Goal: Information Seeking & Learning: Find contact information

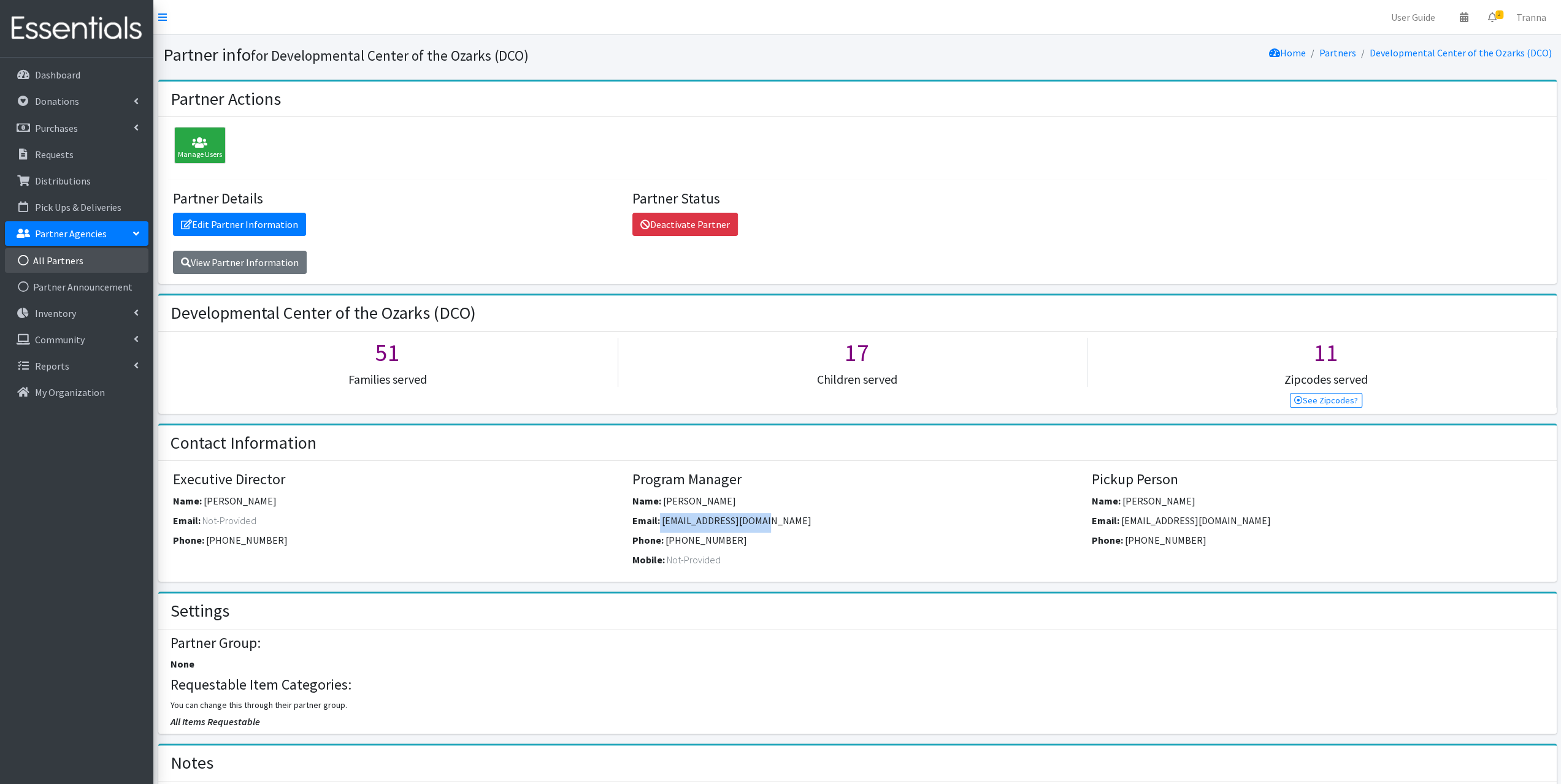
click at [28, 262] on icon at bounding box center [23, 260] width 16 height 11
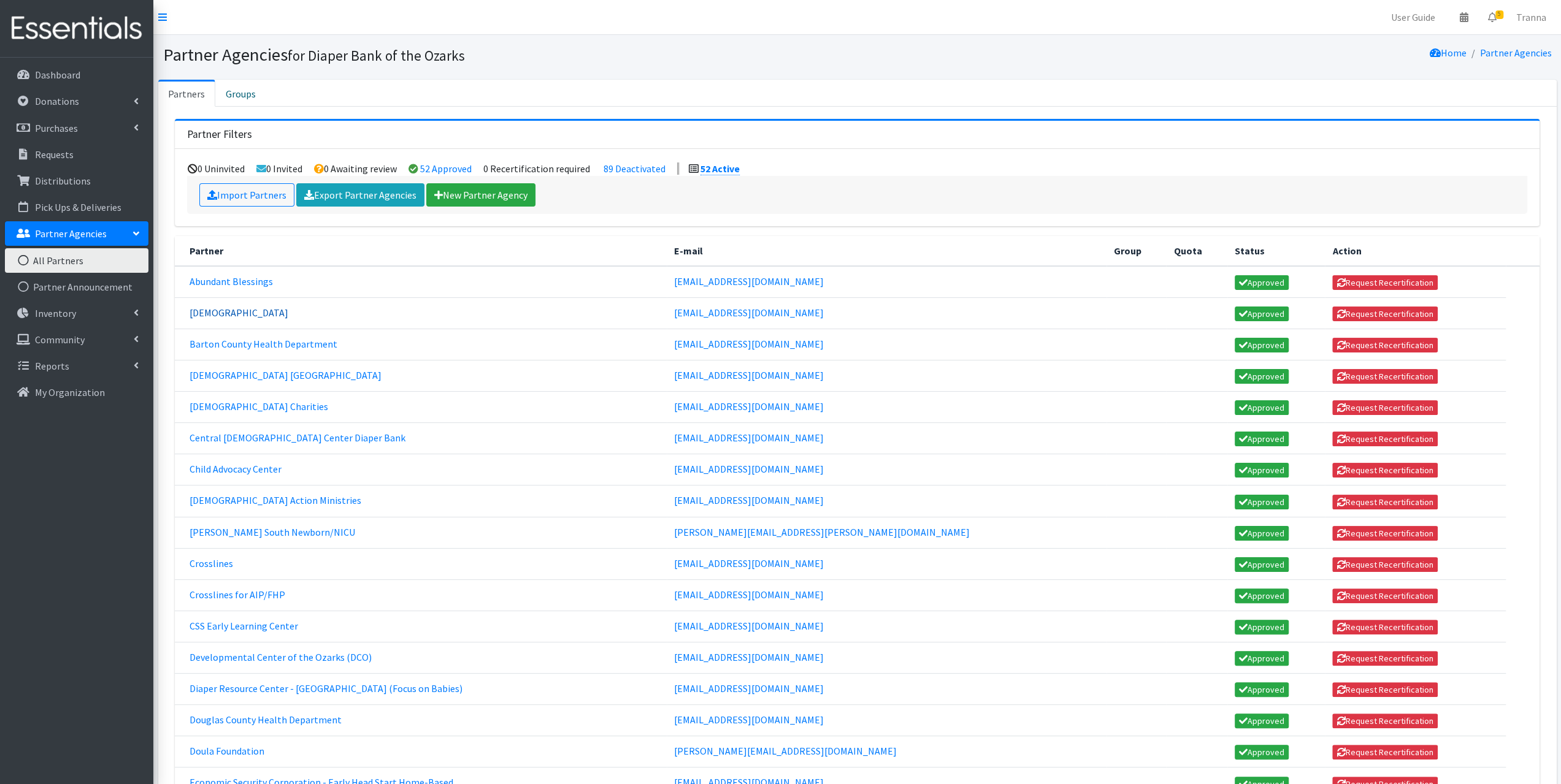
click at [261, 313] on link "Ash Grove United Methodist Church" at bounding box center [238, 313] width 98 height 13
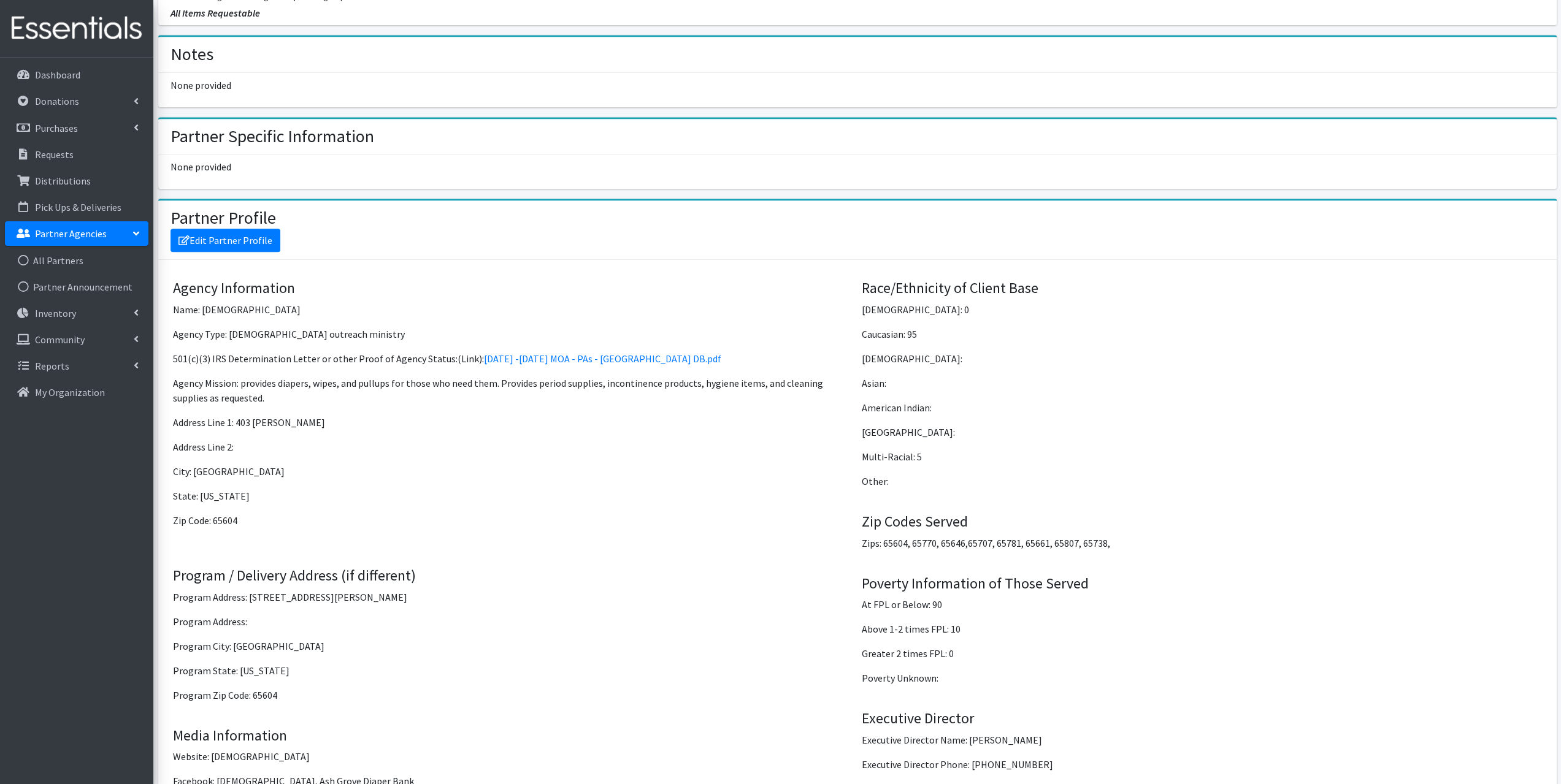
scroll to position [798, 0]
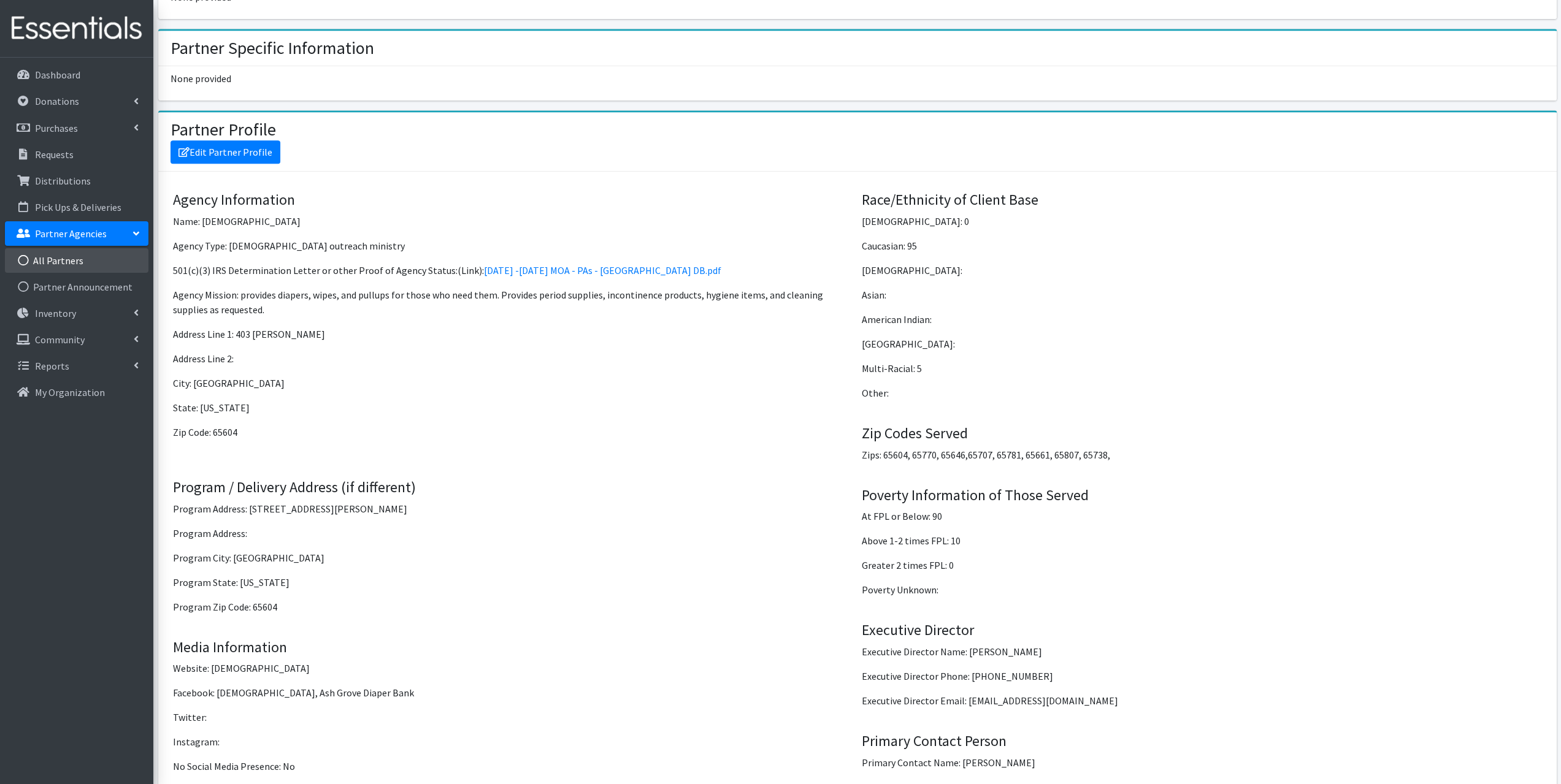
click at [47, 261] on link "All Partners" at bounding box center [76, 260] width 144 height 24
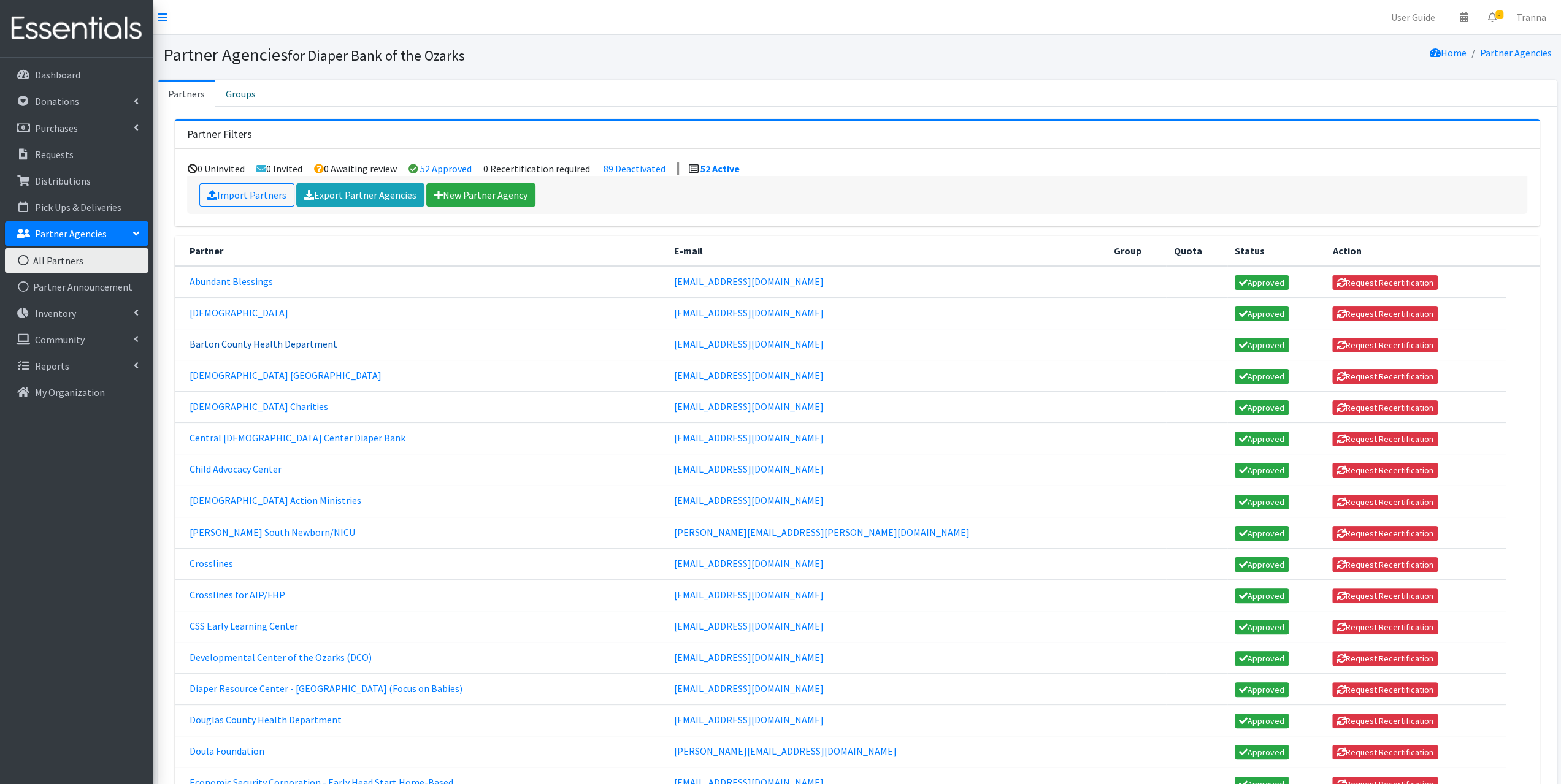
click at [254, 344] on link "Barton County Health Department" at bounding box center [264, 344] width 148 height 13
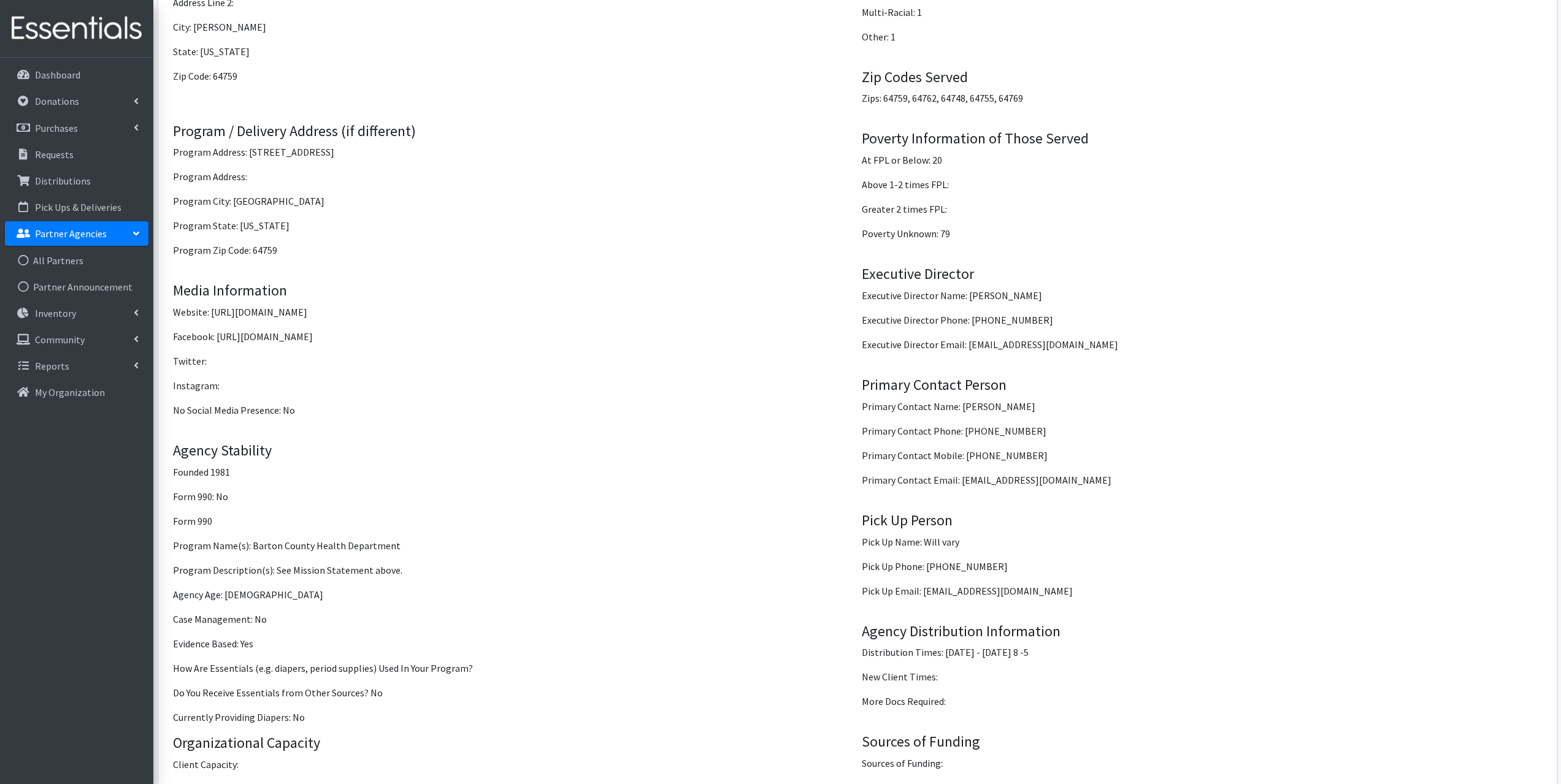
scroll to position [1165, 0]
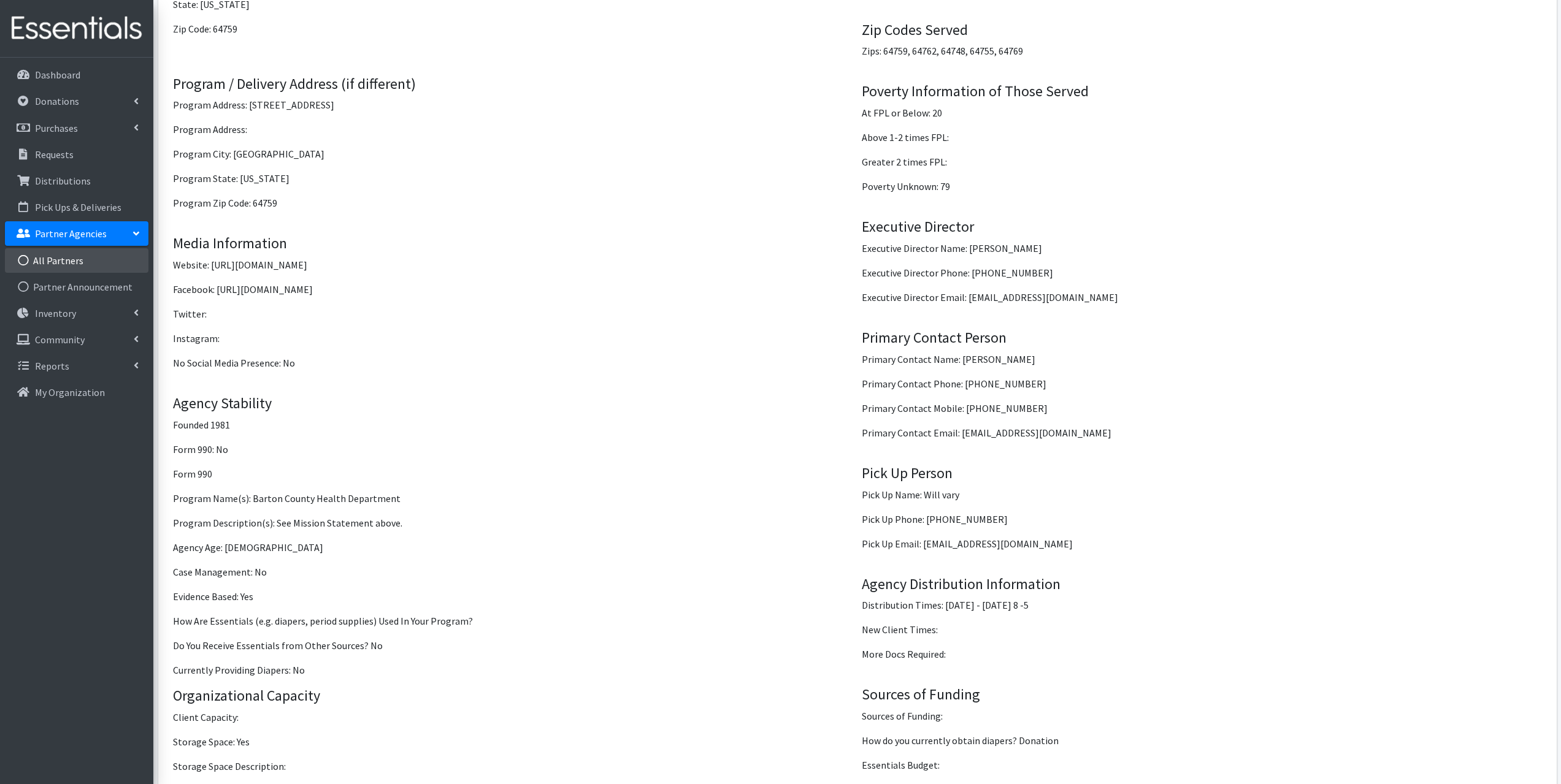
click at [42, 257] on link "All Partners" at bounding box center [76, 260] width 144 height 24
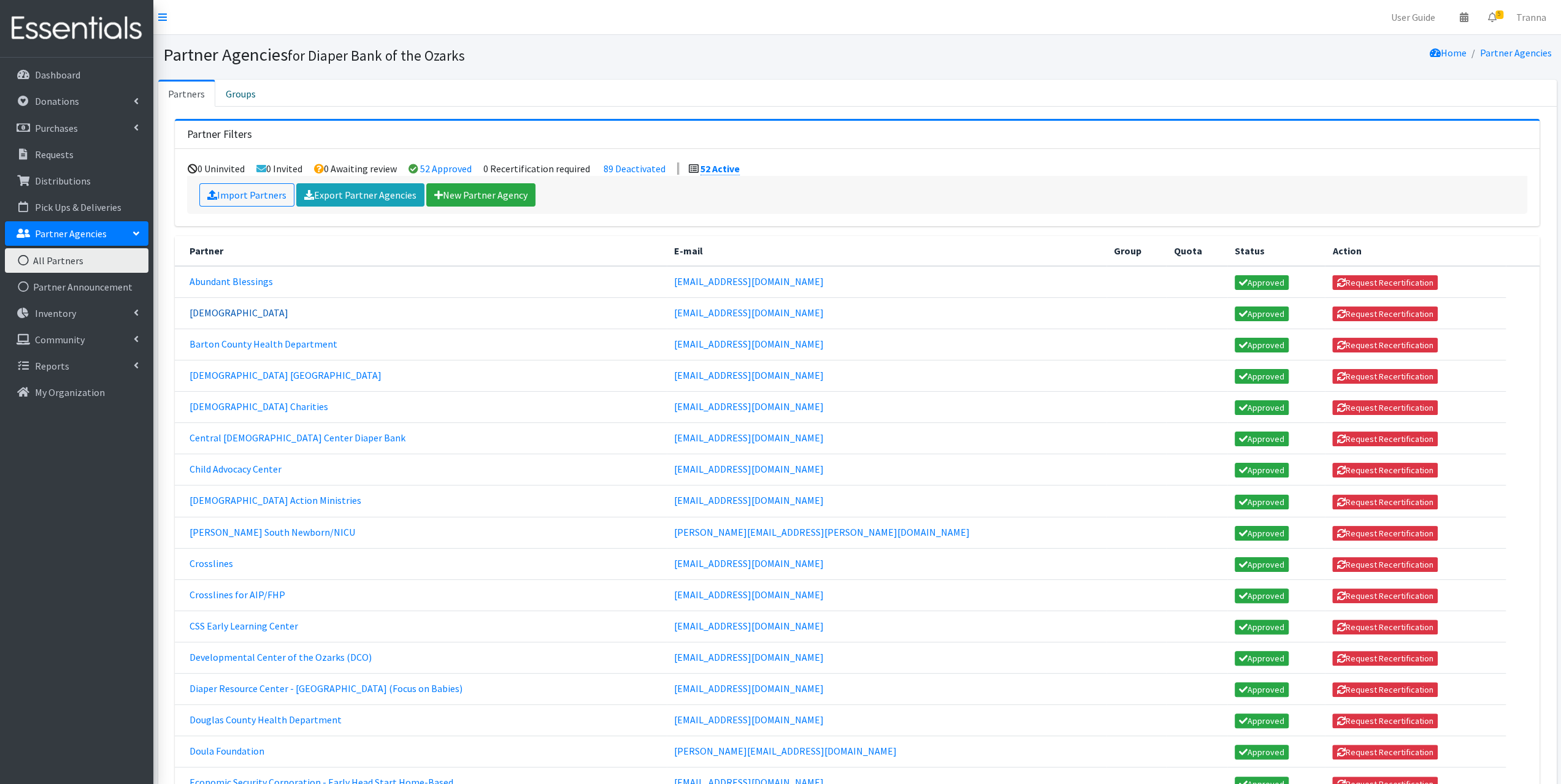
click at [251, 313] on link "[DEMOGRAPHIC_DATA]" at bounding box center [238, 313] width 98 height 13
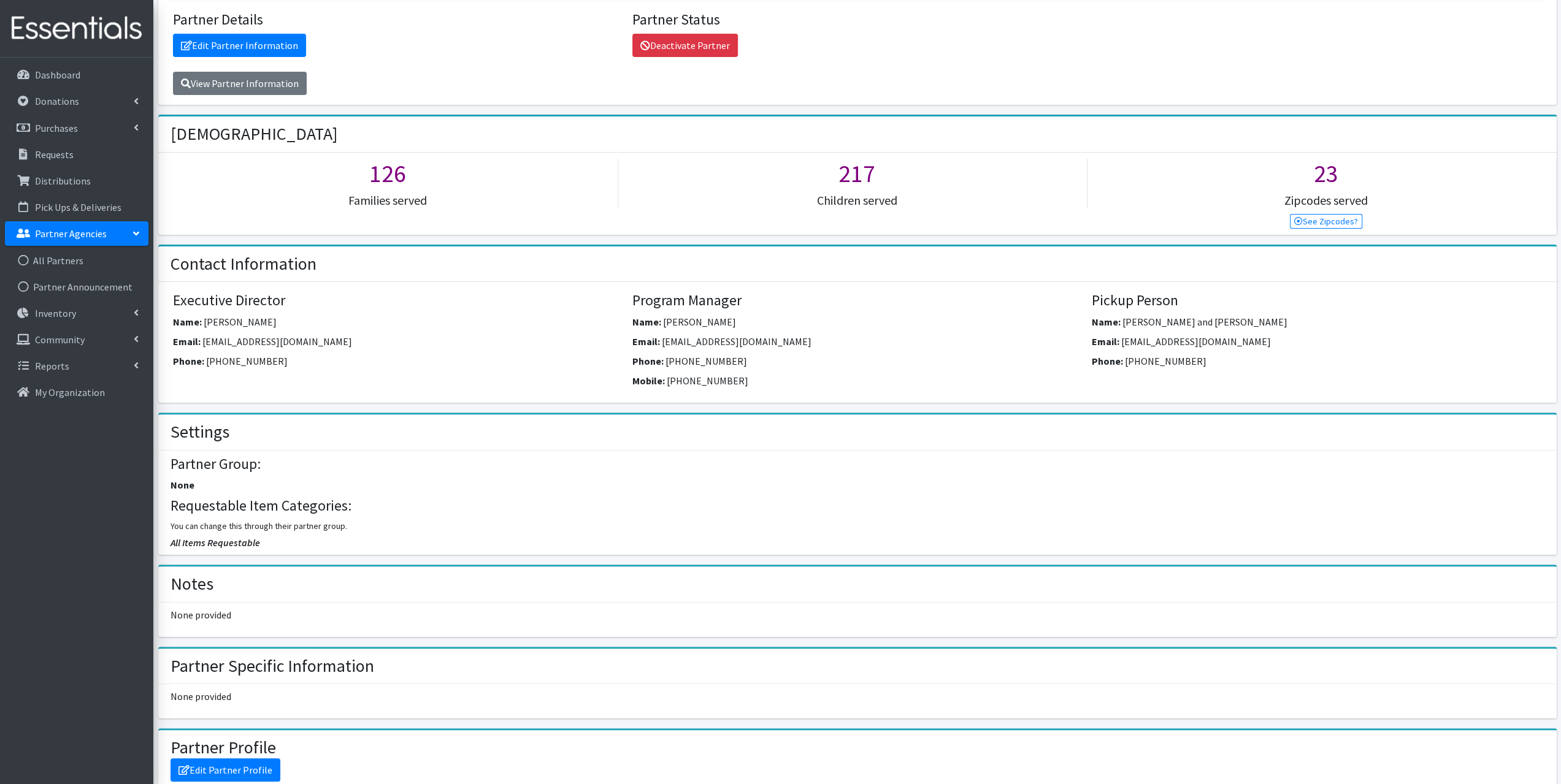
scroll to position [184, 0]
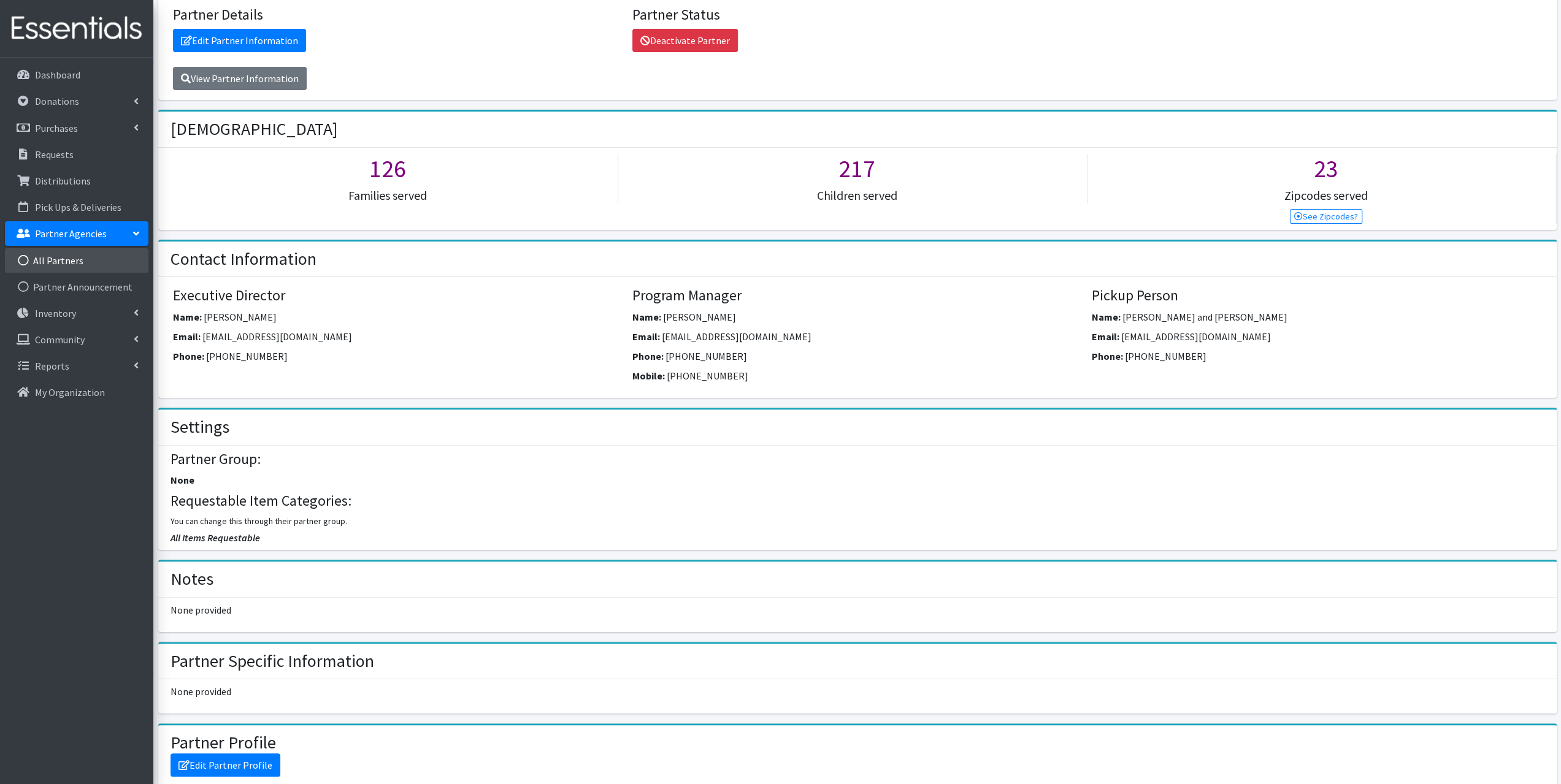
click at [54, 259] on link "All Partners" at bounding box center [76, 260] width 144 height 24
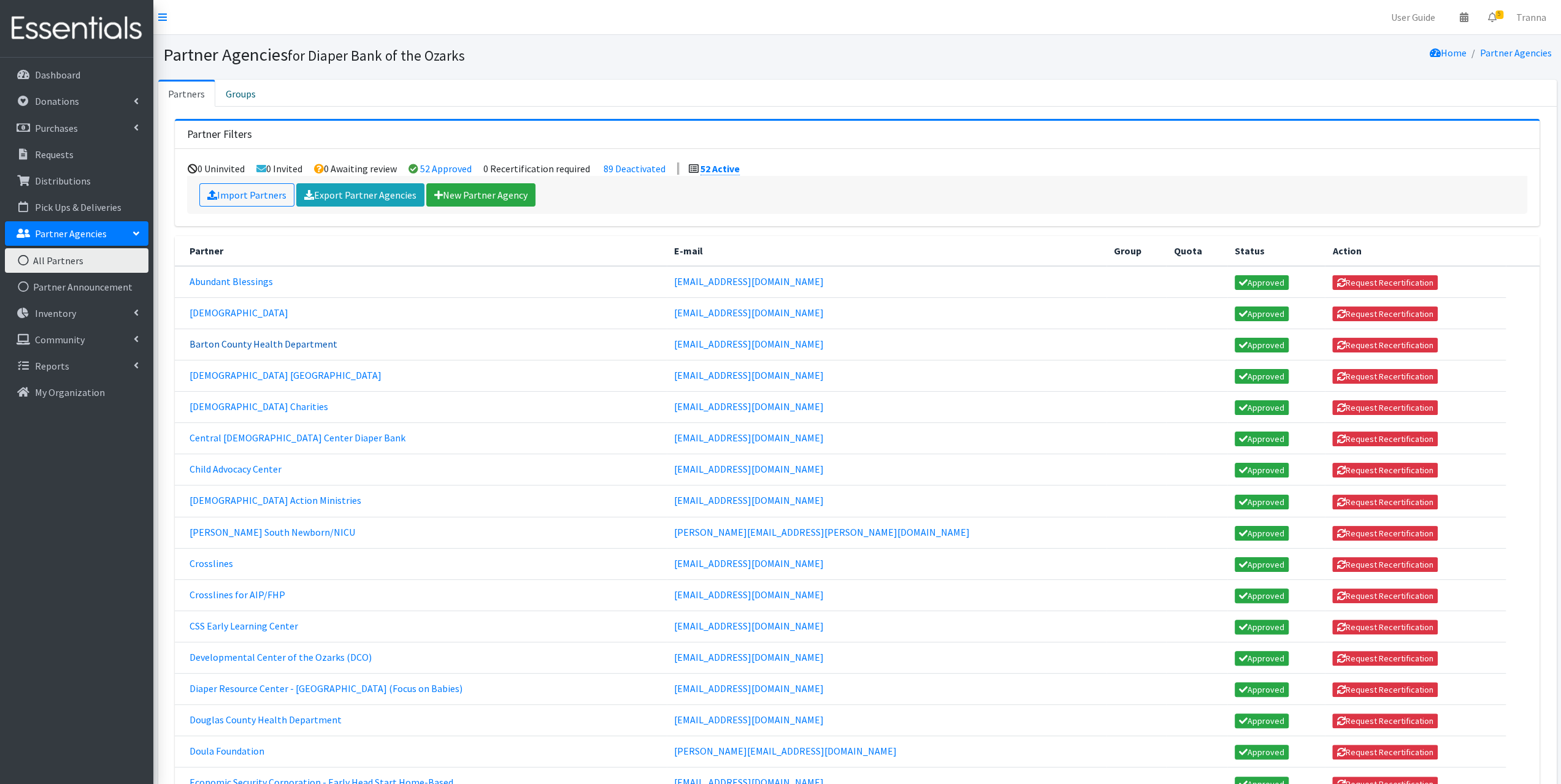
click at [248, 344] on link "Barton County Health Department" at bounding box center [264, 344] width 148 height 13
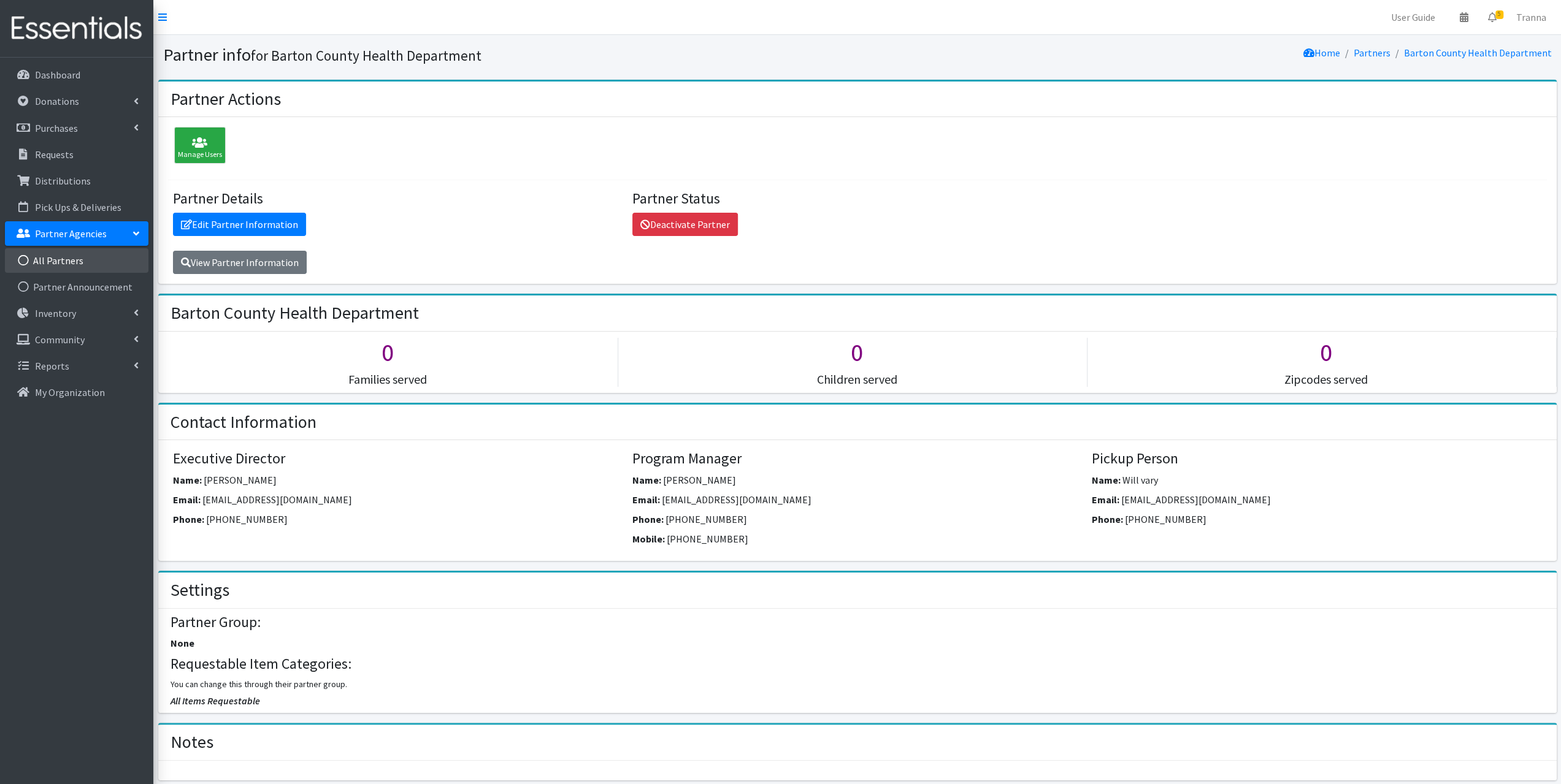
click at [64, 255] on link "All Partners" at bounding box center [76, 260] width 144 height 24
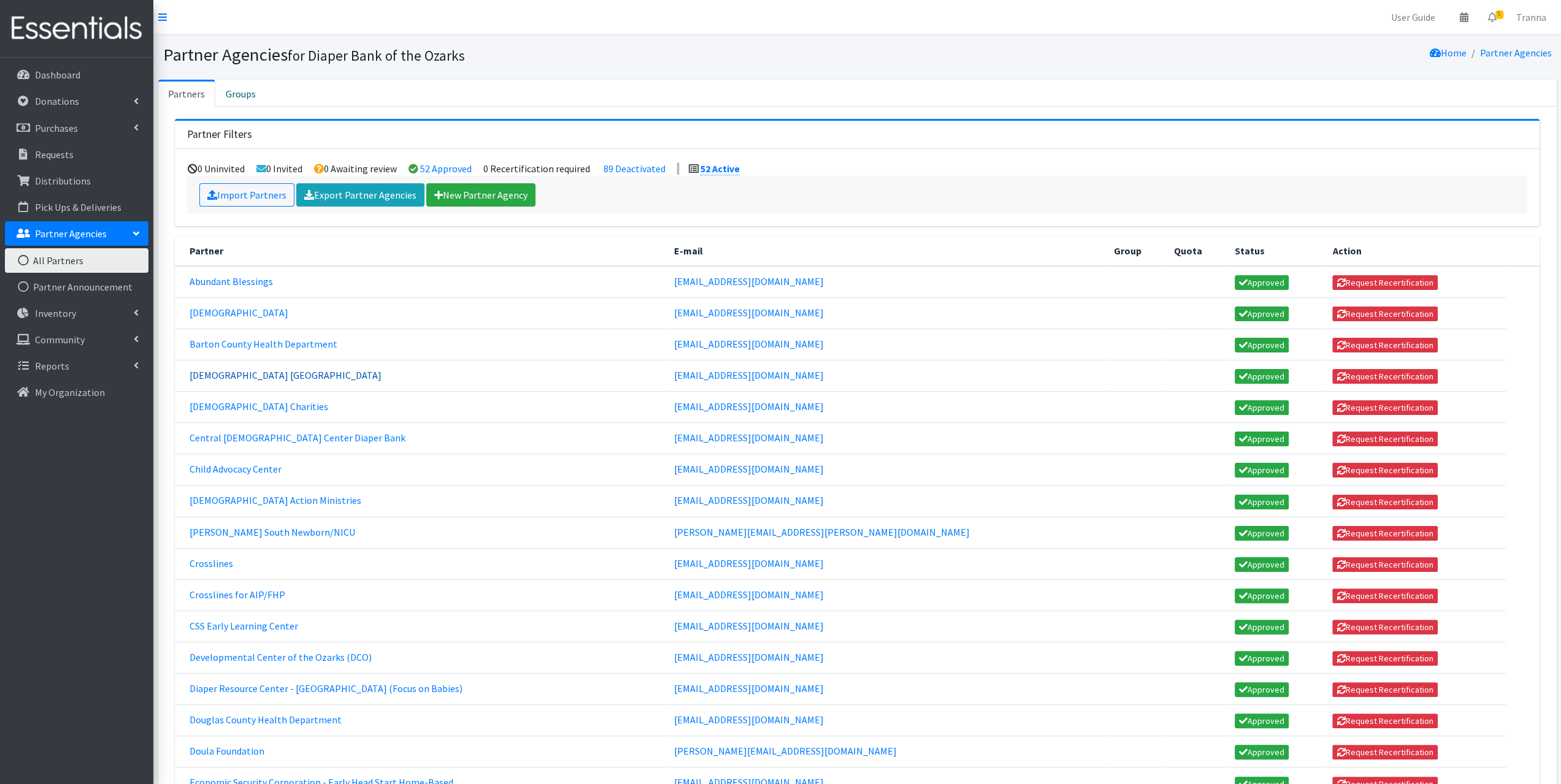
click at [243, 374] on link "Calvary Baptist Church Joplin" at bounding box center [285, 376] width 192 height 13
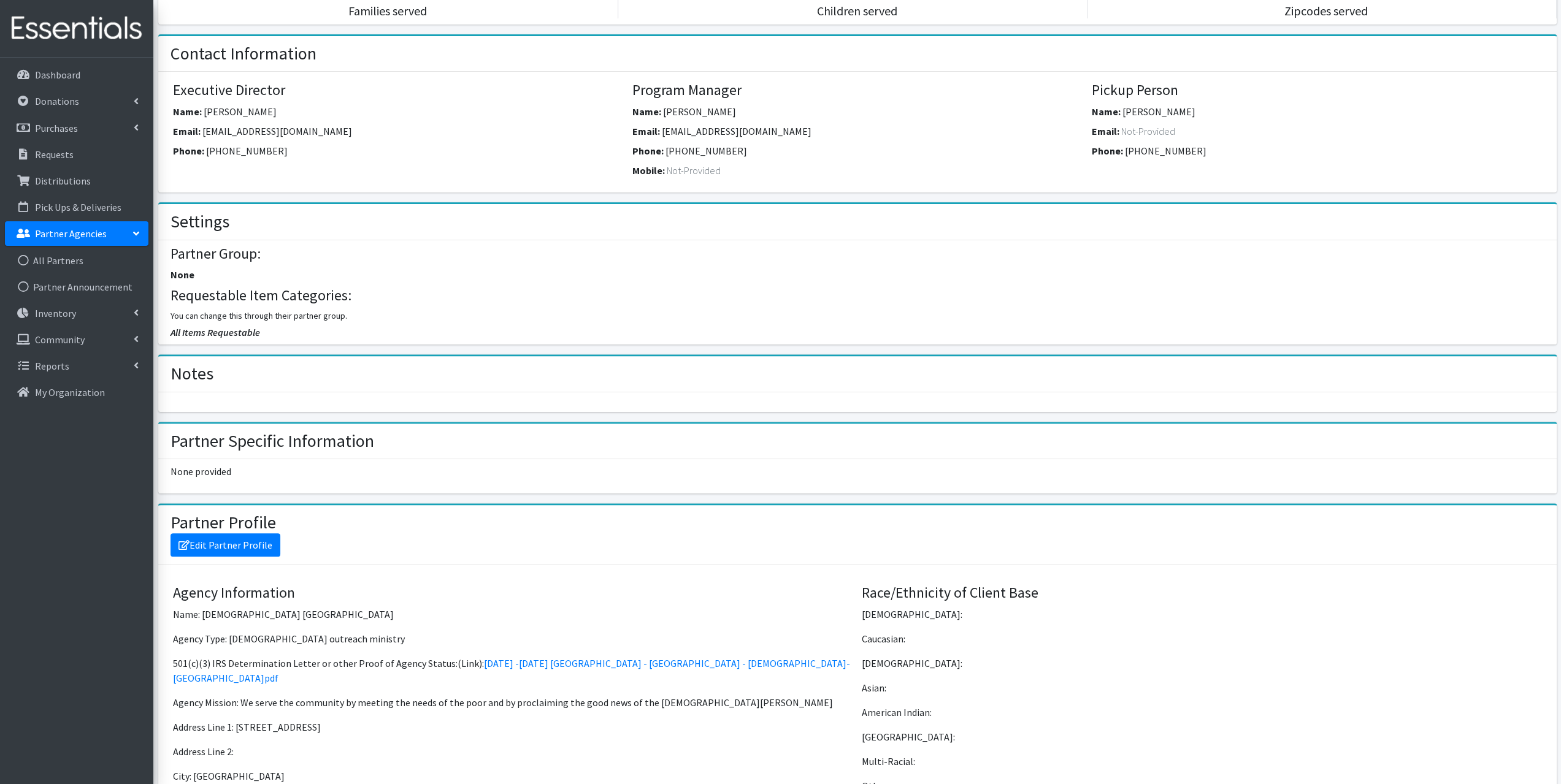
scroll to position [368, 0]
click at [73, 257] on link "All Partners" at bounding box center [76, 260] width 144 height 24
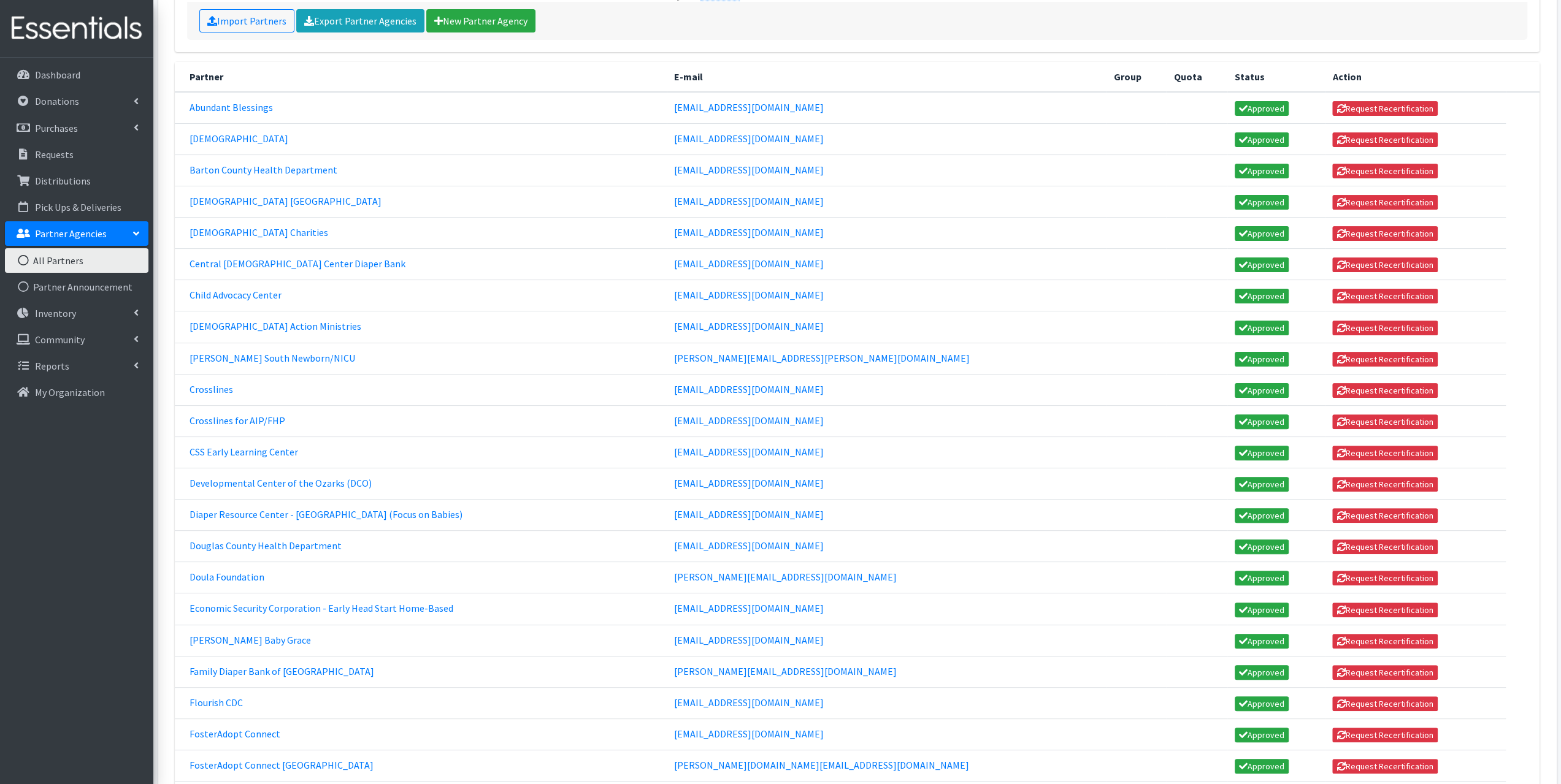
scroll to position [184, 0]
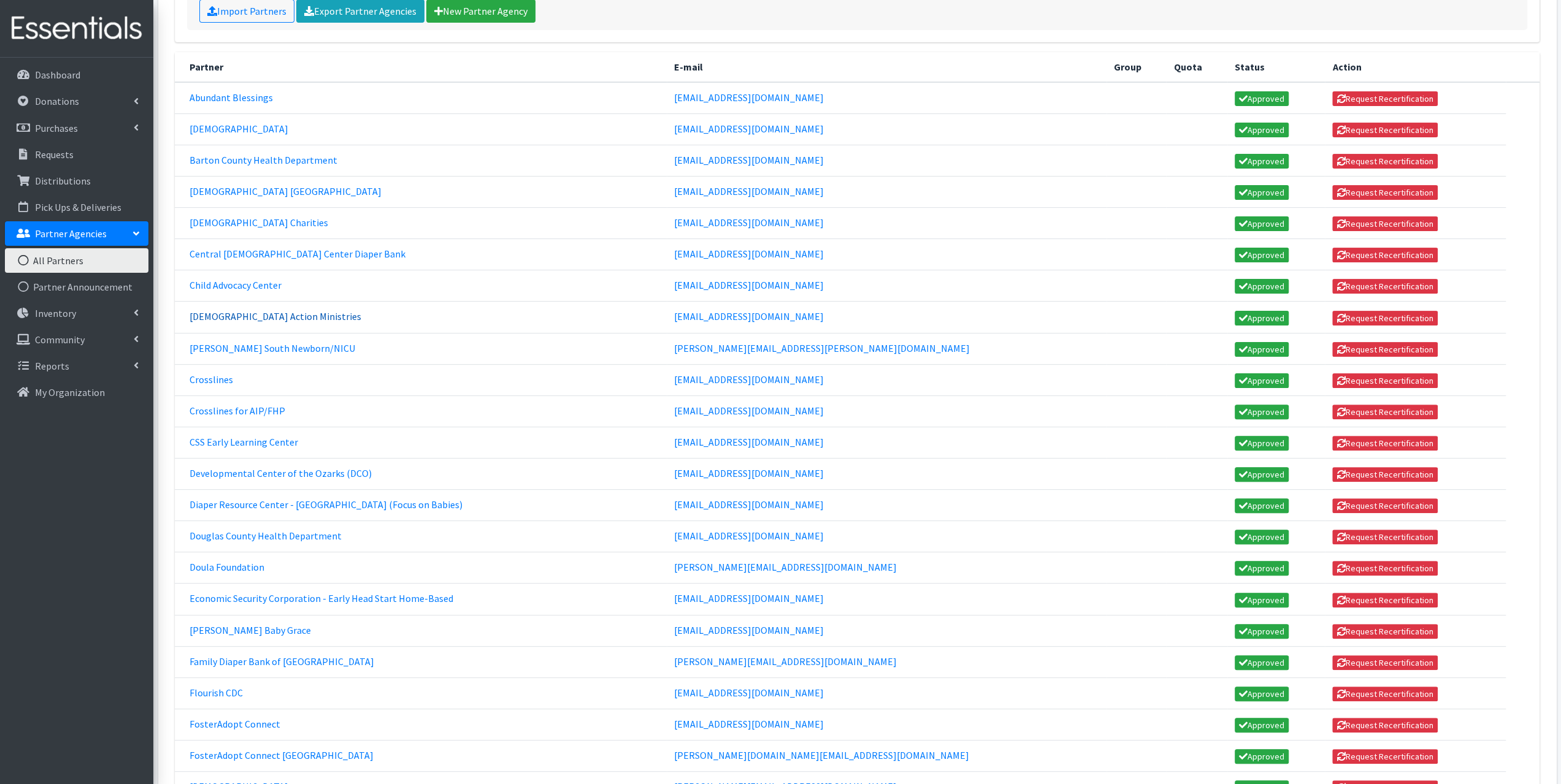
click at [263, 311] on link "[DEMOGRAPHIC_DATA] Action Ministries" at bounding box center [276, 317] width 172 height 13
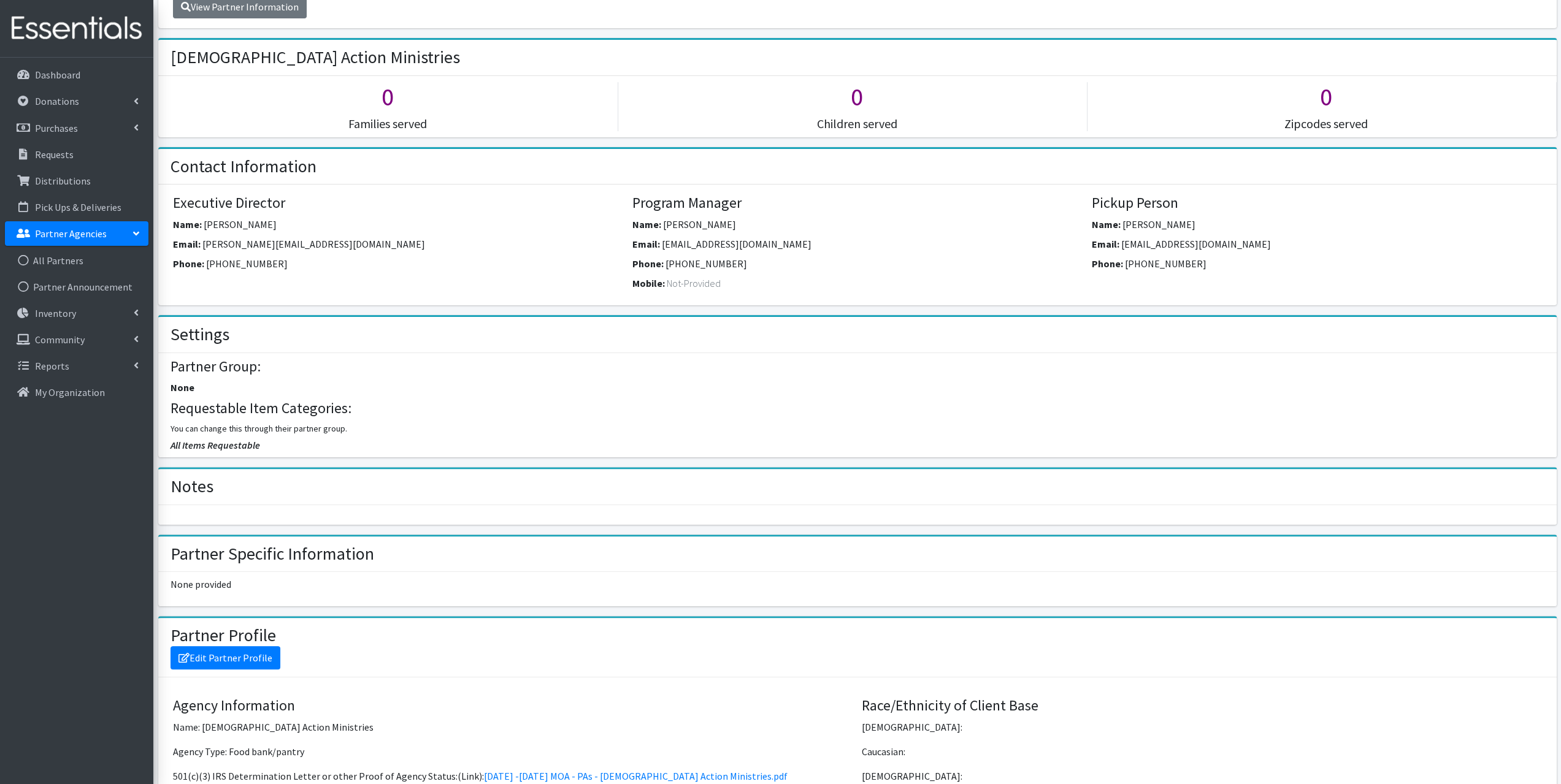
scroll to position [246, 0]
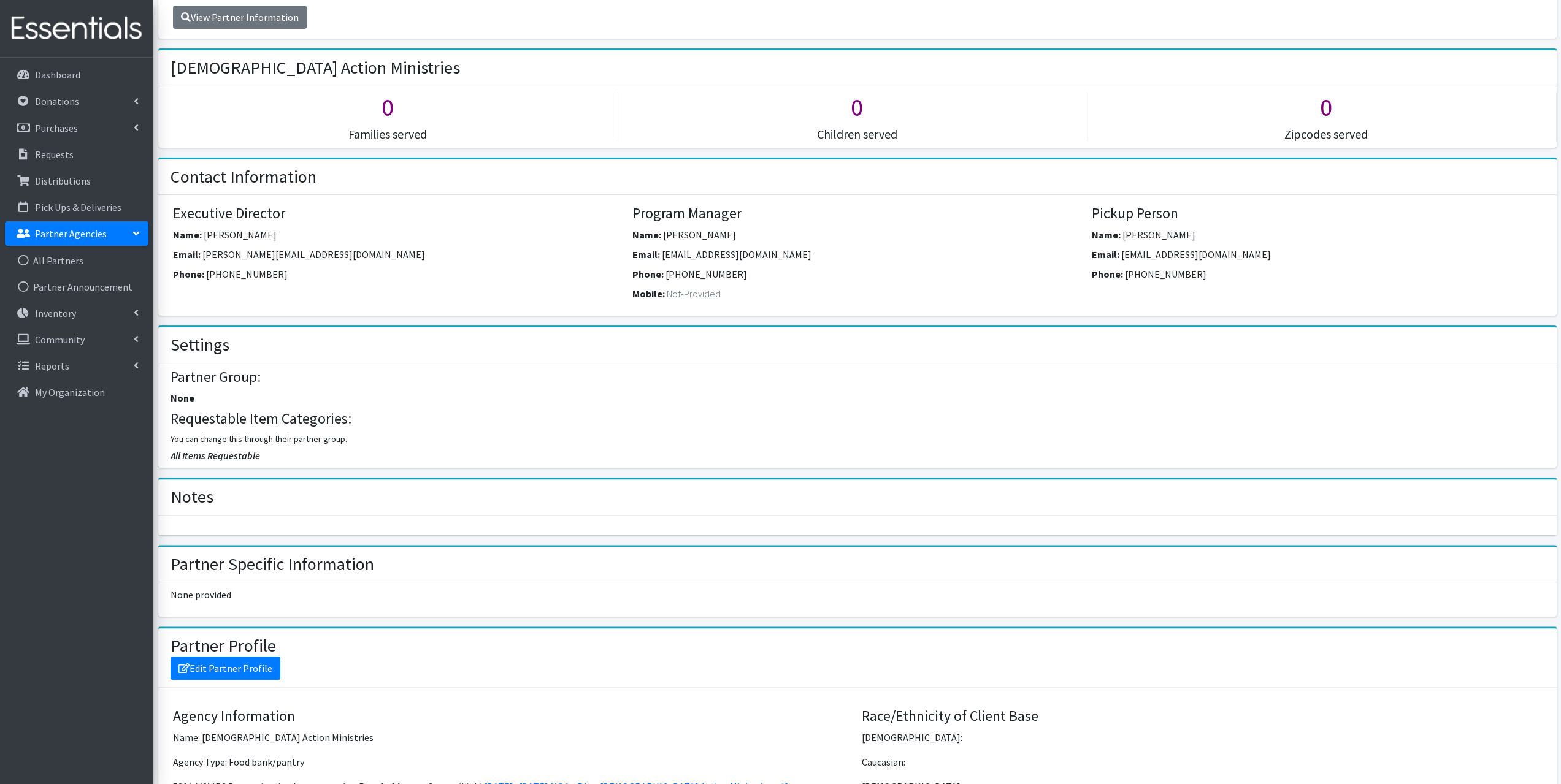
drag, startPoint x: 1267, startPoint y: 253, endPoint x: 1120, endPoint y: 257, distance: 147.1
click at [1120, 257] on div "Email: [EMAIL_ADDRESS][DOMAIN_NAME]" at bounding box center [1317, 257] width 450 height 20
copy span "[EMAIL_ADDRESS][DOMAIN_NAME]"
click at [56, 255] on link "All Partners" at bounding box center [76, 260] width 144 height 24
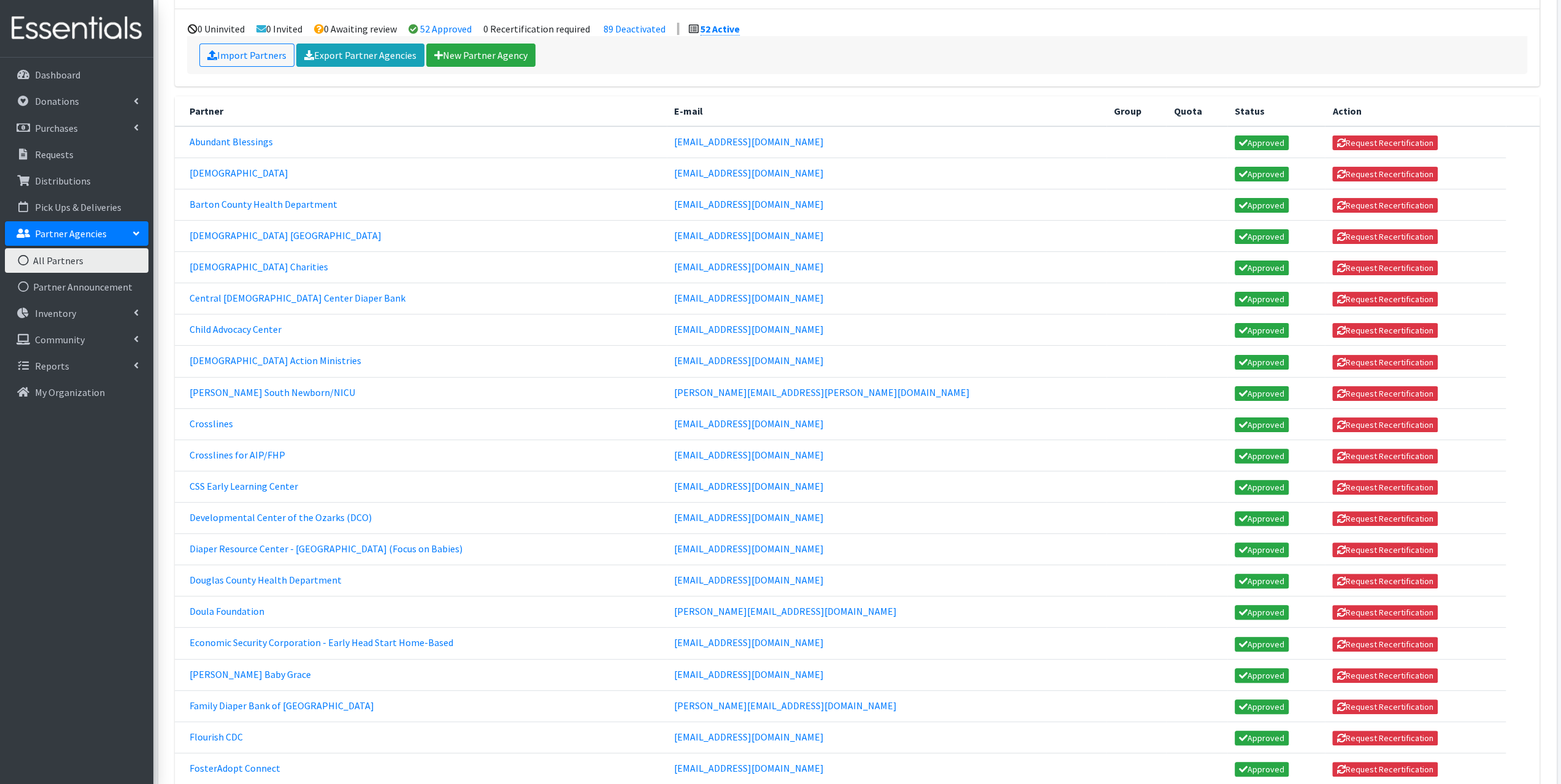
scroll to position [306, 0]
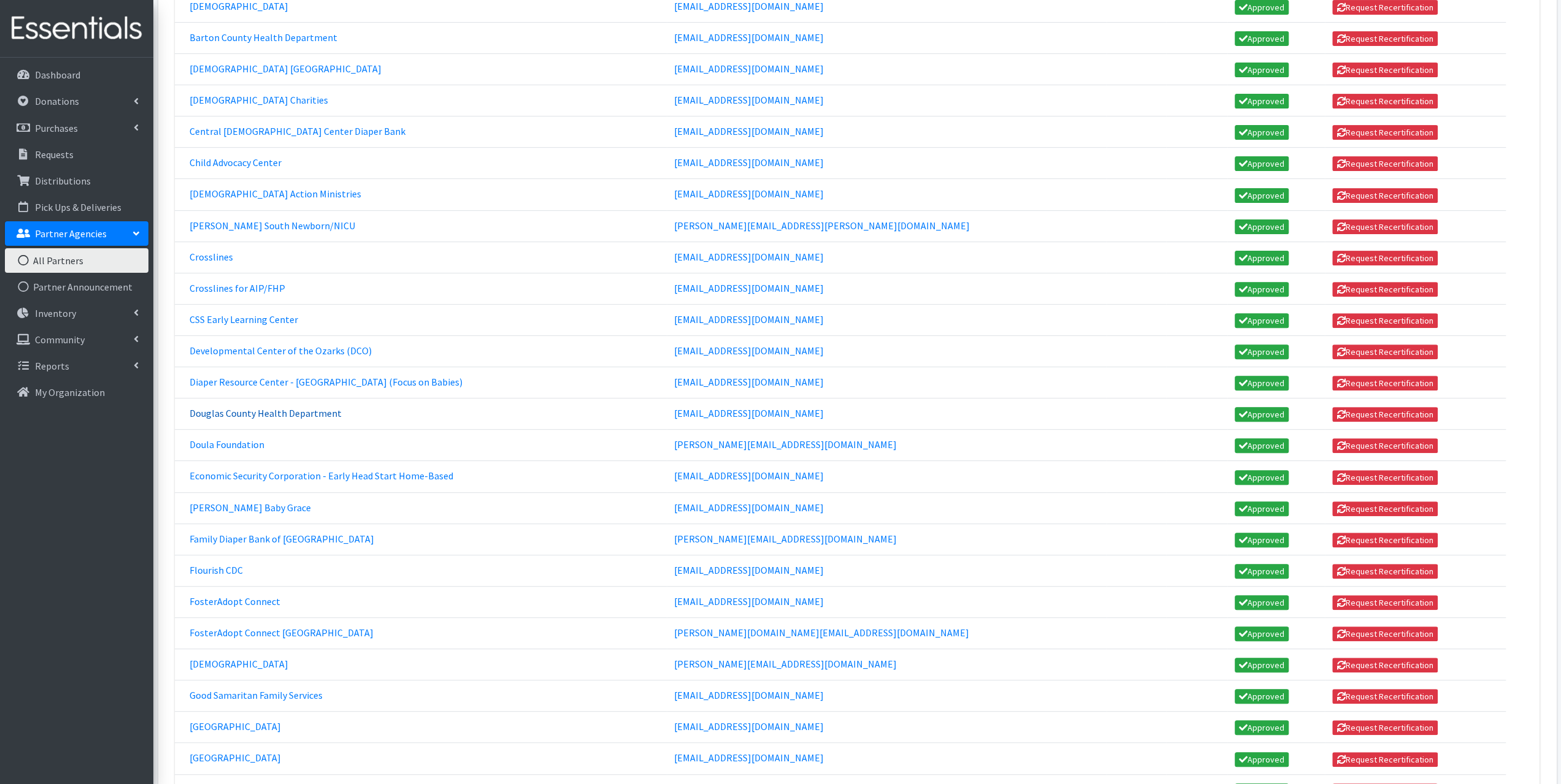
click at [278, 407] on link "Douglas County Health Department" at bounding box center [266, 414] width 152 height 13
click at [241, 501] on link "Eldon Baby Grace" at bounding box center [250, 508] width 121 height 13
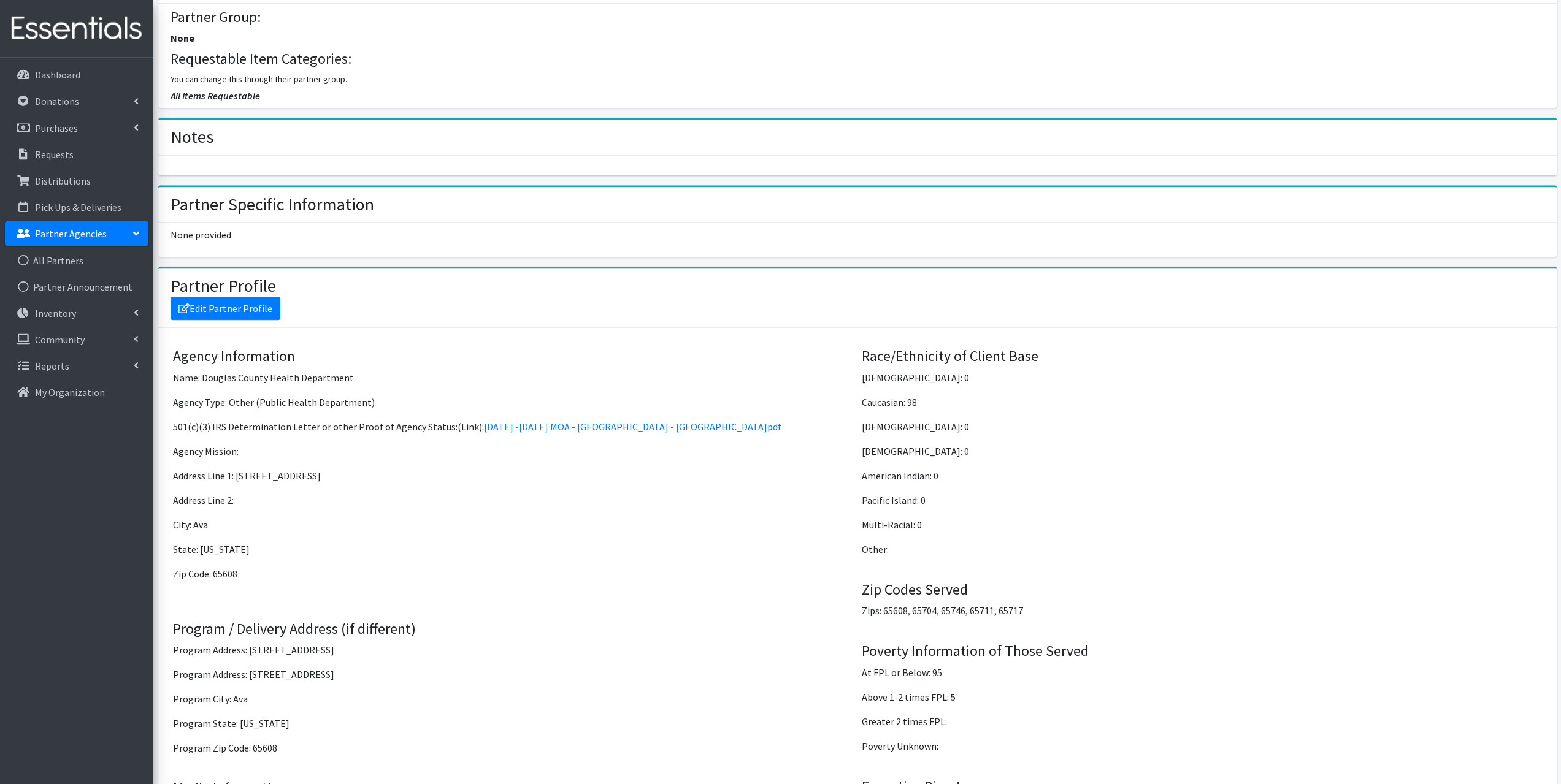
scroll to position [613, 0]
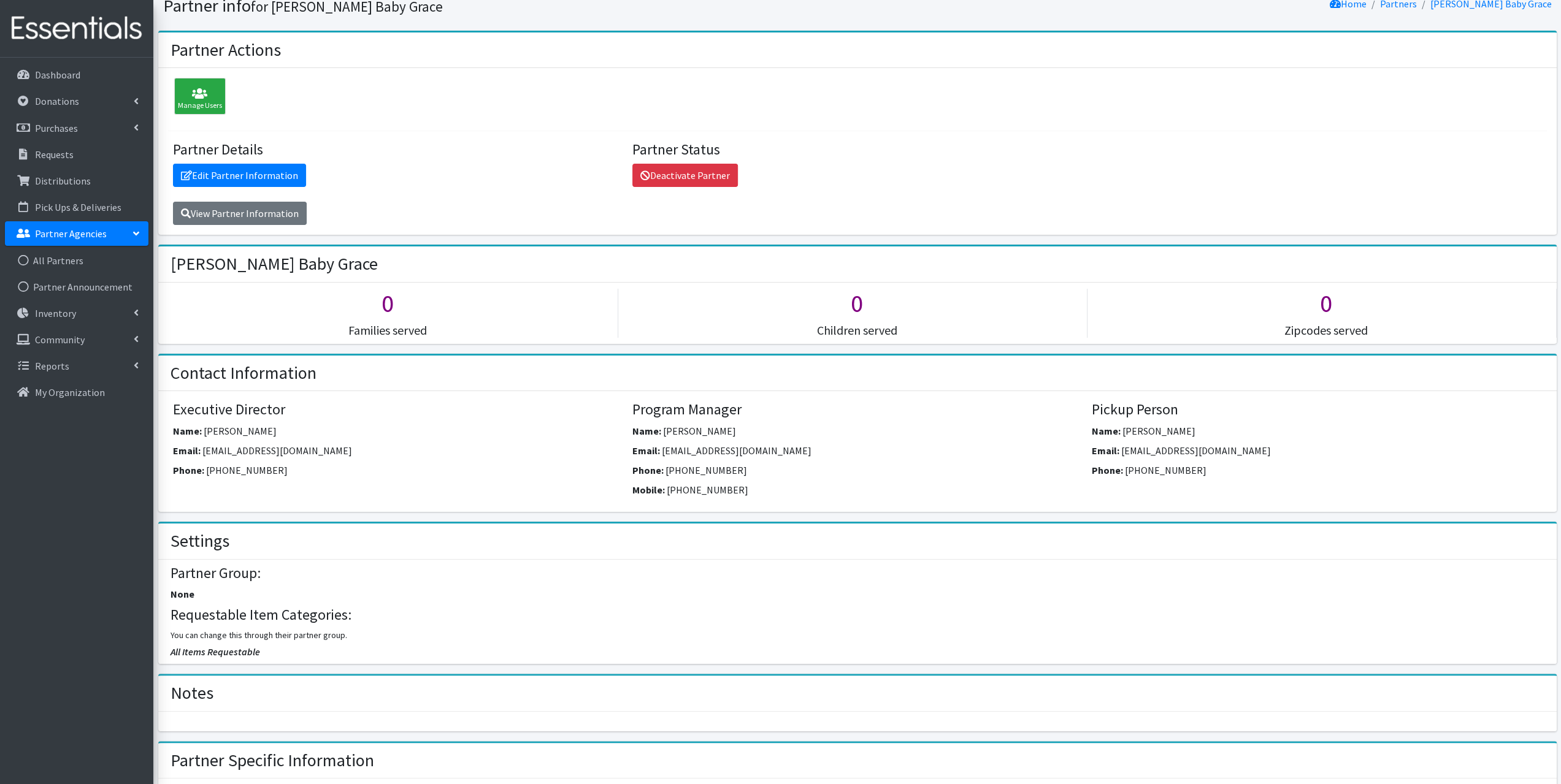
scroll to position [306, 0]
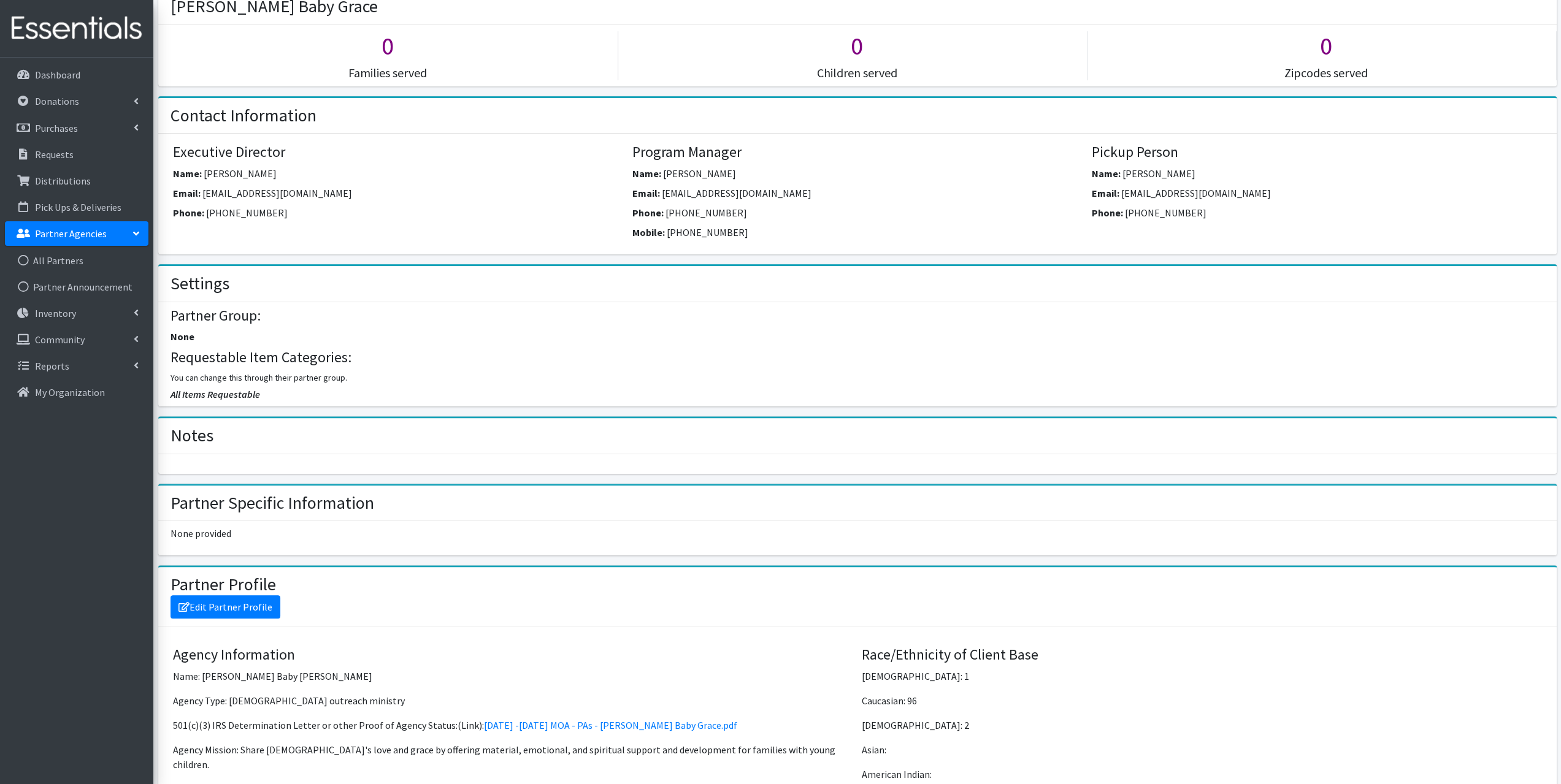
drag, startPoint x: 363, startPoint y: 192, endPoint x: 200, endPoint y: 192, distance: 163.0
click at [200, 192] on div "Email: KHenley@lakeexporealestate.com" at bounding box center [397, 196] width 450 height 20
copy div "KHenley@lakeexporealestate.com"
click link "All Partners"
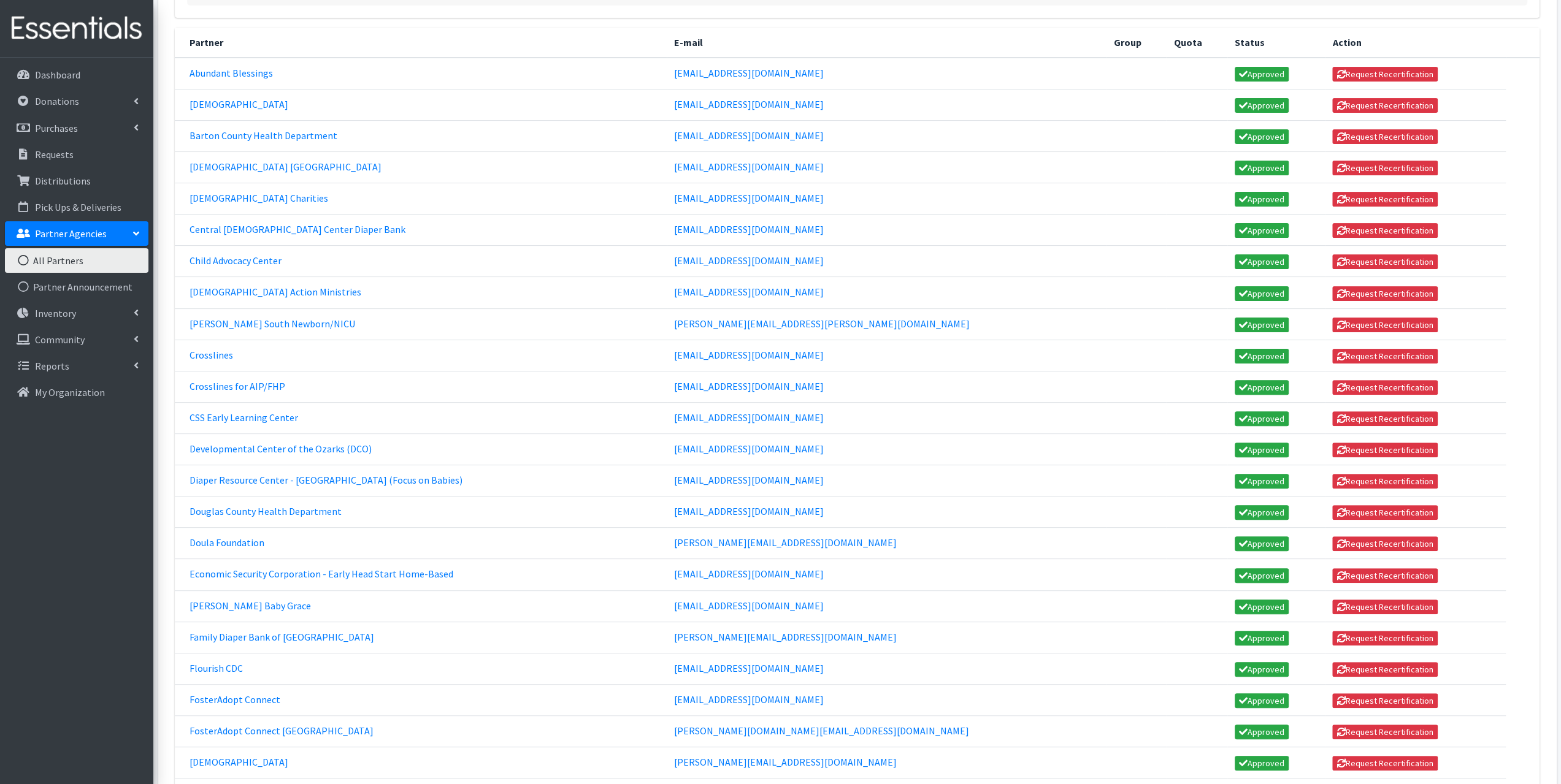
scroll to position [306, 0]
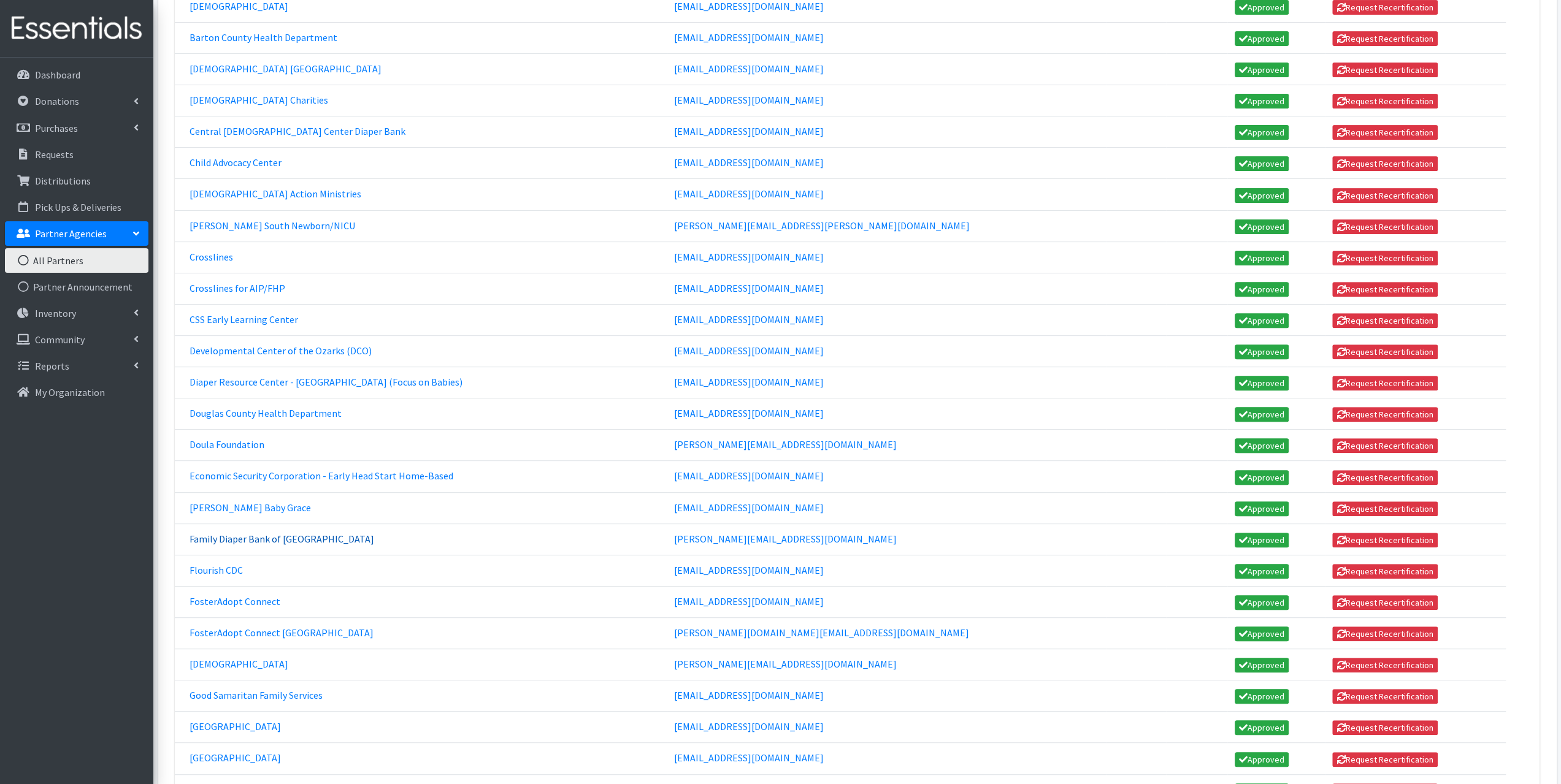
click at [227, 533] on link "Family Diaper Bank of [GEOGRAPHIC_DATA]" at bounding box center [282, 539] width 184 height 13
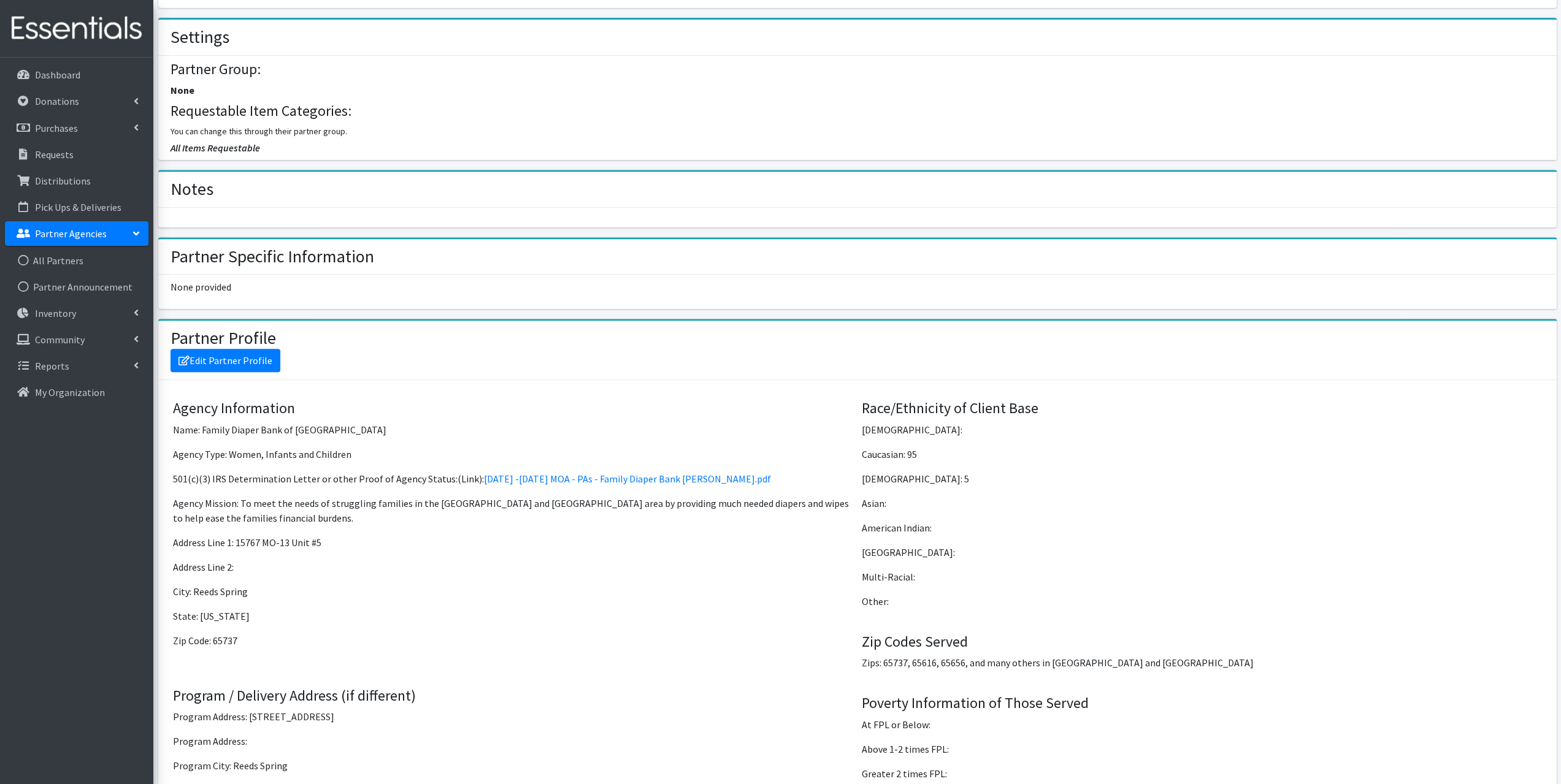
scroll to position [429, 0]
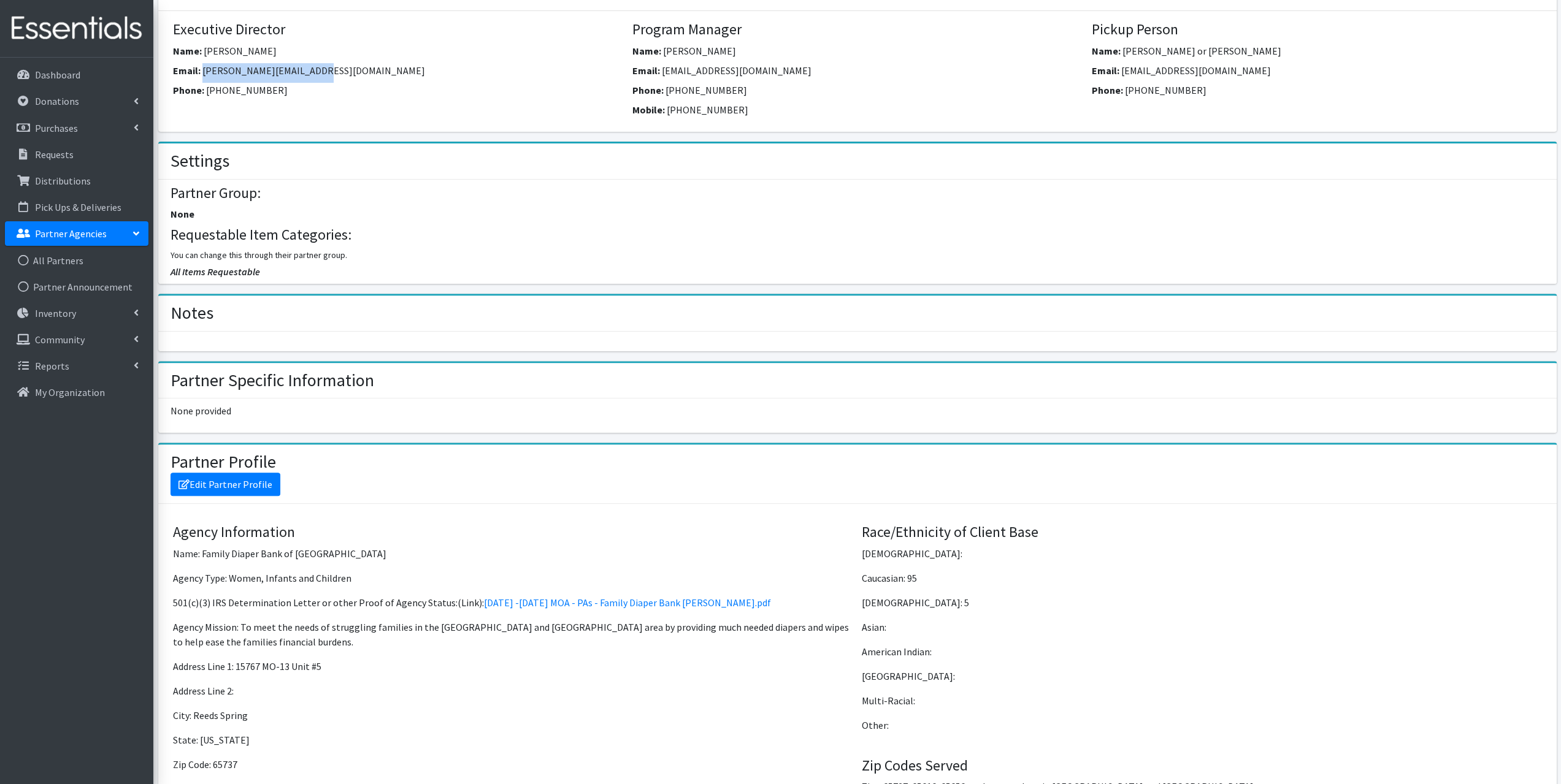
drag, startPoint x: 332, startPoint y: 68, endPoint x: 203, endPoint y: 76, distance: 129.2
click at [203, 76] on div "Email: barb.myers1947@gmail.com" at bounding box center [397, 73] width 450 height 20
copy span "barb.myers1947@gmail.com"
click at [61, 258] on link "All Partners" at bounding box center [76, 260] width 144 height 24
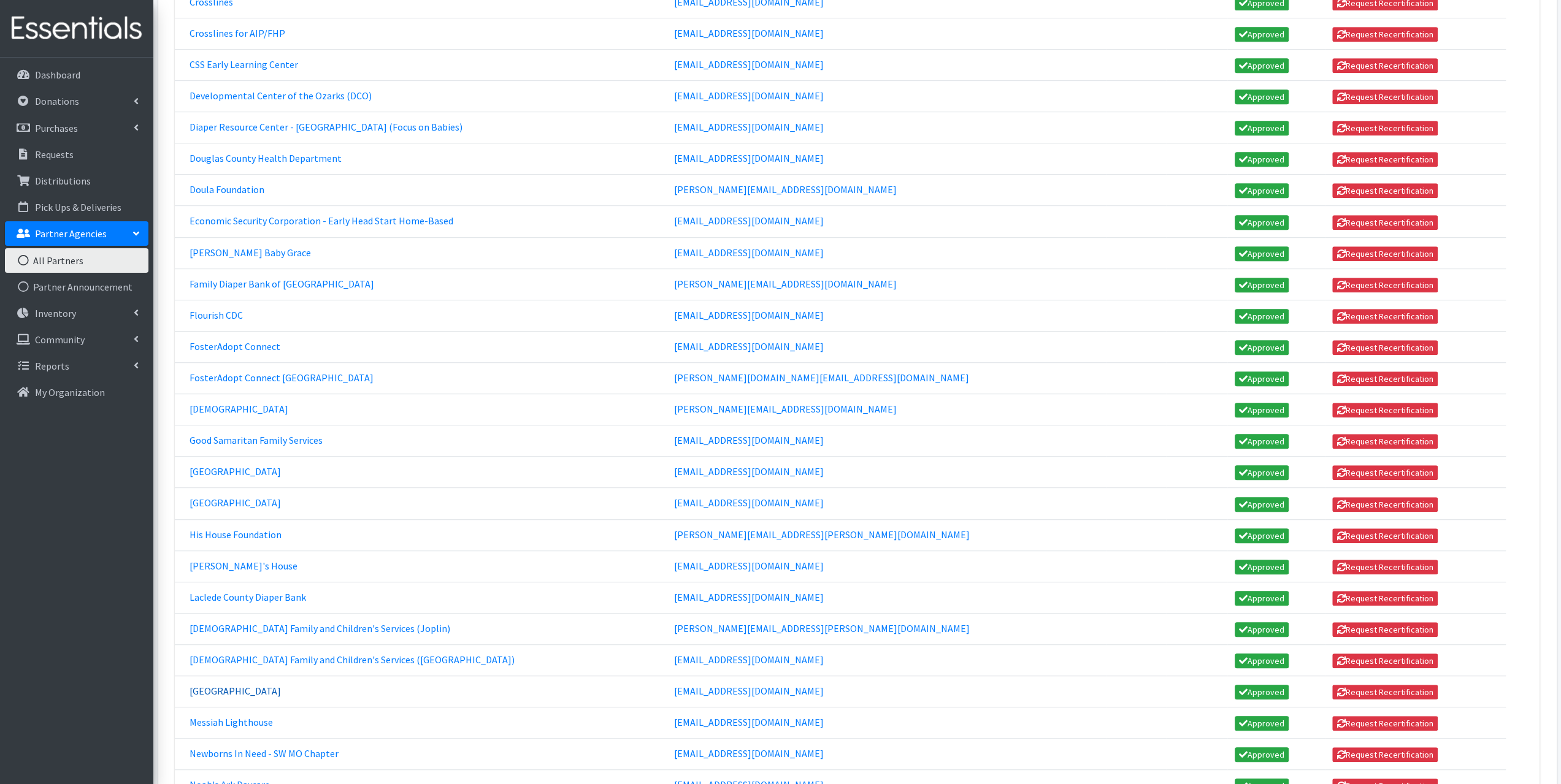
scroll to position [798, 0]
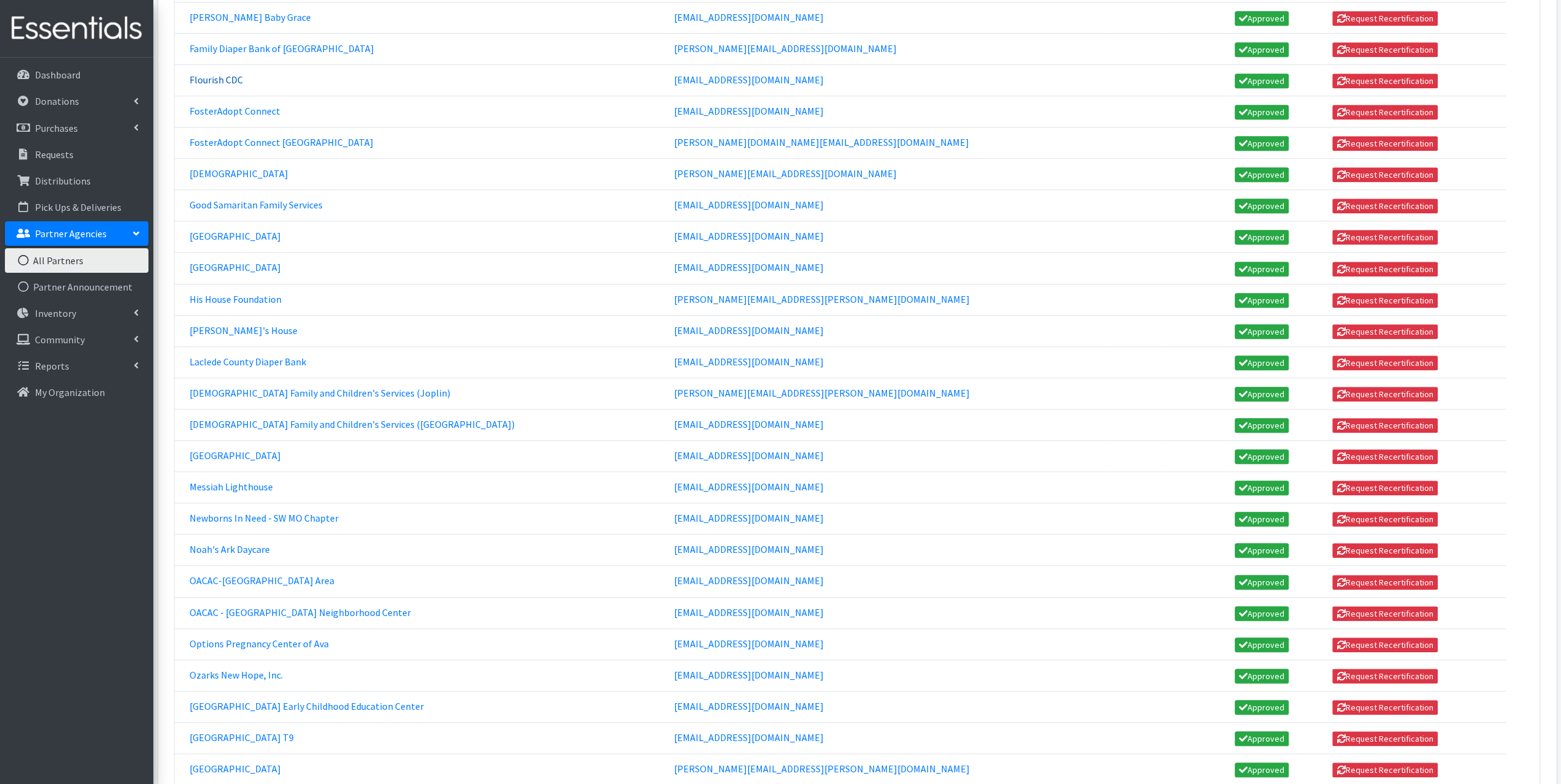
click at [219, 73] on link "Flourish CDC" at bounding box center [216, 79] width 53 height 13
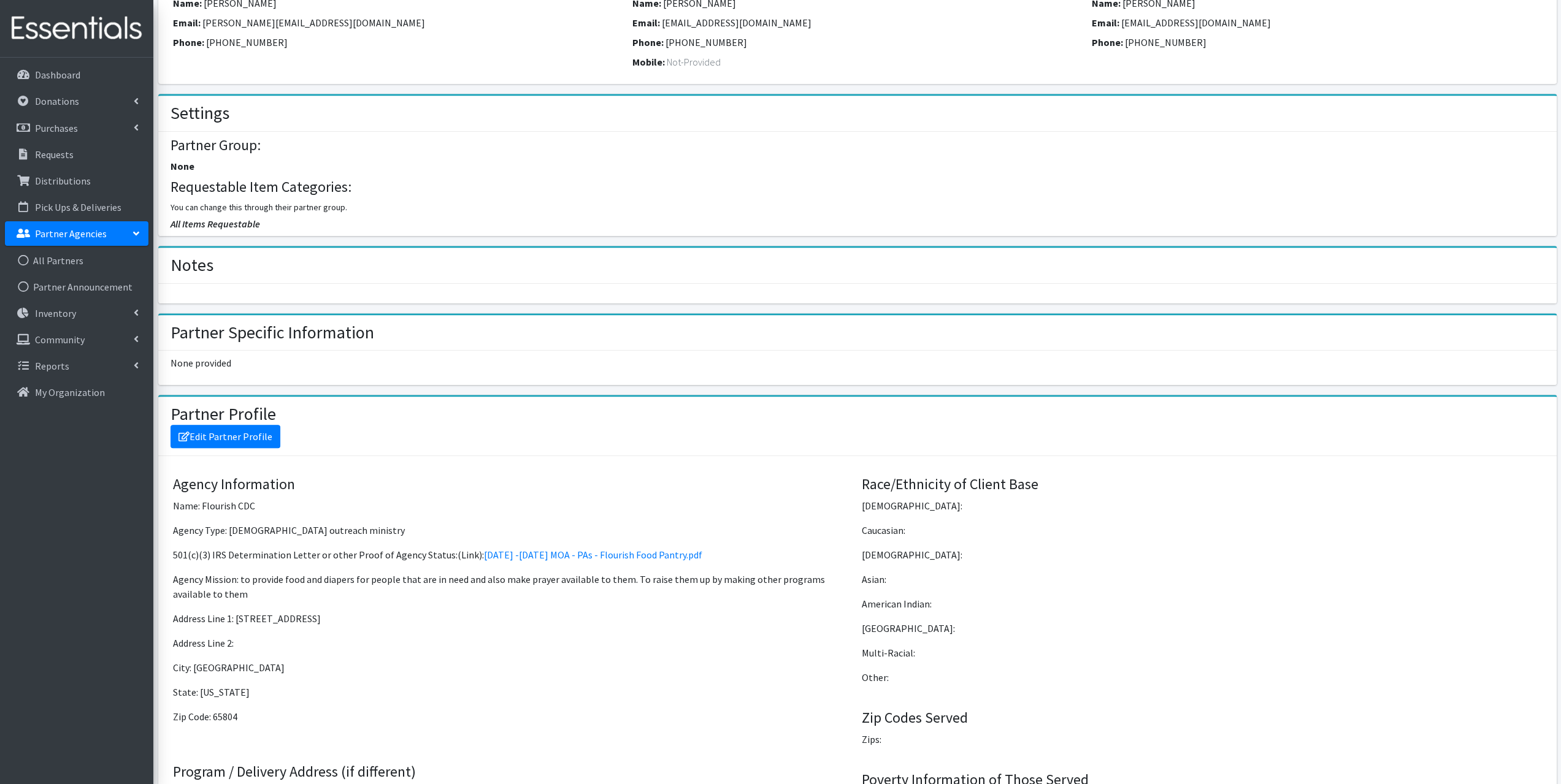
scroll to position [613, 0]
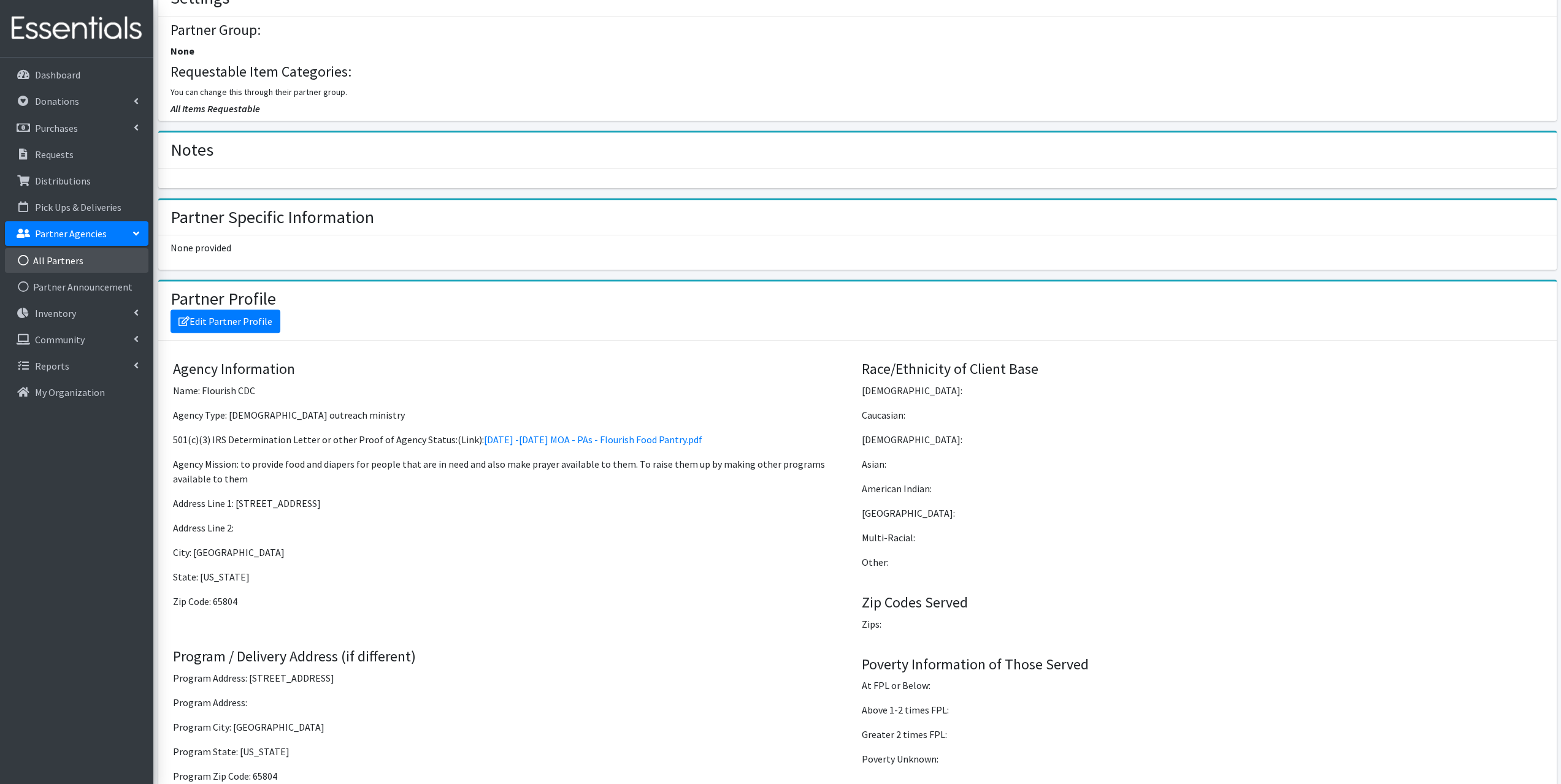
click at [63, 260] on link "All Partners" at bounding box center [76, 260] width 144 height 24
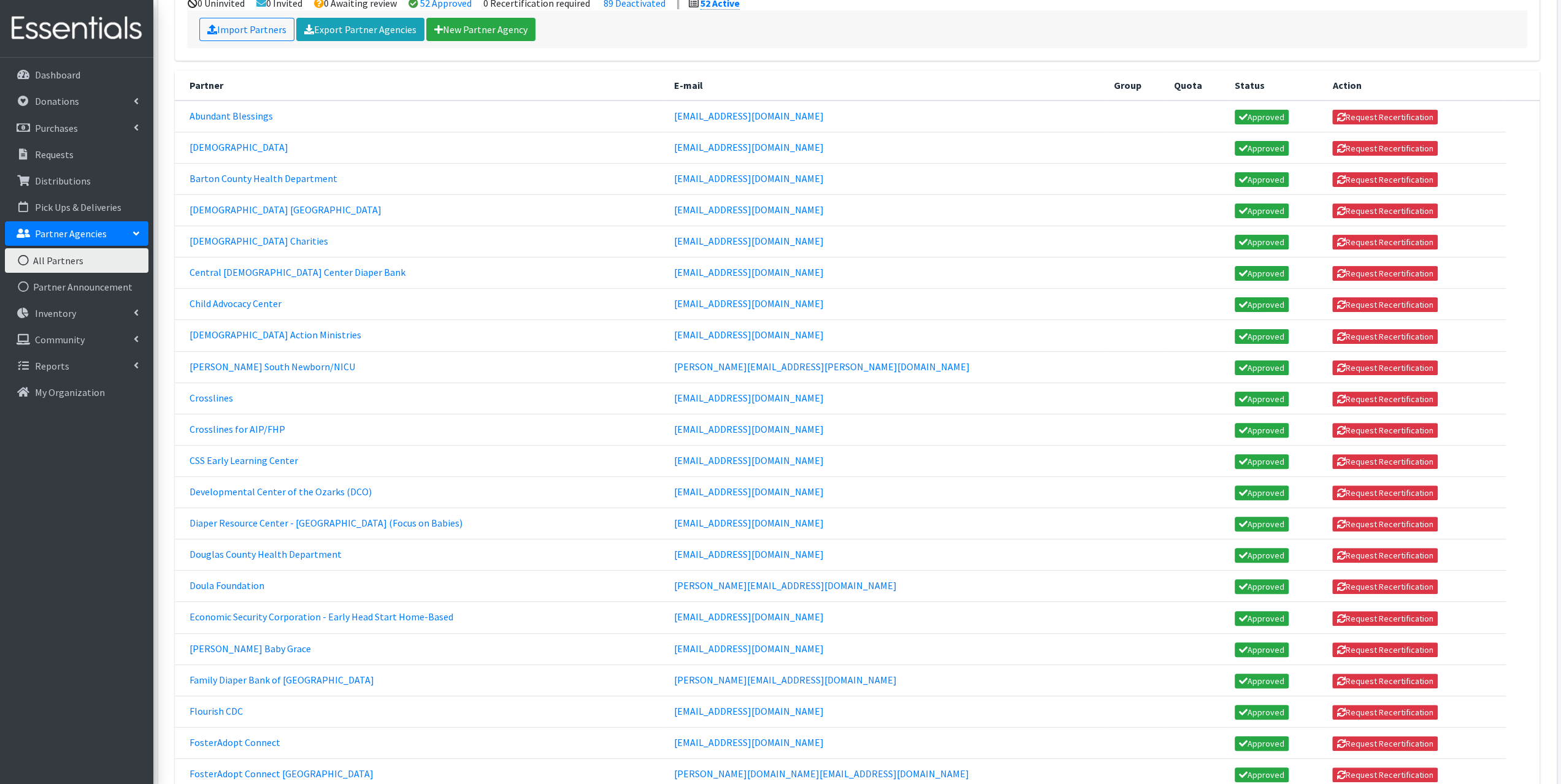
scroll to position [184, 0]
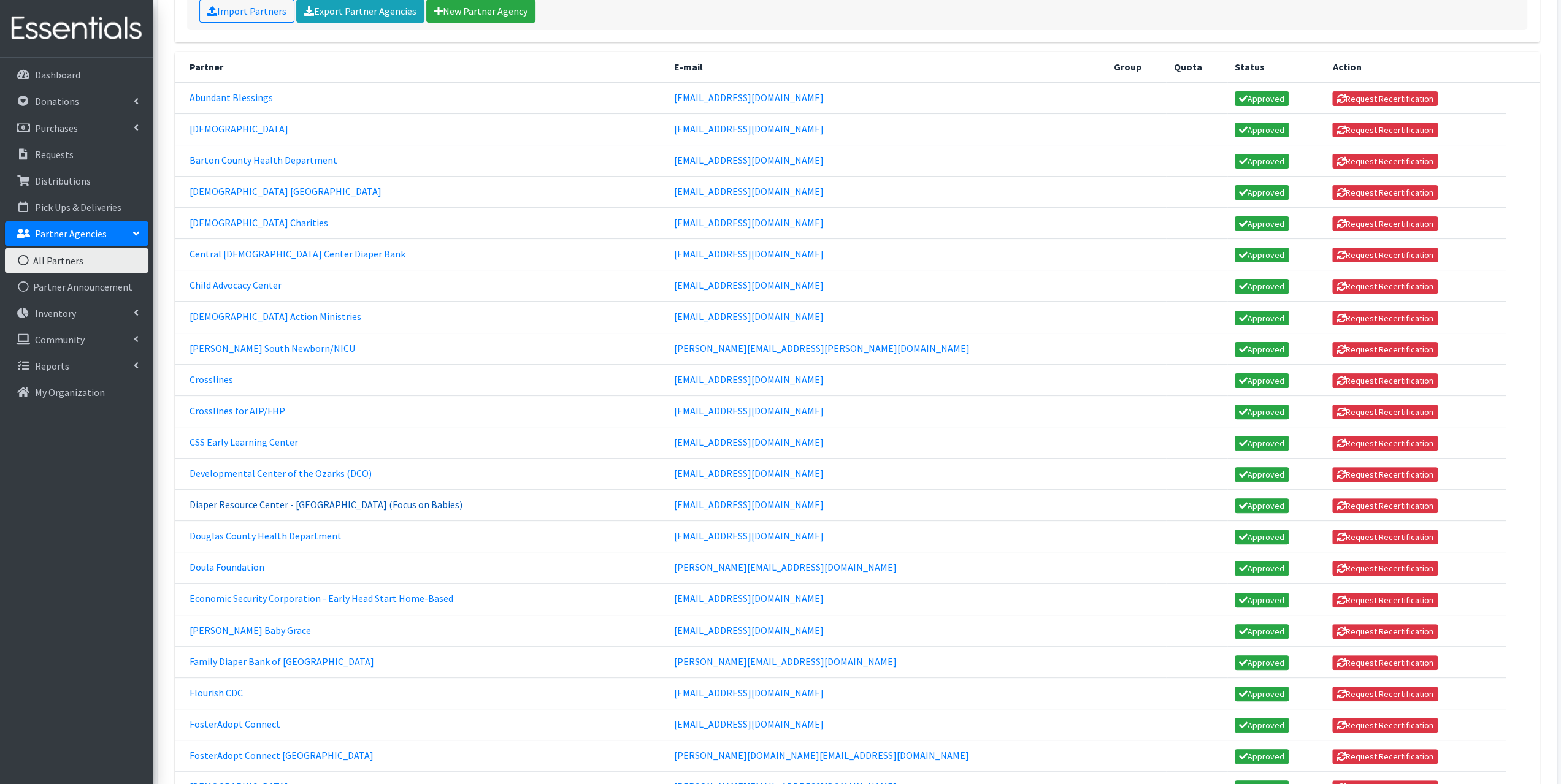
click at [322, 499] on link "Diaper Resource Center - West Plains (Focus on Babies)" at bounding box center [326, 505] width 273 height 13
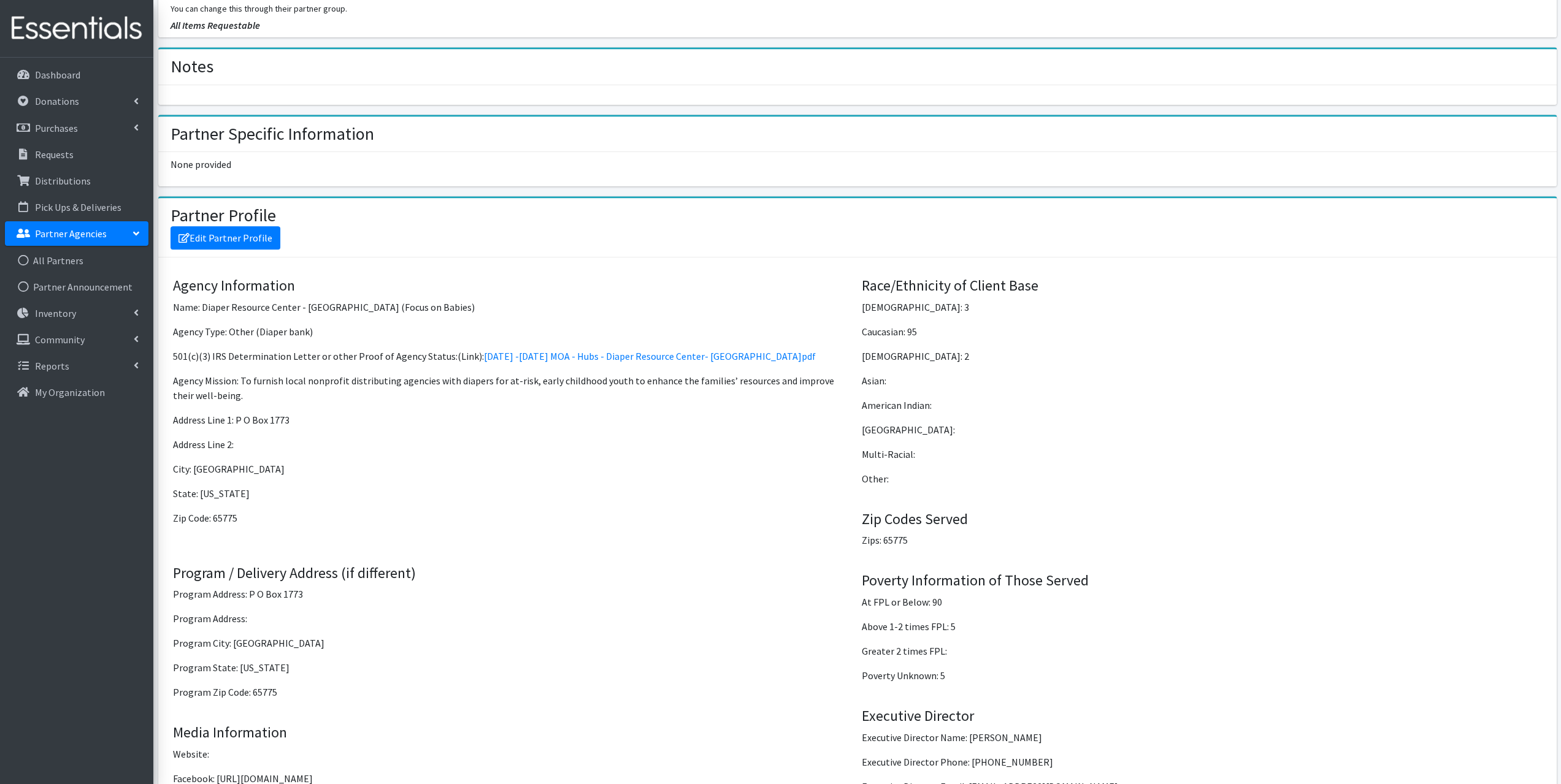
scroll to position [675, 0]
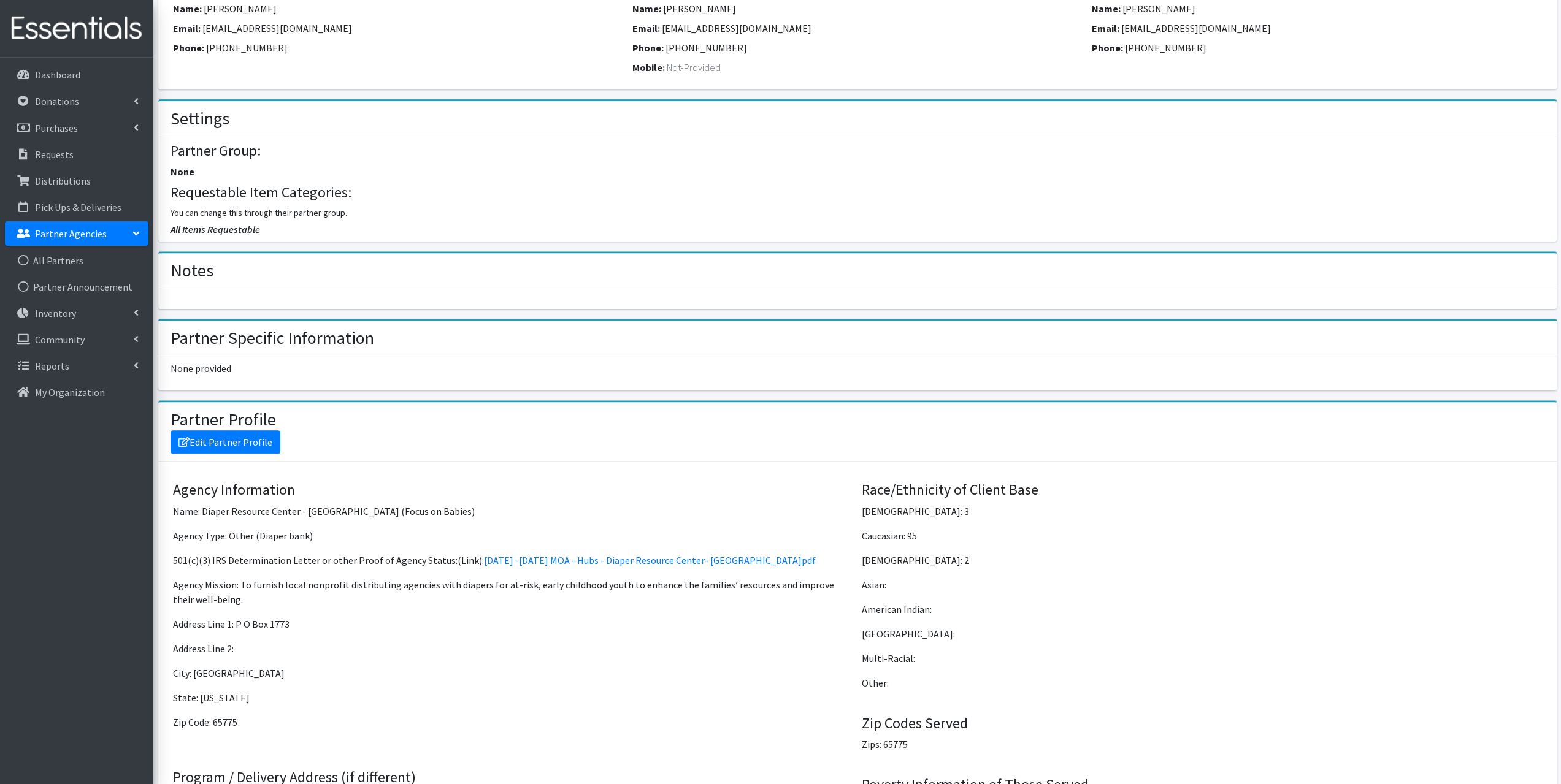
scroll to position [552, 0]
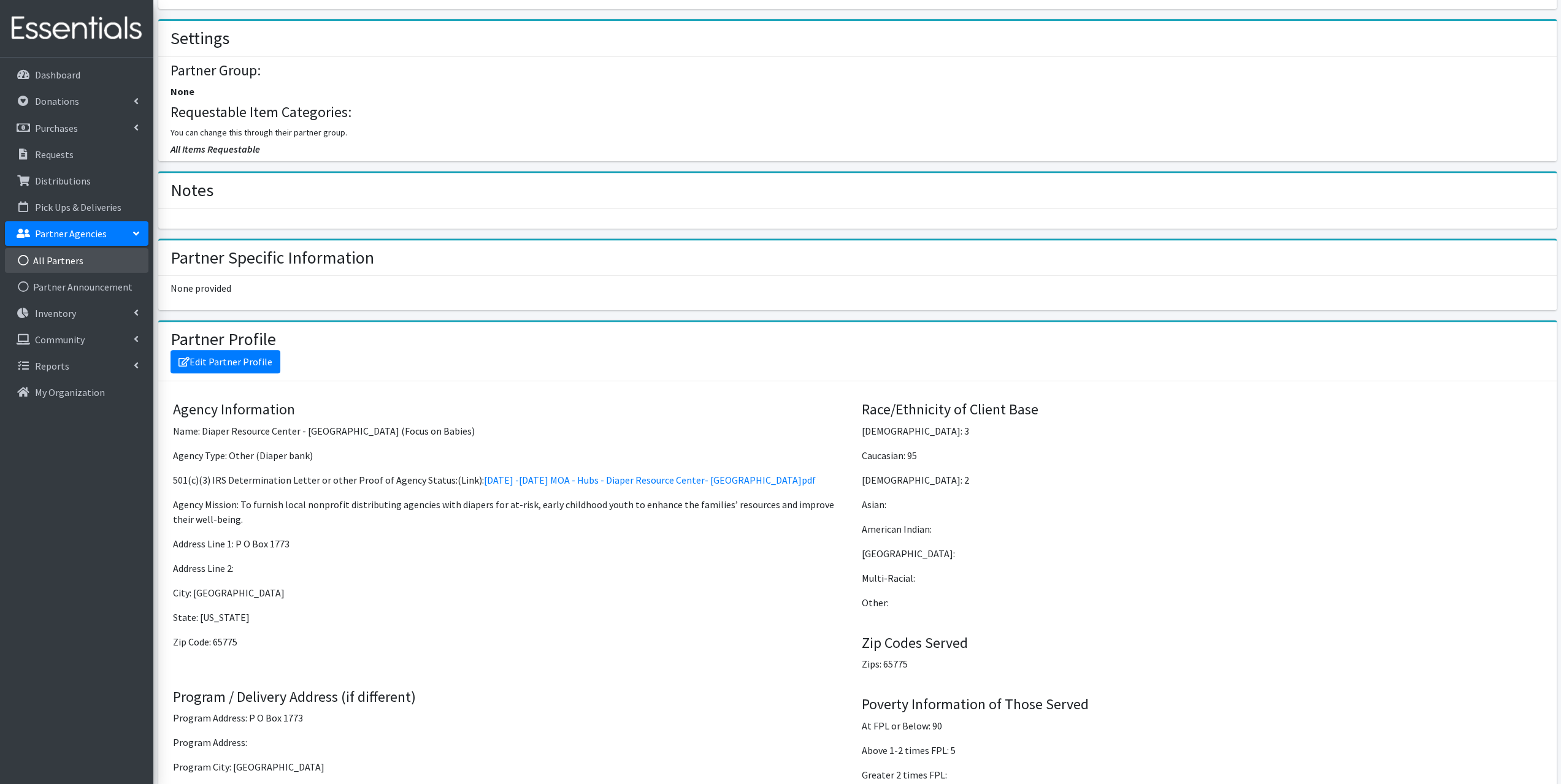
click at [73, 261] on link "All Partners" at bounding box center [76, 260] width 144 height 24
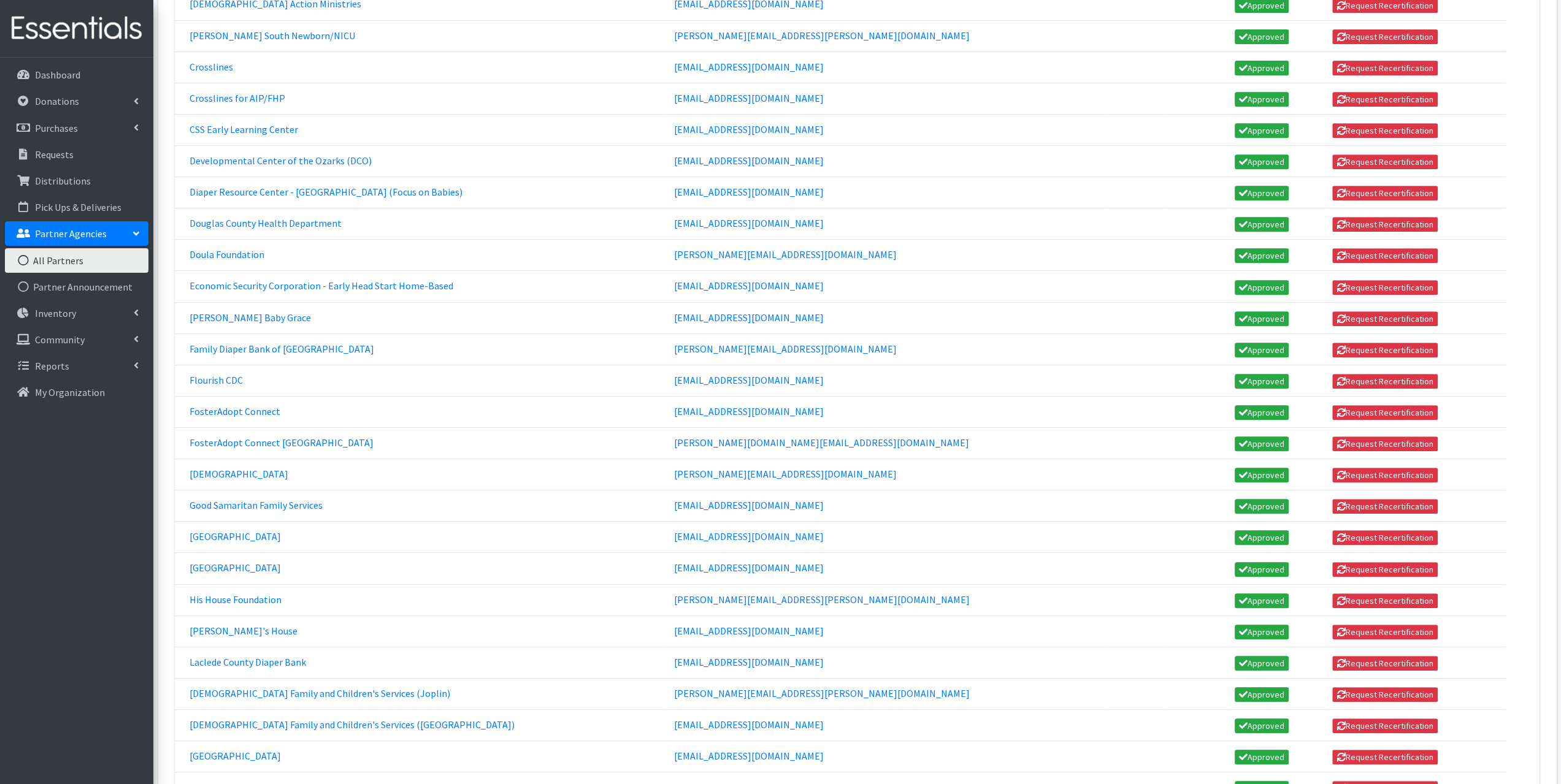
scroll to position [613, 0]
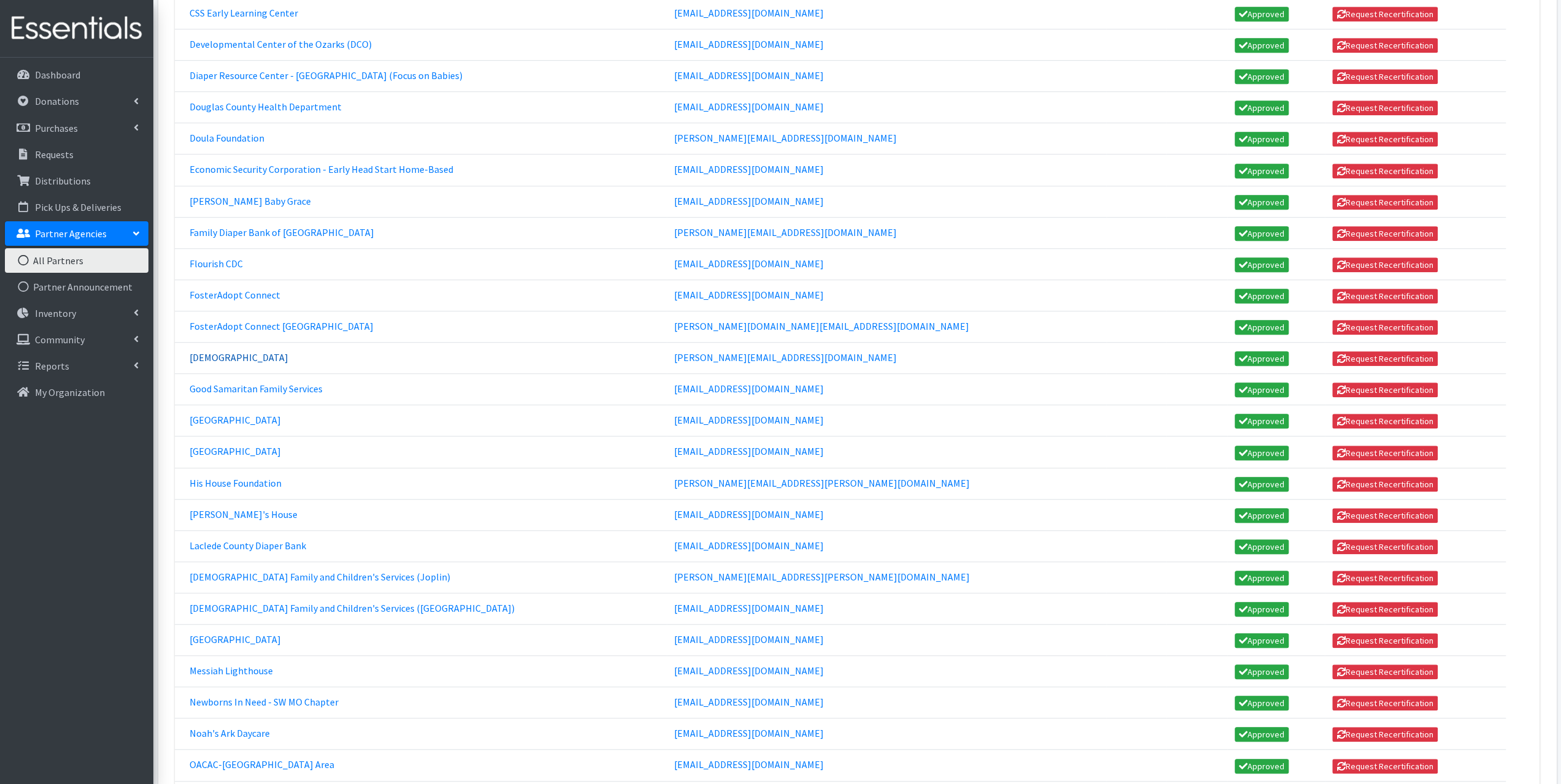
click at [246, 351] on link "[DEMOGRAPHIC_DATA]" at bounding box center [238, 358] width 98 height 13
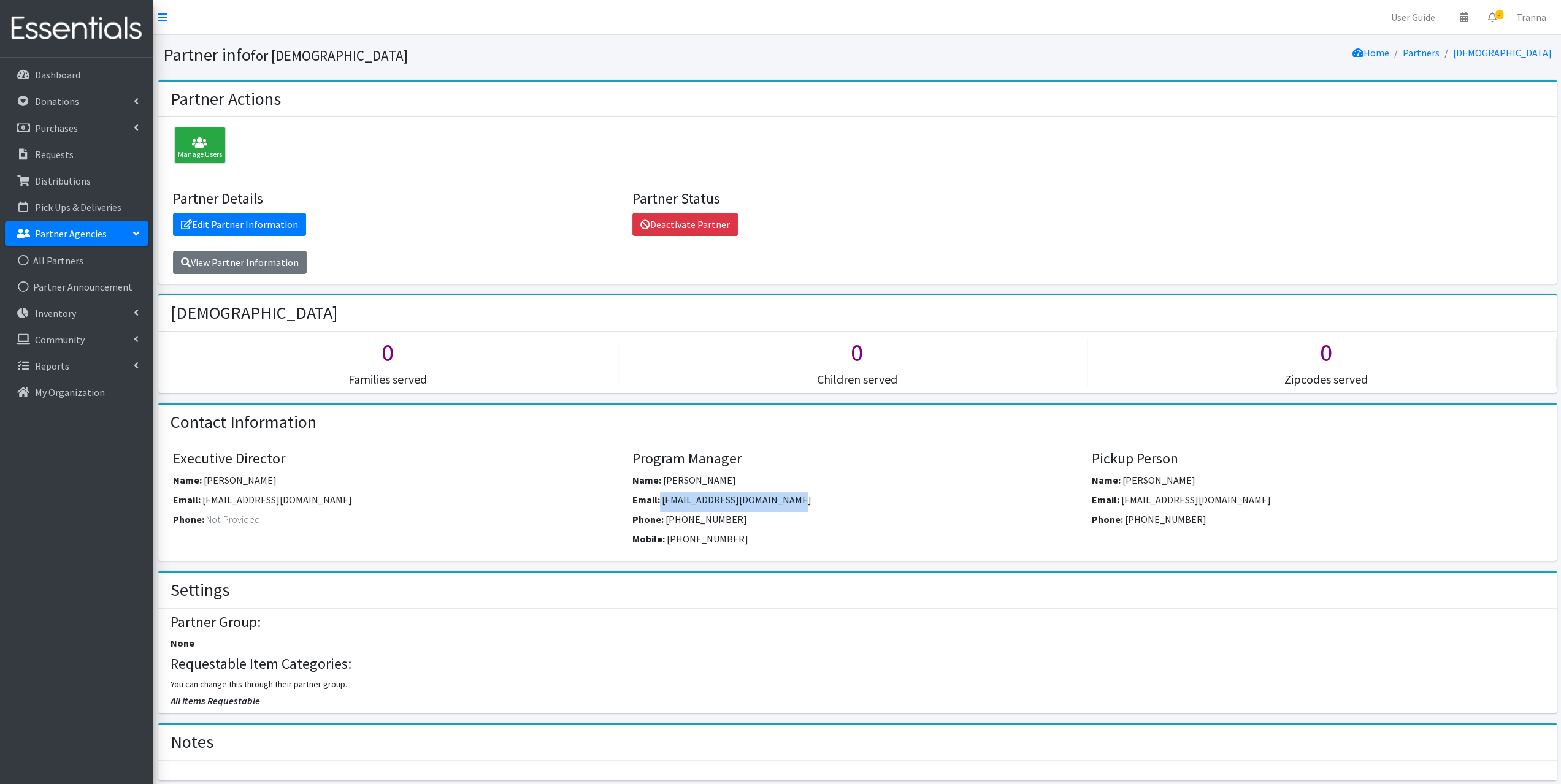
drag, startPoint x: 811, startPoint y: 499, endPoint x: 660, endPoint y: 498, distance: 151.0
click at [660, 498] on div "Email: tinaapplegate1234@gmail.com" at bounding box center [857, 502] width 450 height 20
copy div "tinaapplegate1234@gmail.com"
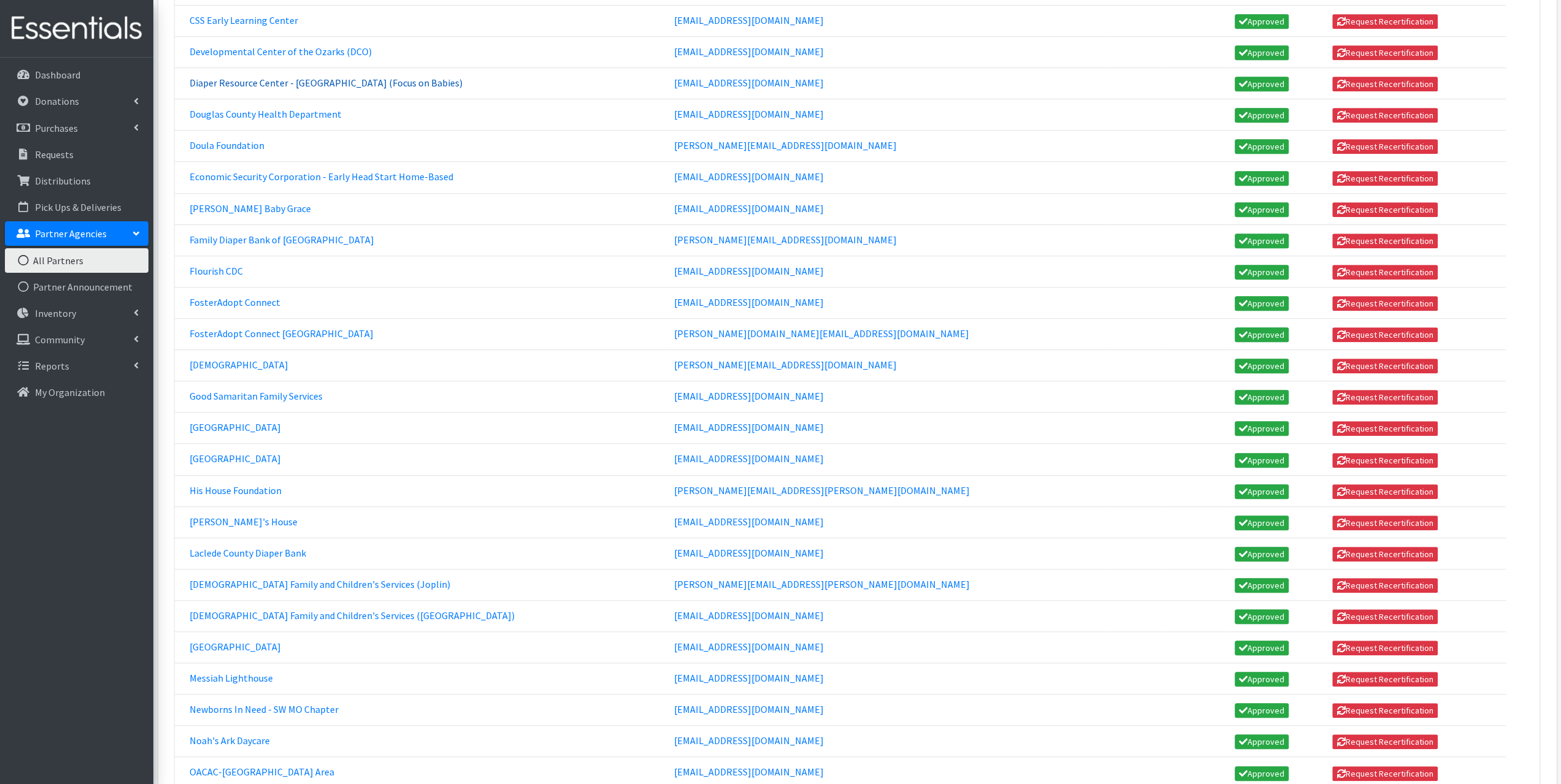
scroll to position [613, 0]
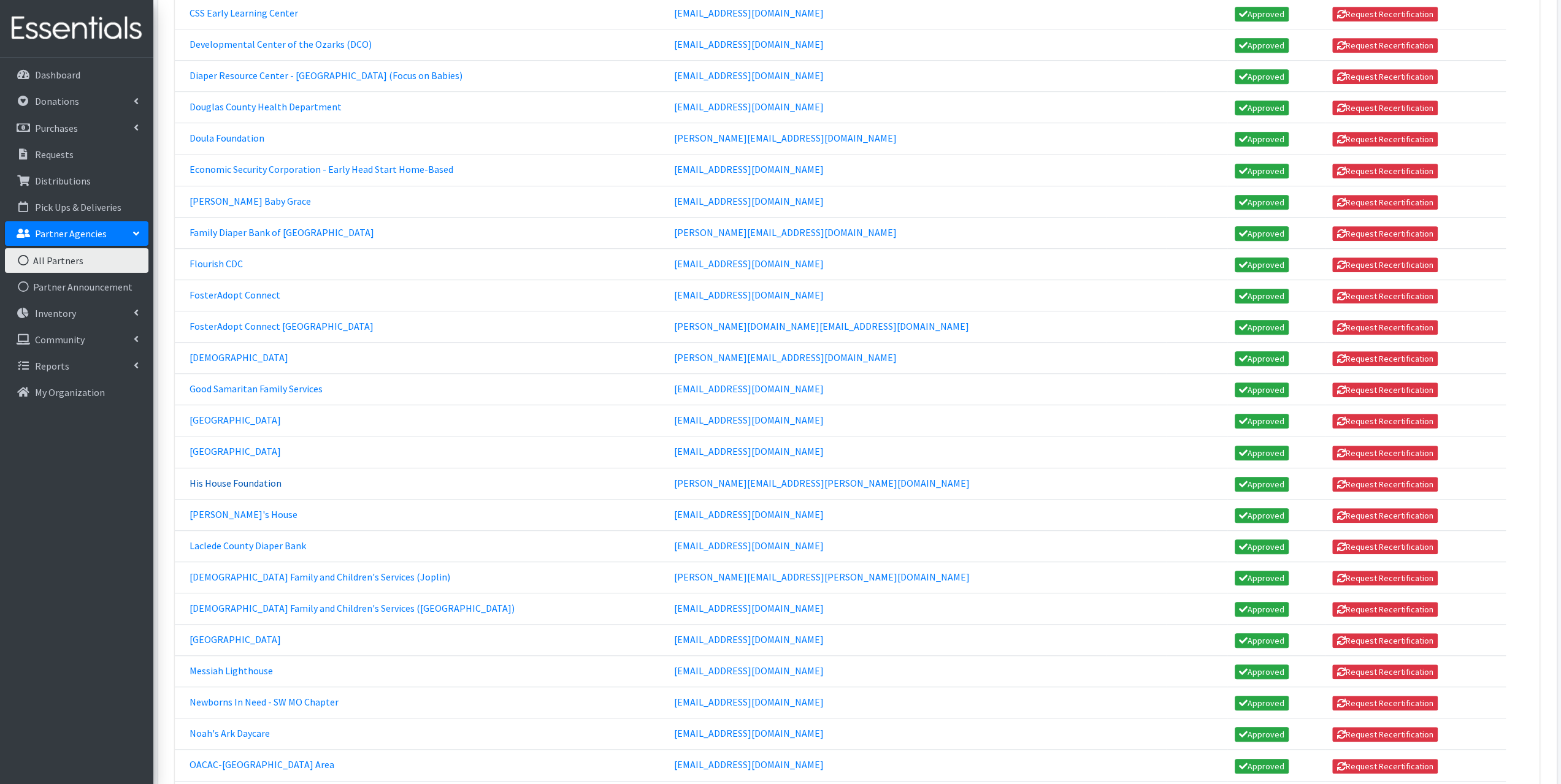
click at [249, 477] on link "His House Foundation" at bounding box center [236, 483] width 92 height 13
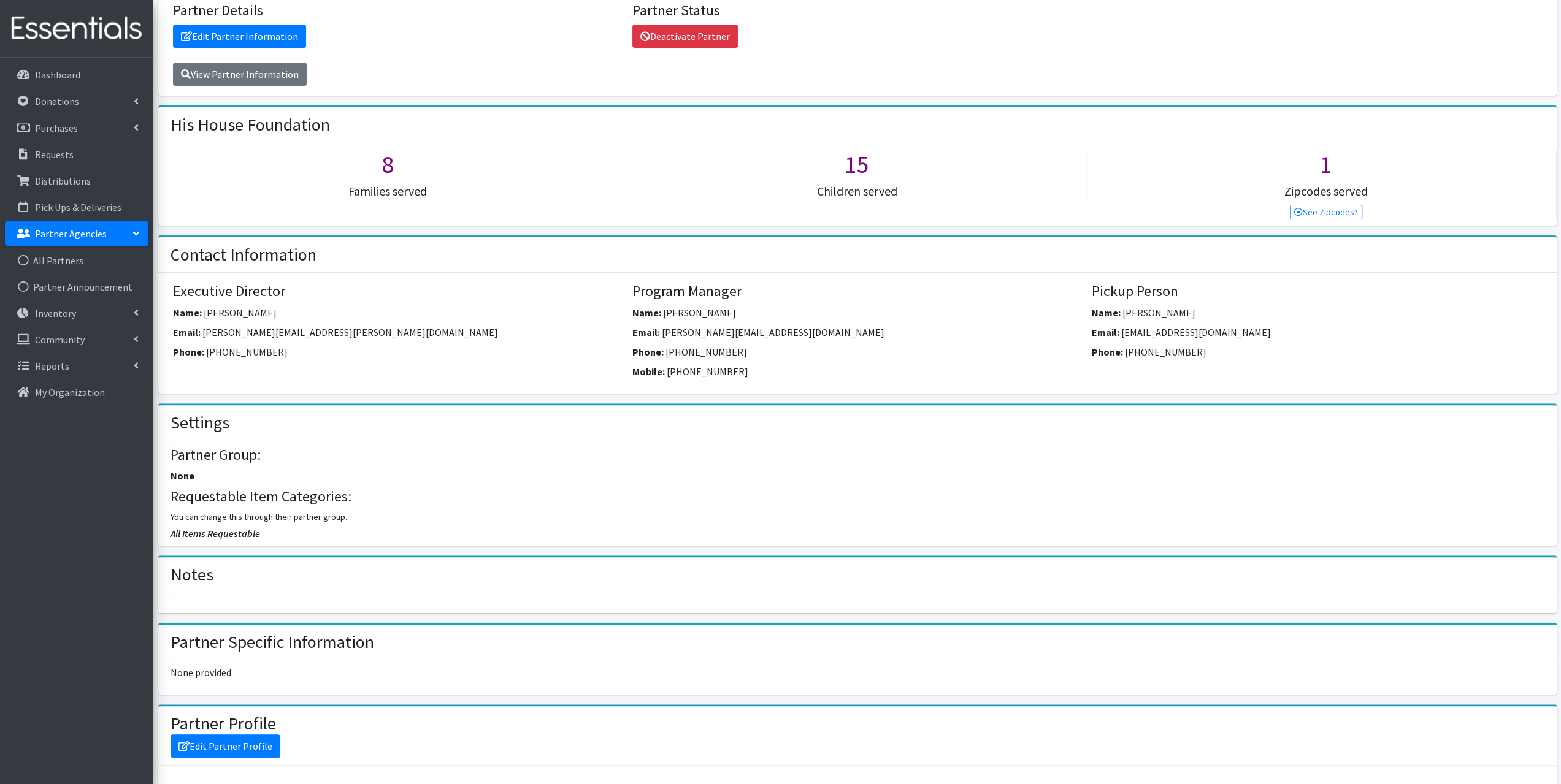
scroll to position [61, 0]
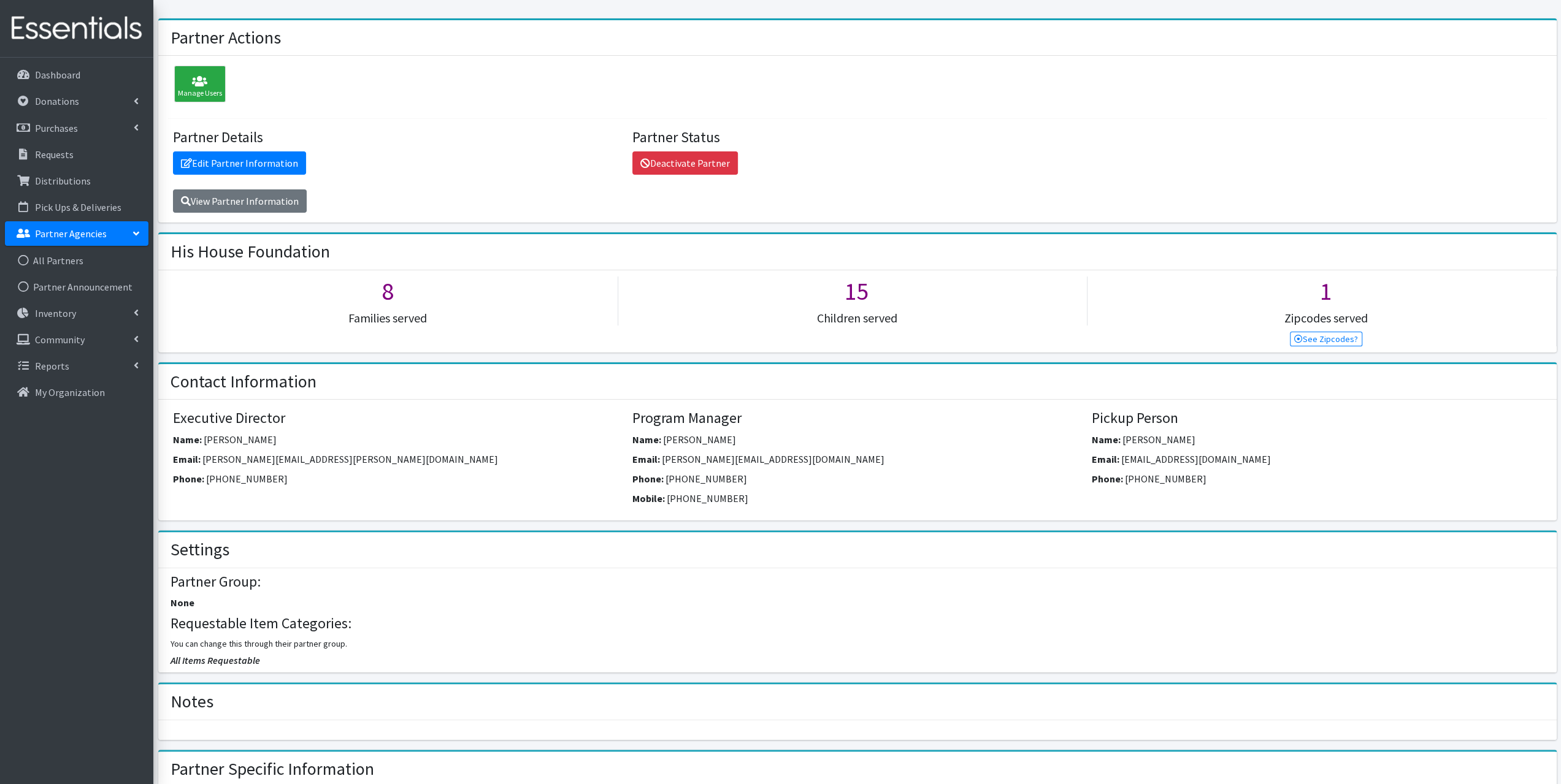
click at [779, 457] on div "Email: Lisa@hishousefound.org" at bounding box center [857, 462] width 450 height 20
drag, startPoint x: 779, startPoint y: 457, endPoint x: 660, endPoint y: 460, distance: 119.0
click at [661, 457] on div "Email: Lisa@hishousefound.org" at bounding box center [857, 462] width 450 height 20
copy span "Lisa@hishousefound.org"
click at [1077, 499] on div "Mobile: 417-489-2074" at bounding box center [857, 501] width 450 height 20
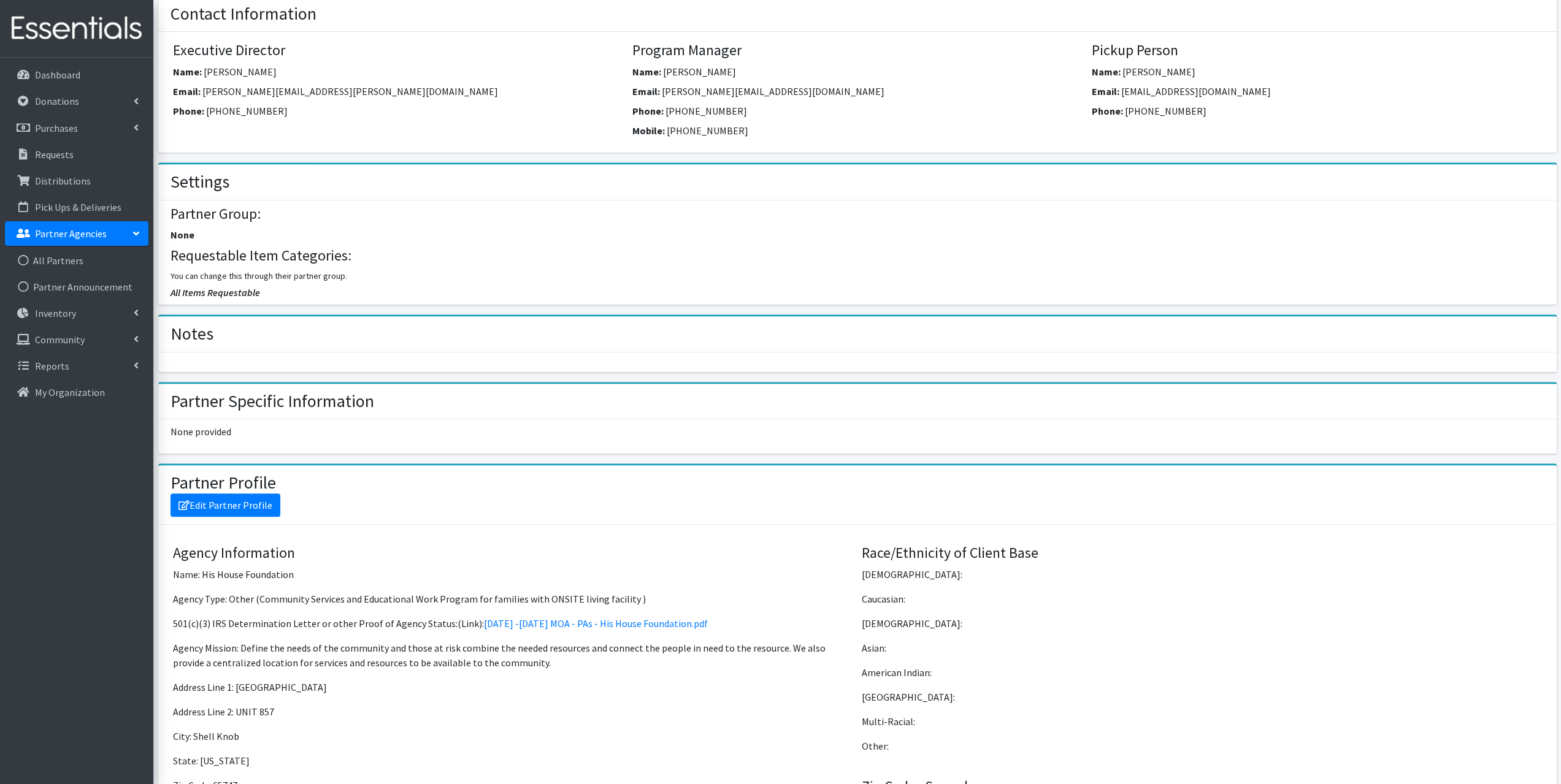
scroll to position [306, 0]
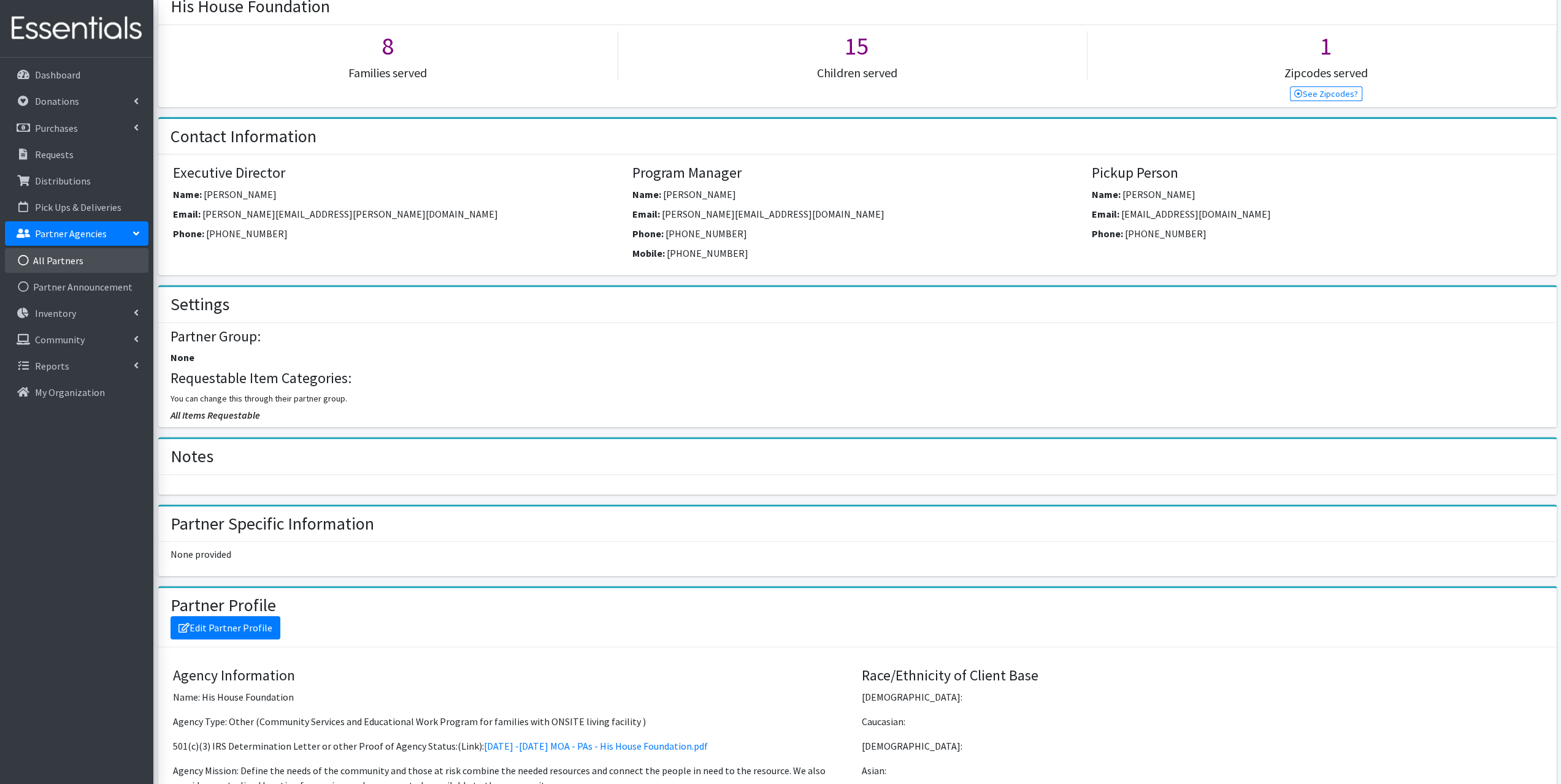
click at [70, 260] on link "All Partners" at bounding box center [76, 260] width 144 height 24
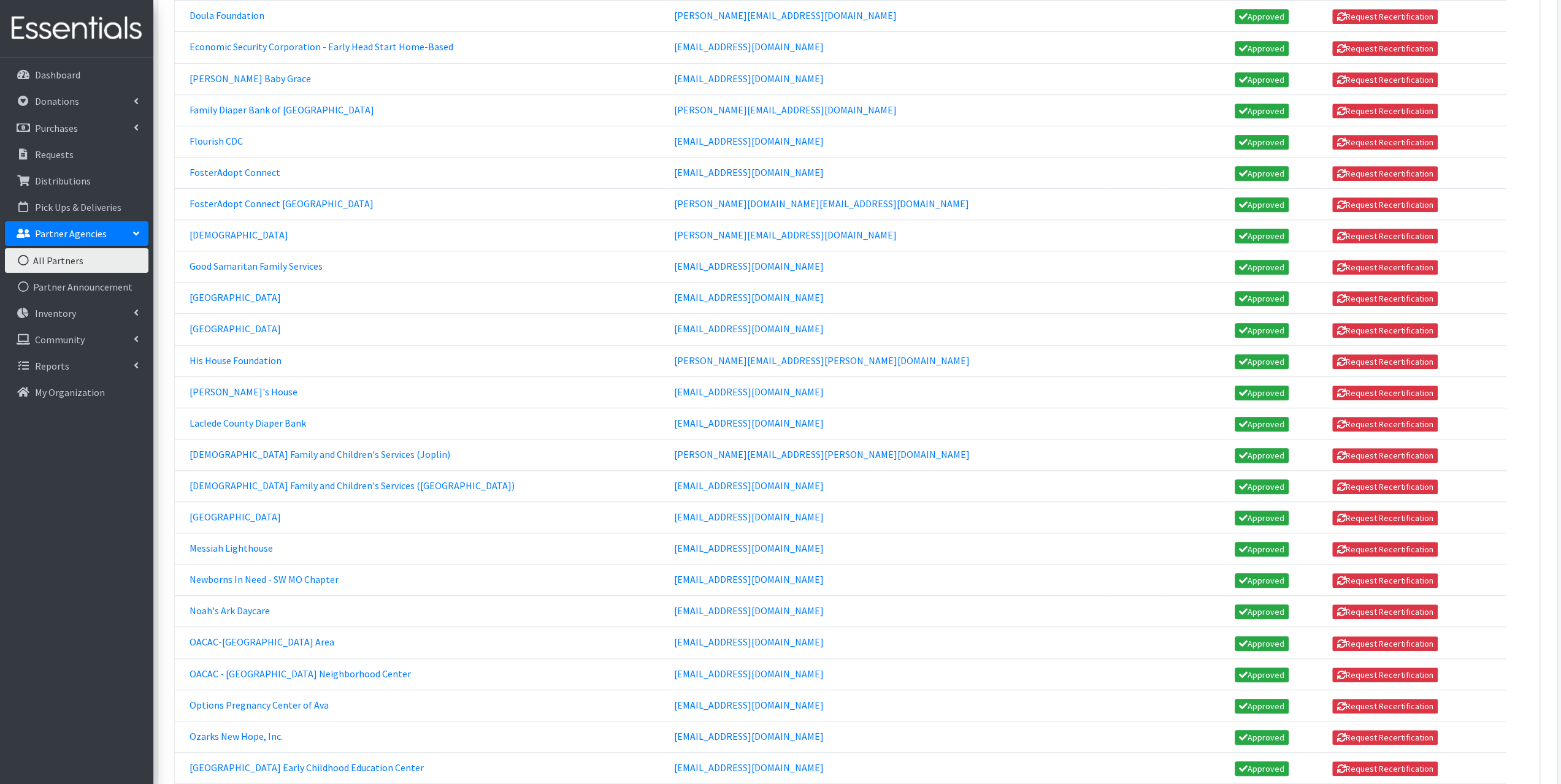
scroll to position [1042, 0]
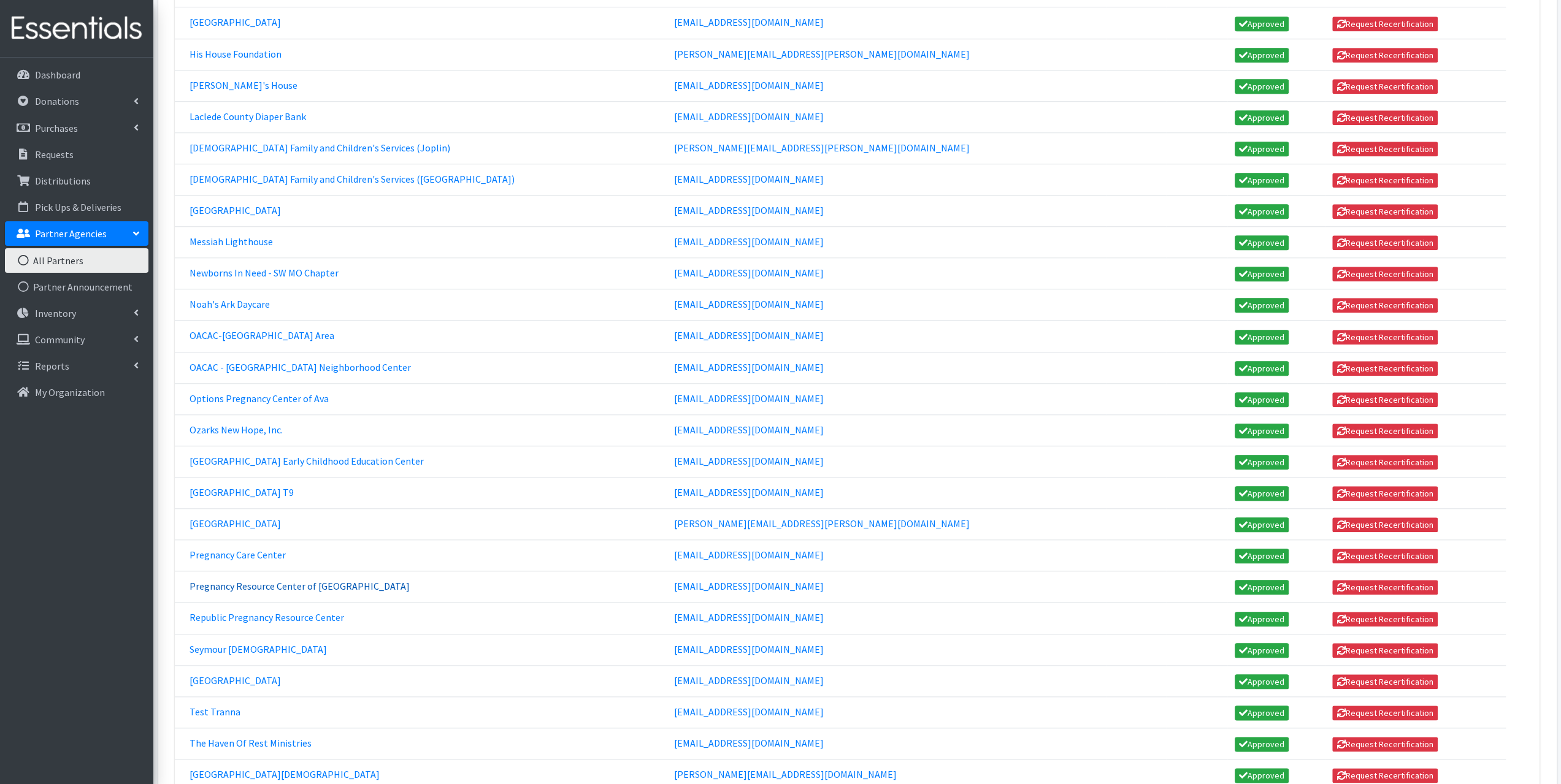
click at [257, 580] on link "Pregnancy Resource Center of [GEOGRAPHIC_DATA]" at bounding box center [300, 586] width 220 height 13
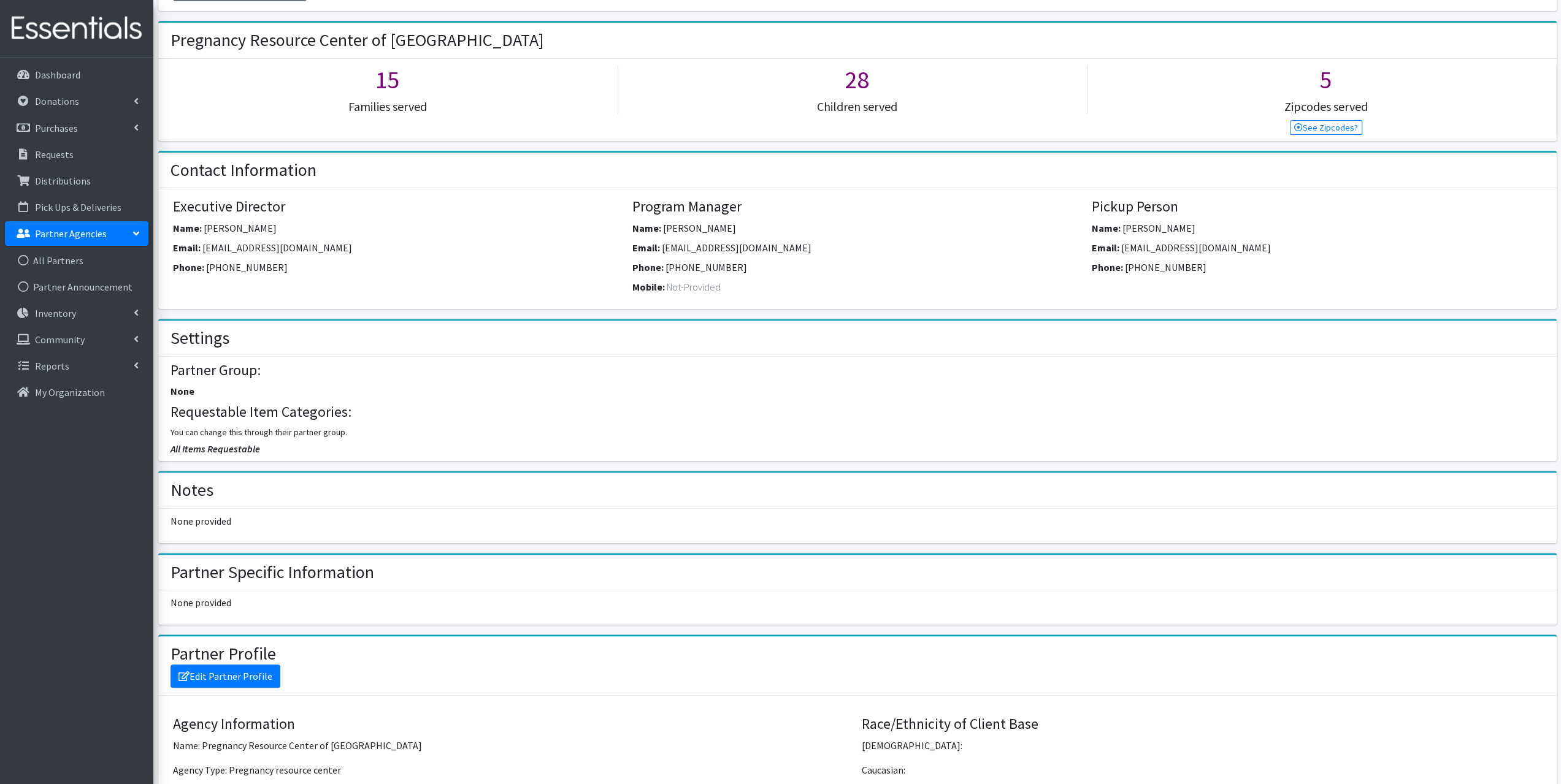
scroll to position [271, 0]
click at [64, 262] on link "All Partners" at bounding box center [76, 260] width 144 height 24
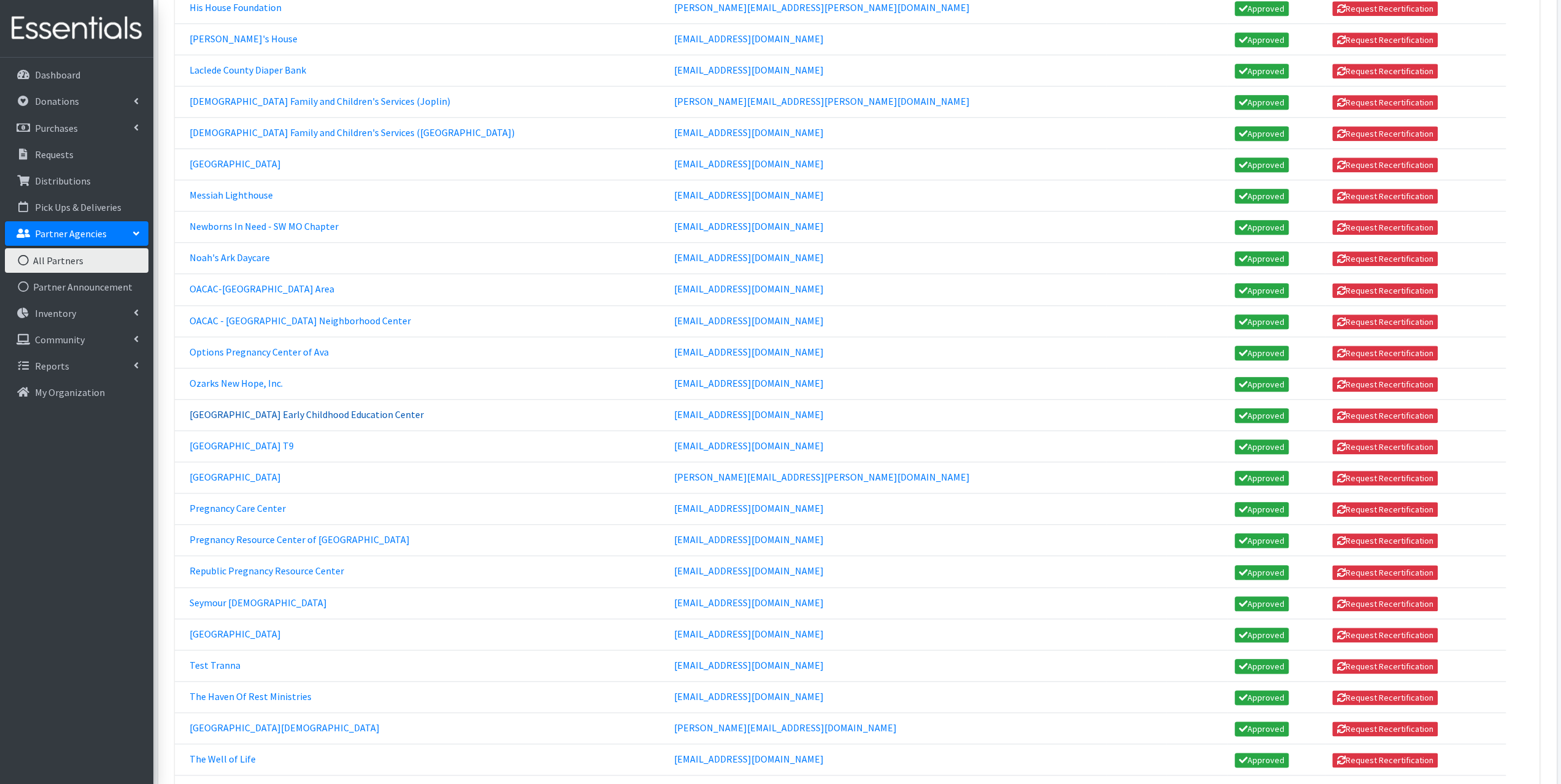
scroll to position [1104, 0]
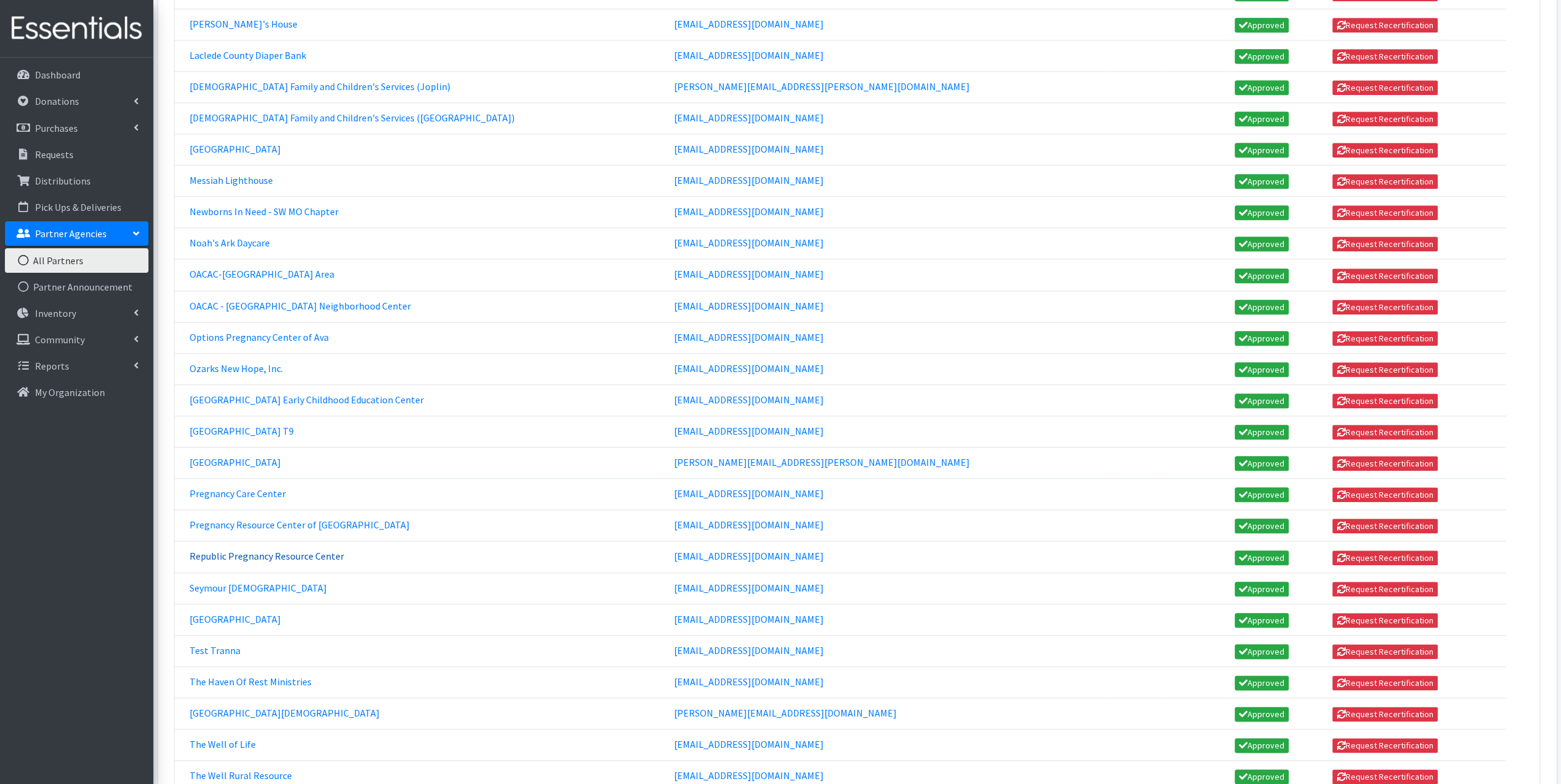
click at [230, 550] on link "Republic Pregnancy Resource Center" at bounding box center [266, 556] width 154 height 13
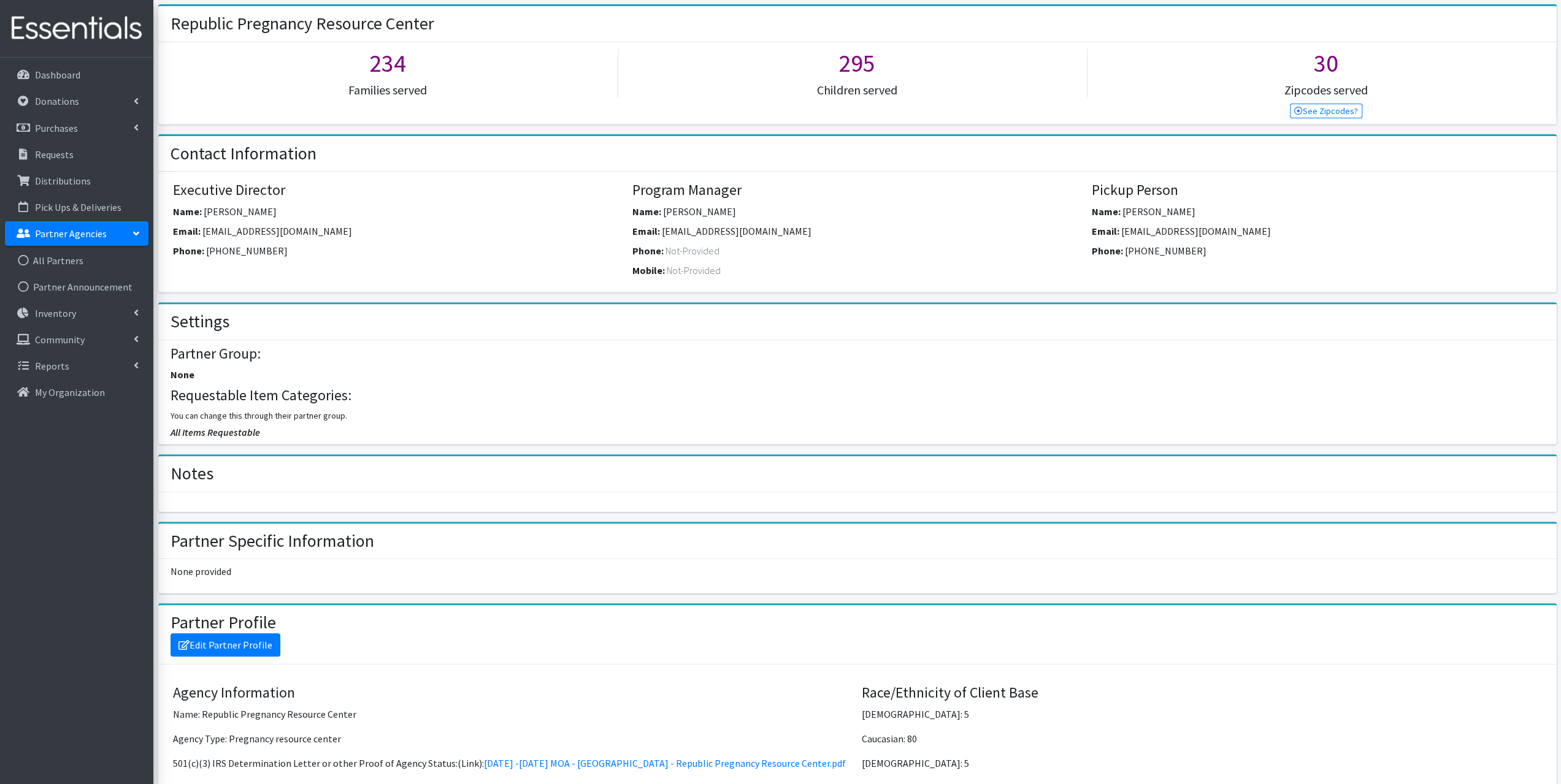
scroll to position [184, 0]
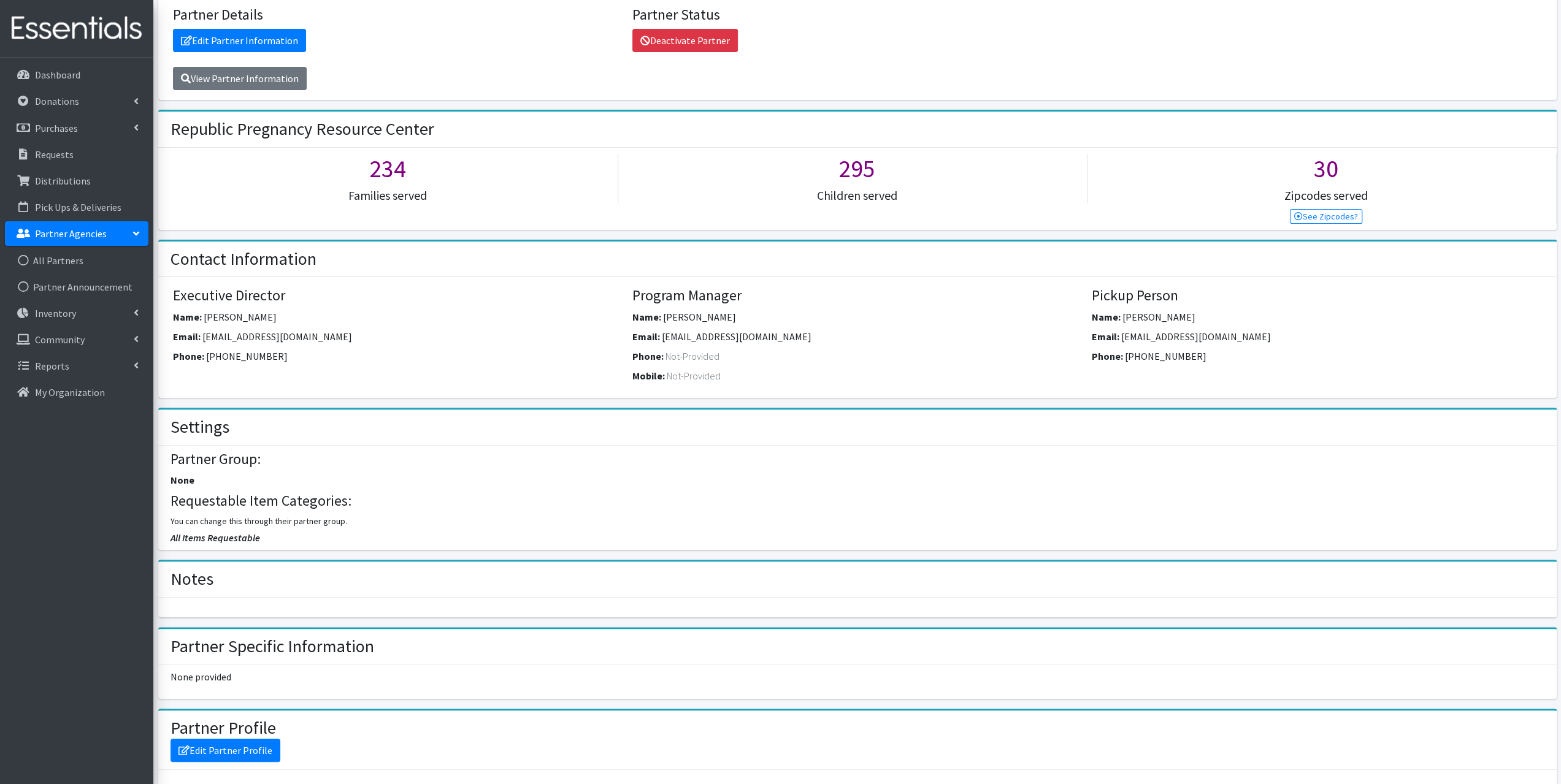
drag, startPoint x: 832, startPoint y: 331, endPoint x: 669, endPoint y: 347, distance: 163.8
click at [661, 337] on div "Email: lovingstaff.republicprcenter@gmail.com" at bounding box center [857, 340] width 450 height 20
copy span "lovingstaff.republicprcenter@gmail.com"
click at [64, 266] on link "All Partners" at bounding box center [76, 260] width 144 height 24
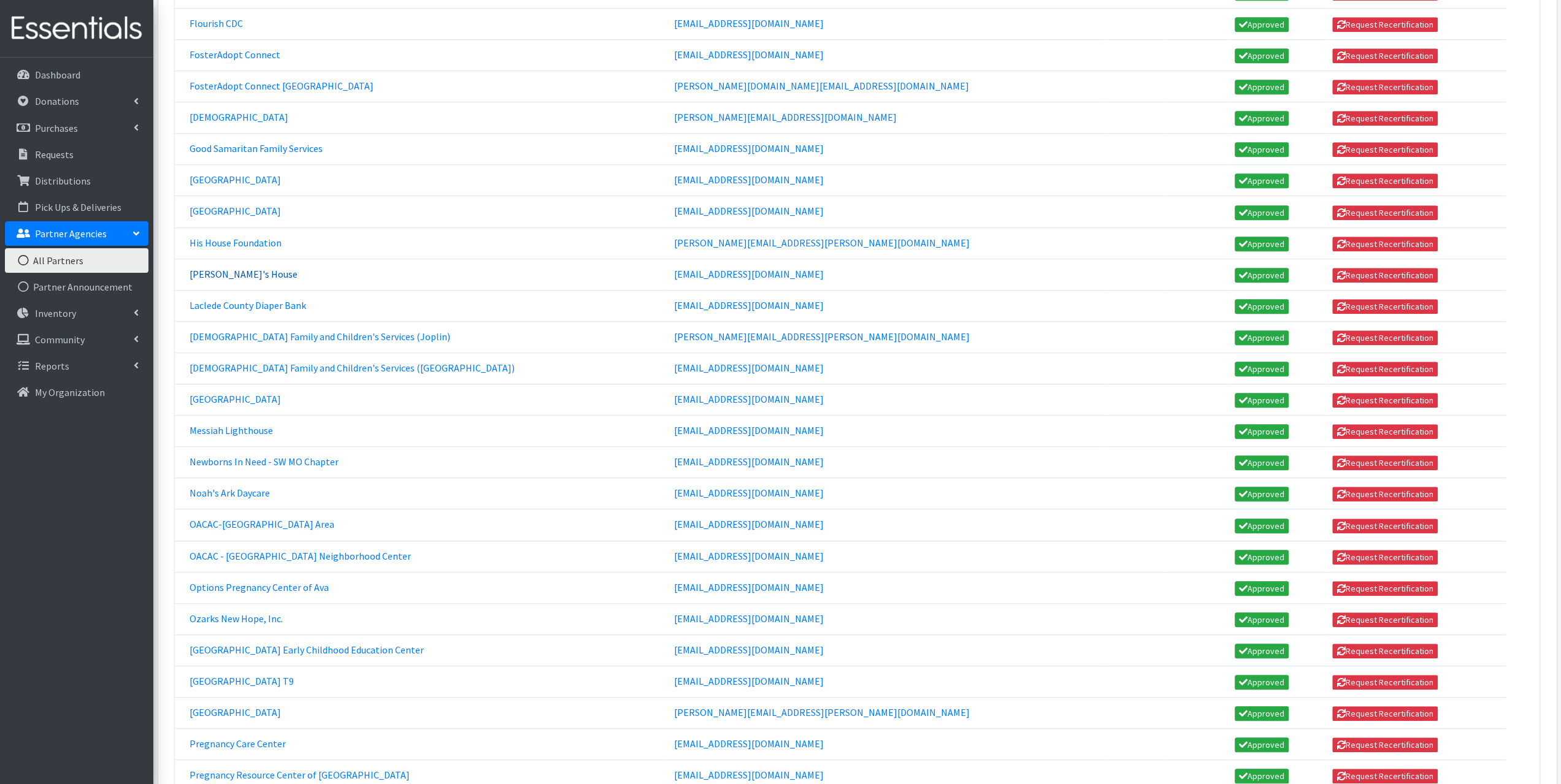
scroll to position [981, 0]
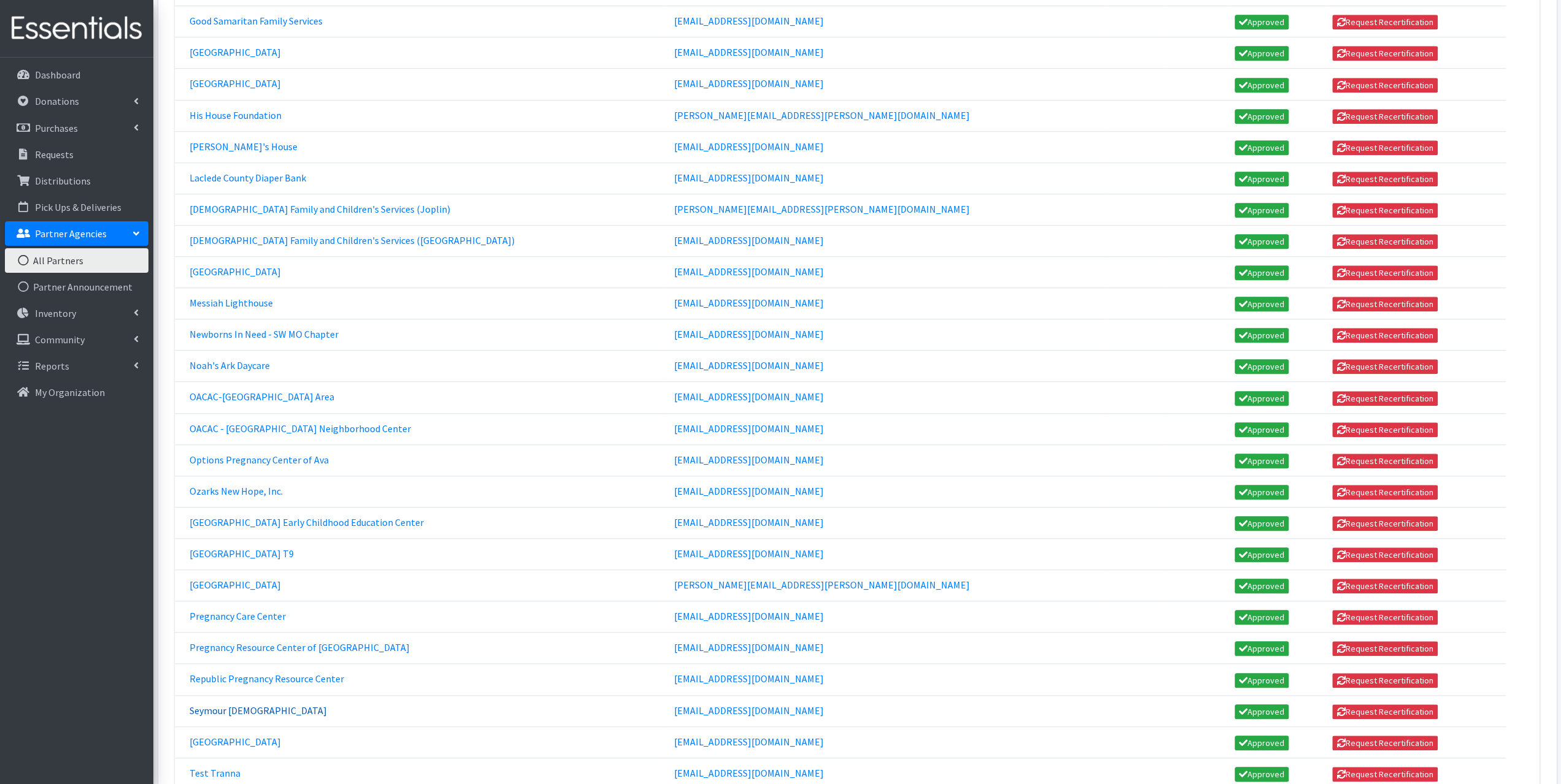
click at [243, 705] on link "Seymour [DEMOGRAPHIC_DATA]" at bounding box center [258, 711] width 137 height 13
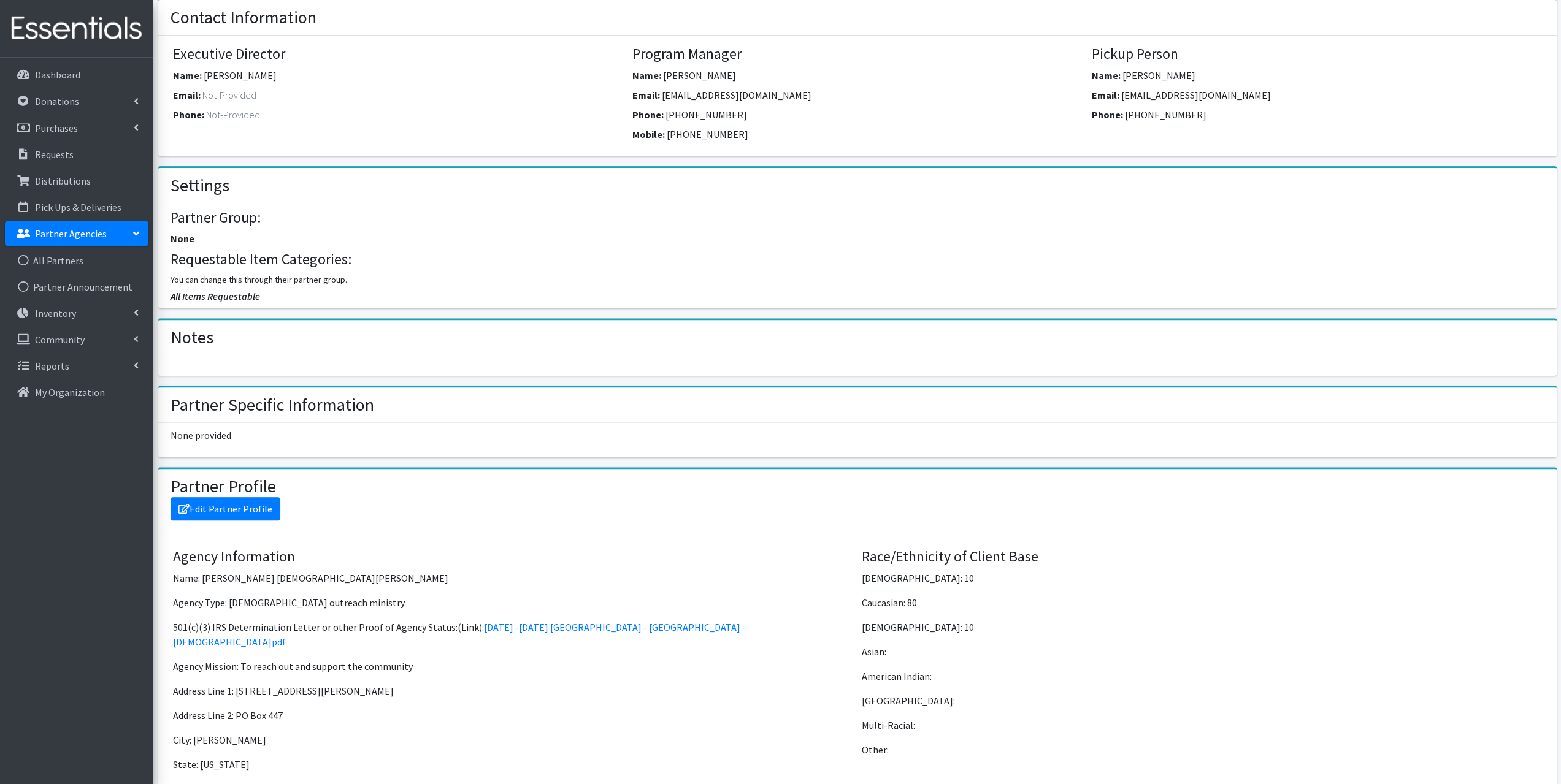
scroll to position [306, 0]
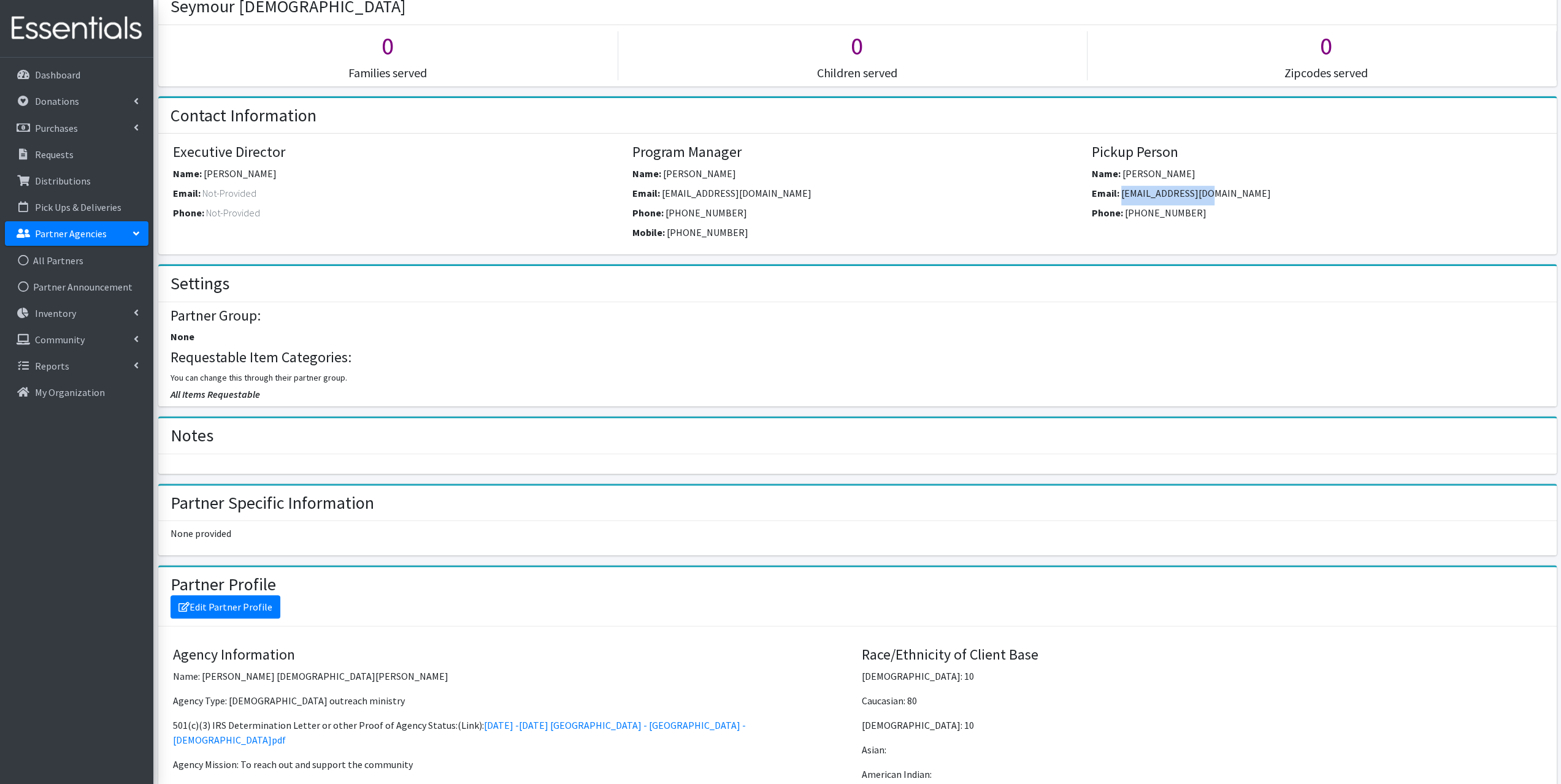
drag, startPoint x: 1224, startPoint y: 188, endPoint x: 1120, endPoint y: 201, distance: 104.8
click at [1120, 201] on div "Email: [EMAIL_ADDRESS][DOMAIN_NAME]" at bounding box center [1317, 196] width 450 height 20
copy span "[EMAIL_ADDRESS][DOMAIN_NAME]"
click at [47, 266] on link "All Partners" at bounding box center [76, 260] width 144 height 24
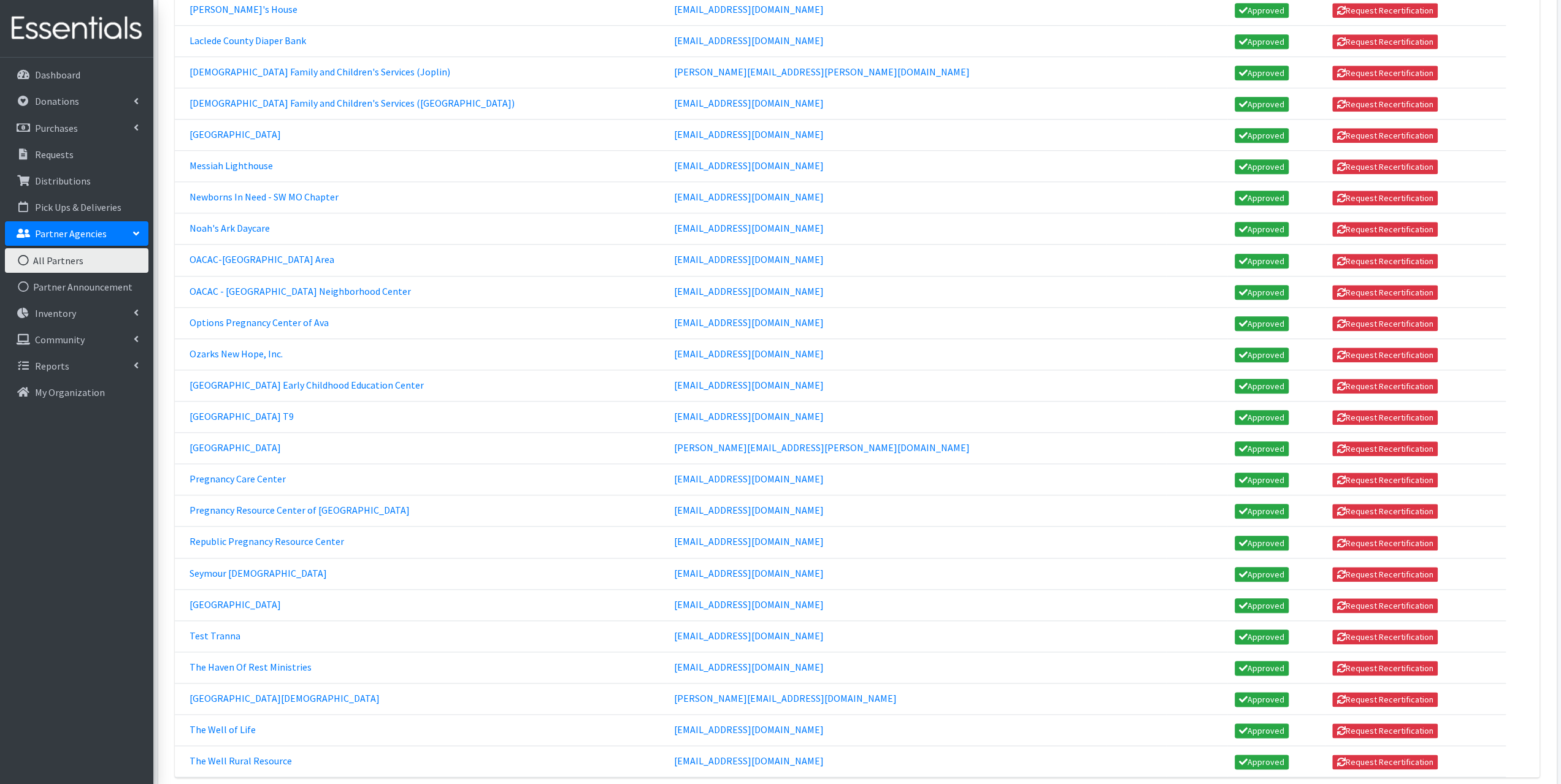
scroll to position [1214, 0]
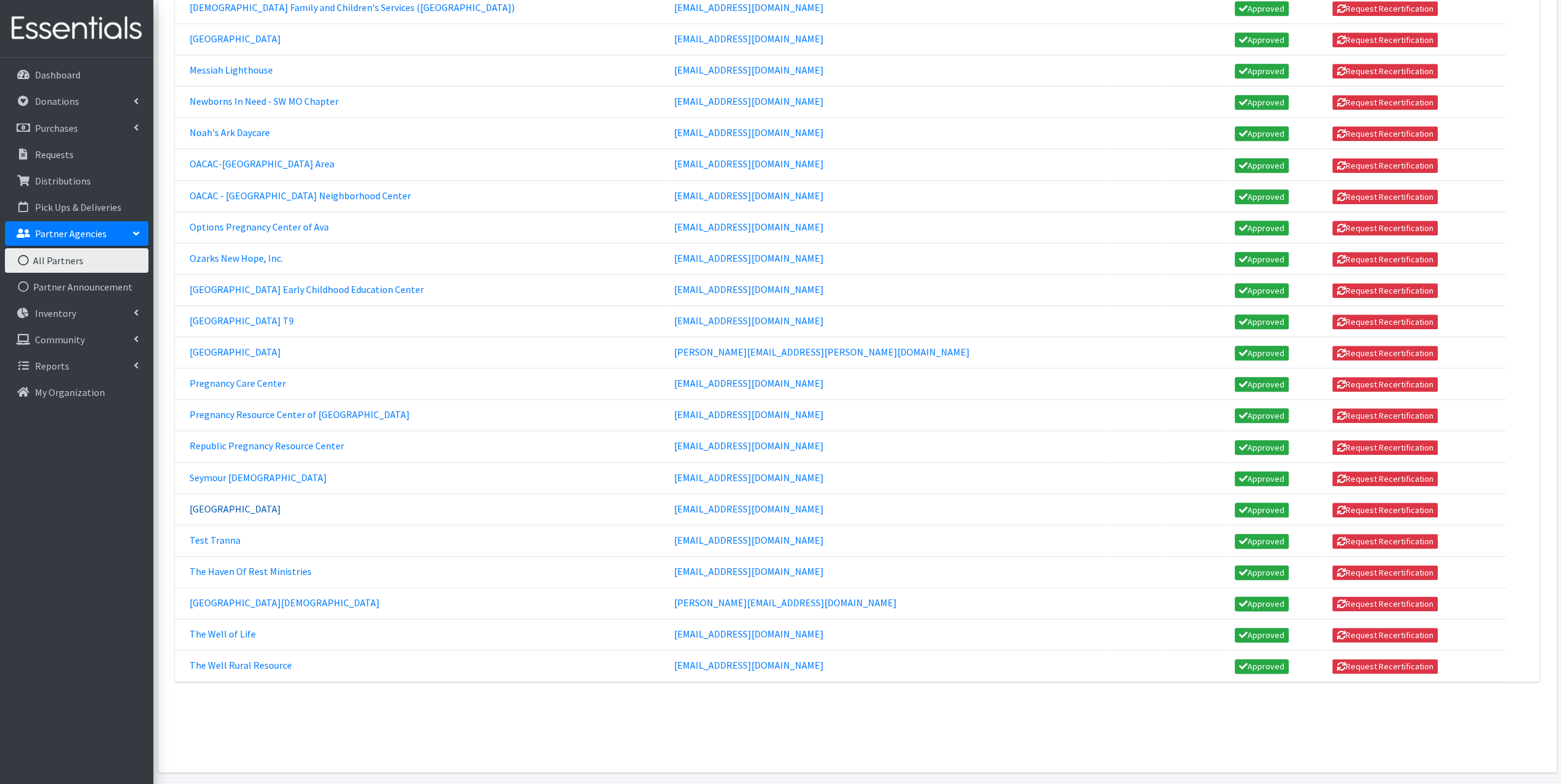
click at [253, 503] on link "Springfield Dream Center" at bounding box center [235, 509] width 91 height 13
click at [236, 659] on link "The Well Rural Resource" at bounding box center [240, 666] width 102 height 13
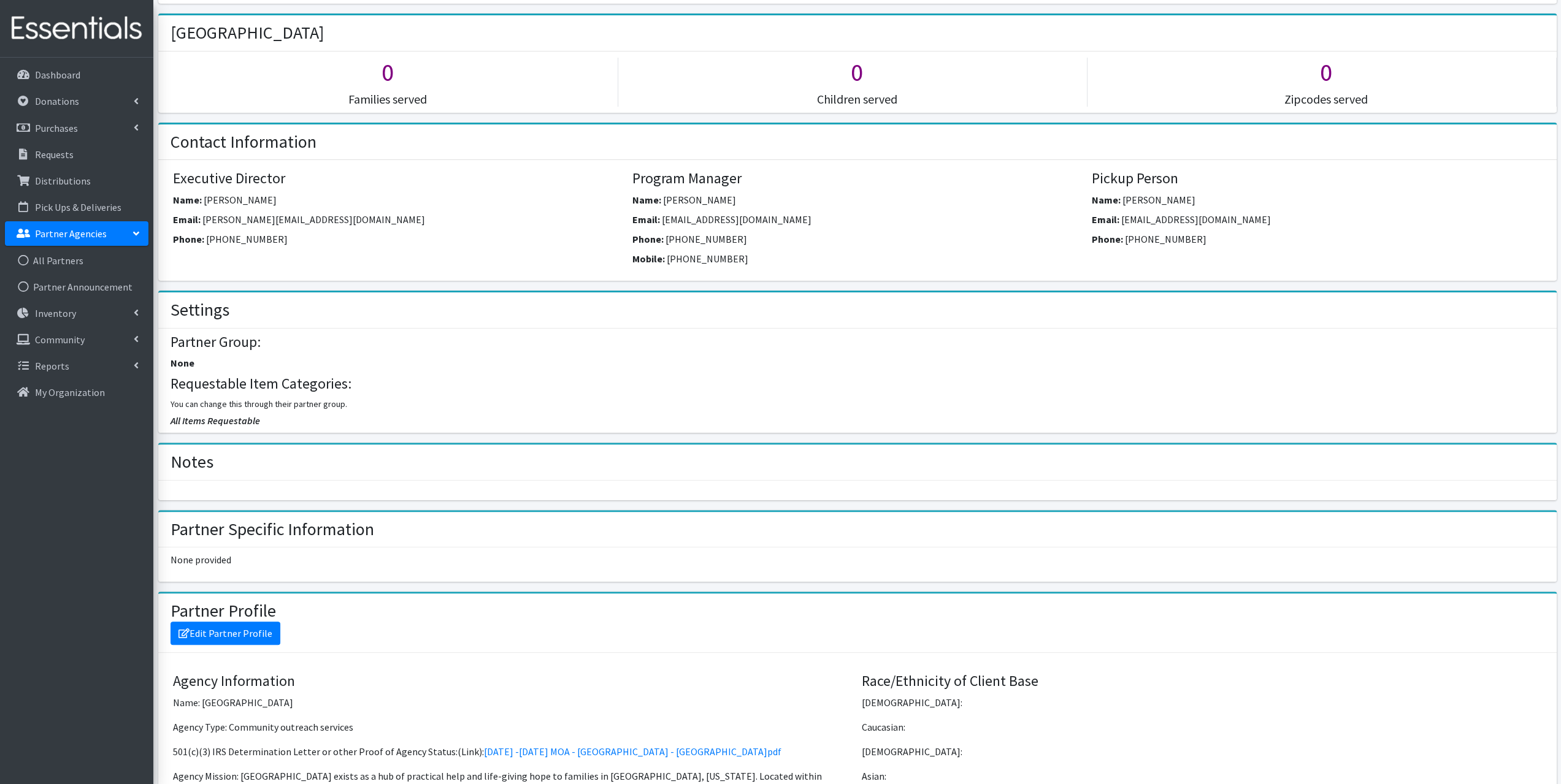
scroll to position [123, 0]
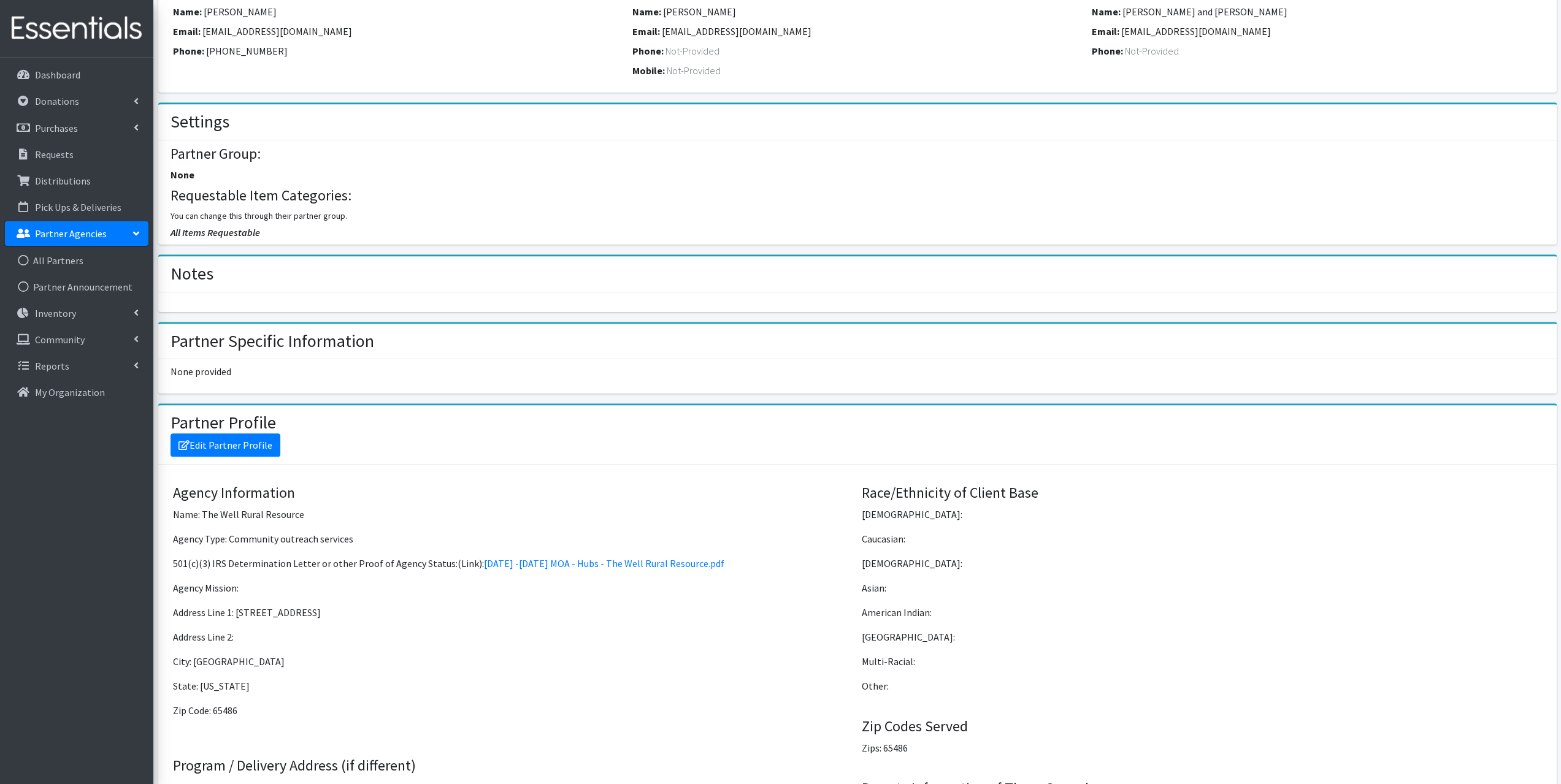
scroll to position [490, 0]
drag, startPoint x: 360, startPoint y: 607, endPoint x: 236, endPoint y: 602, distance: 124.1
click at [236, 604] on p "Address Line 1: 2244 Highway 17" at bounding box center [512, 611] width 679 height 14
copy p "2244 Highway 17"
click at [68, 263] on link "All Partners" at bounding box center [76, 260] width 144 height 24
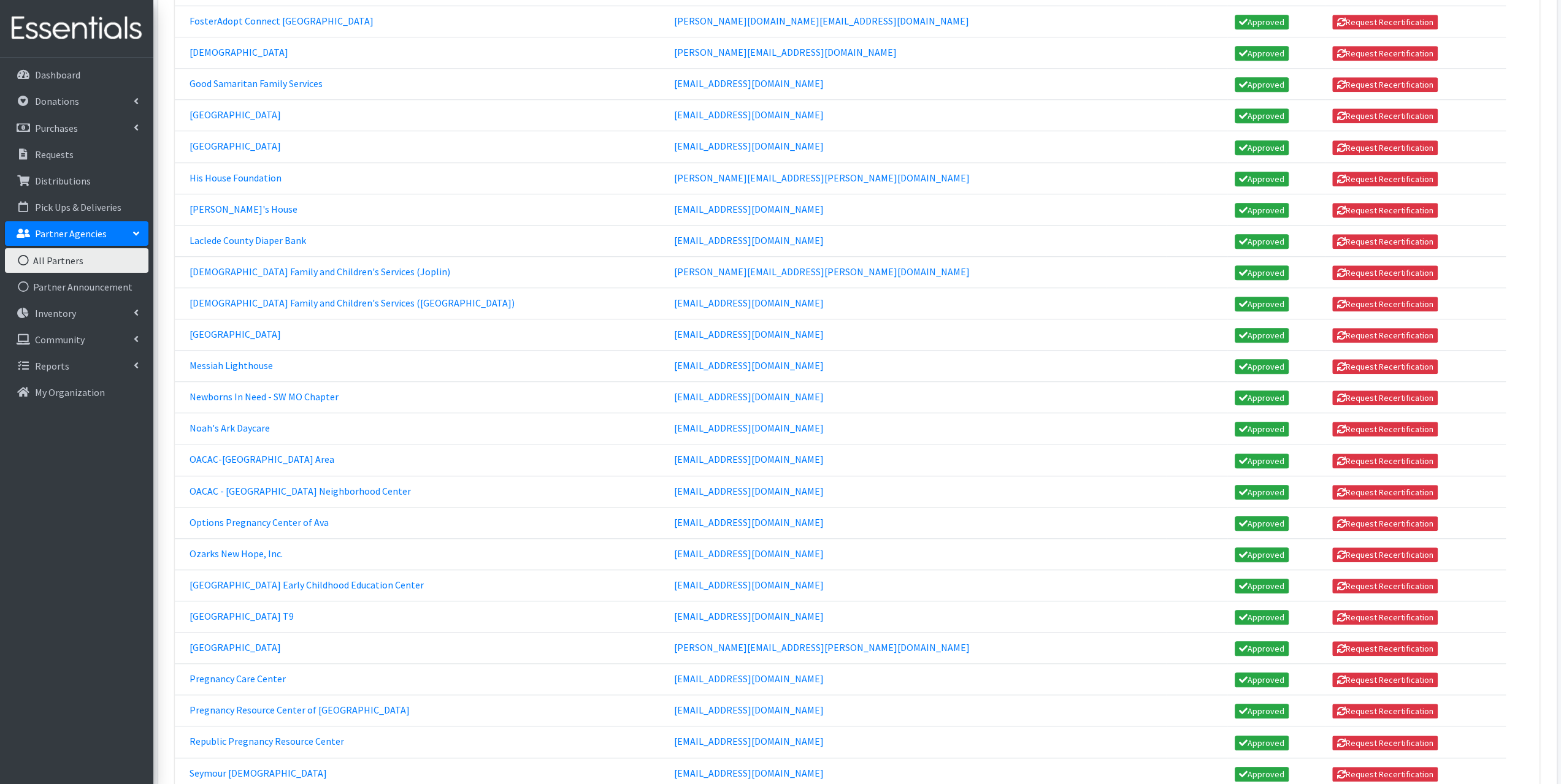
scroll to position [919, 0]
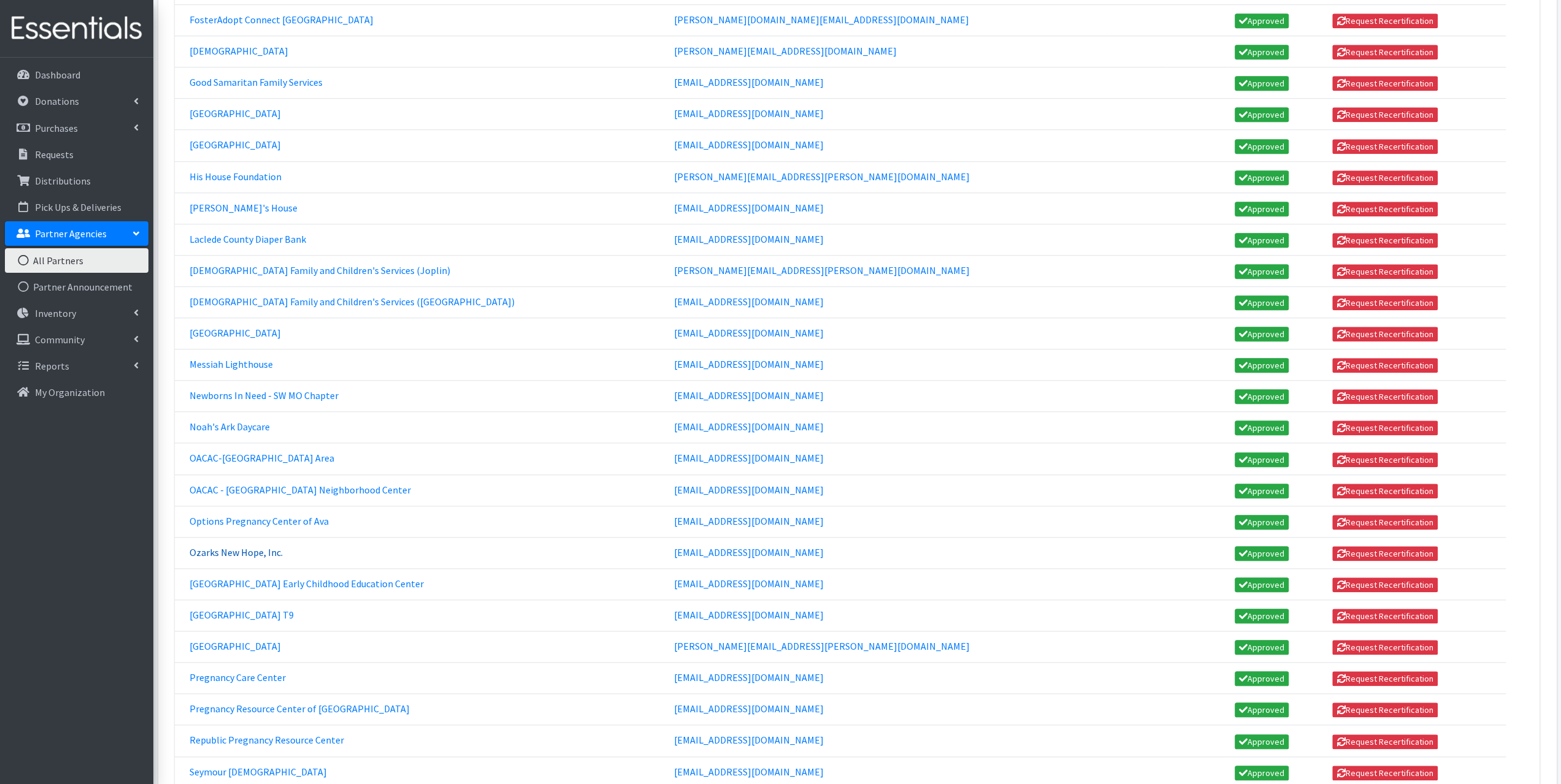
click at [238, 546] on link "Ozarks New Hope, Inc." at bounding box center [236, 553] width 93 height 13
